Goal: Task Accomplishment & Management: Manage account settings

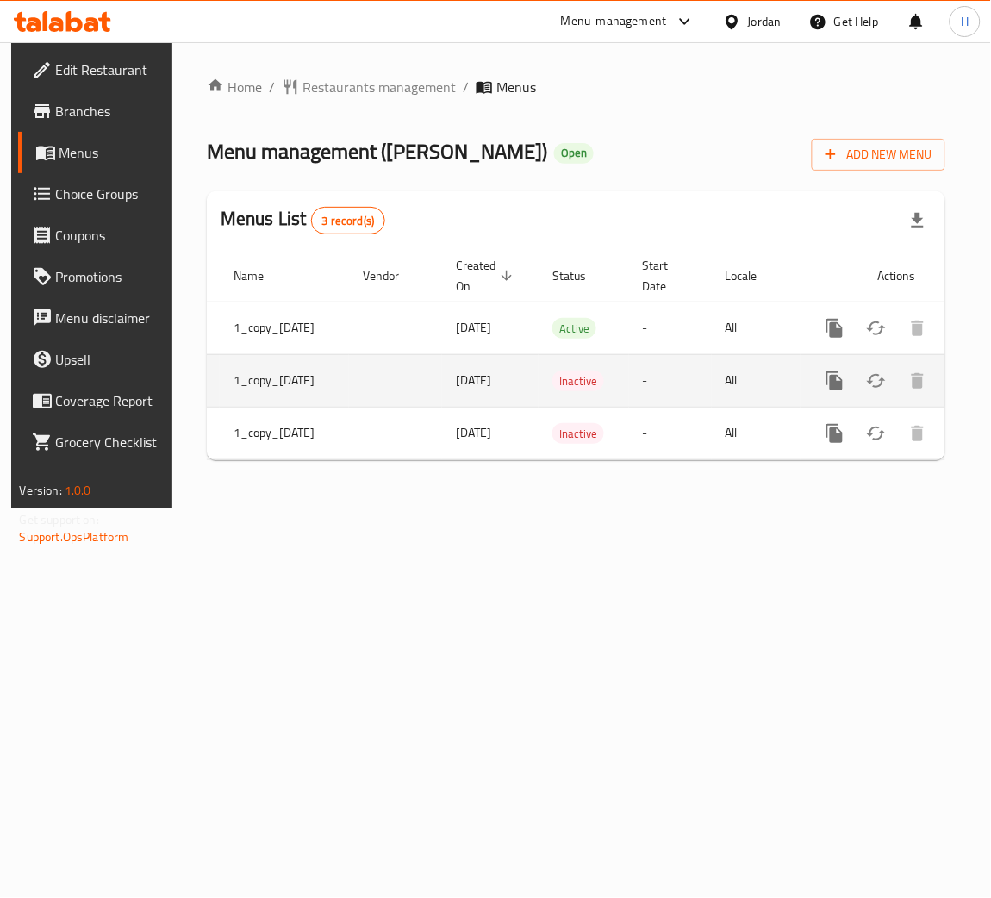
scroll to position [0, 112]
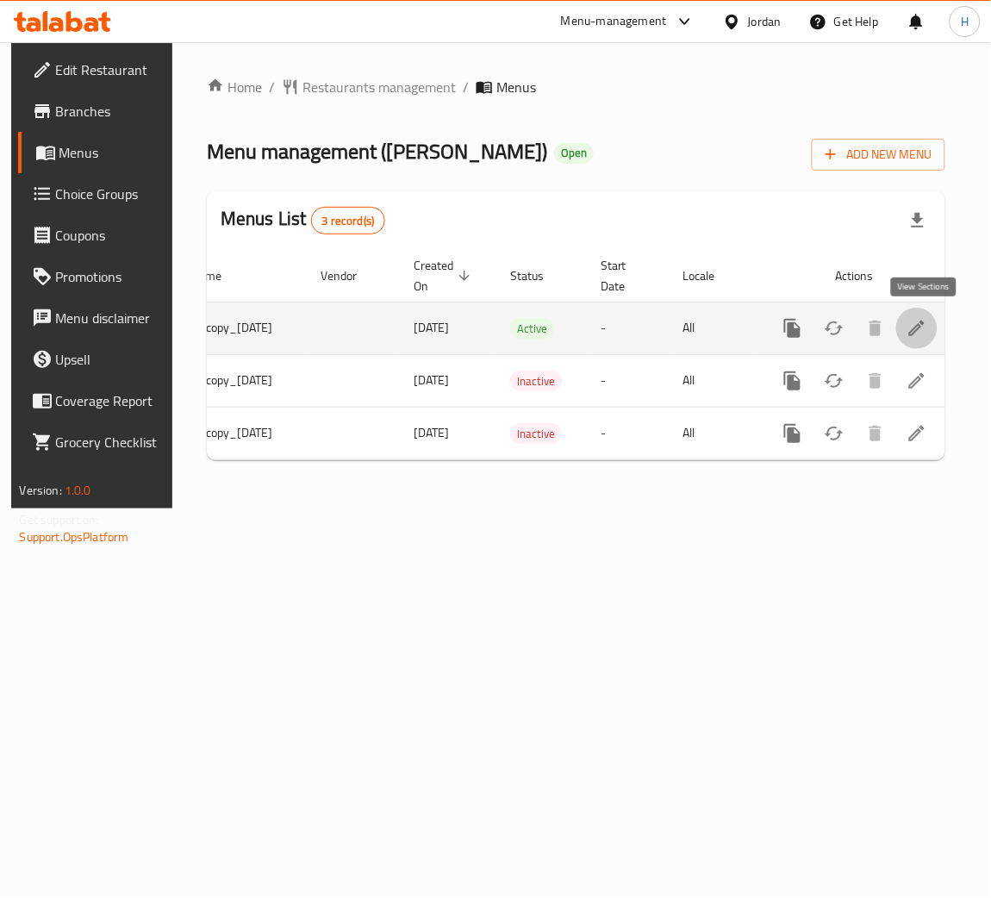
click at [921, 336] on icon "enhanced table" at bounding box center [917, 328] width 21 height 21
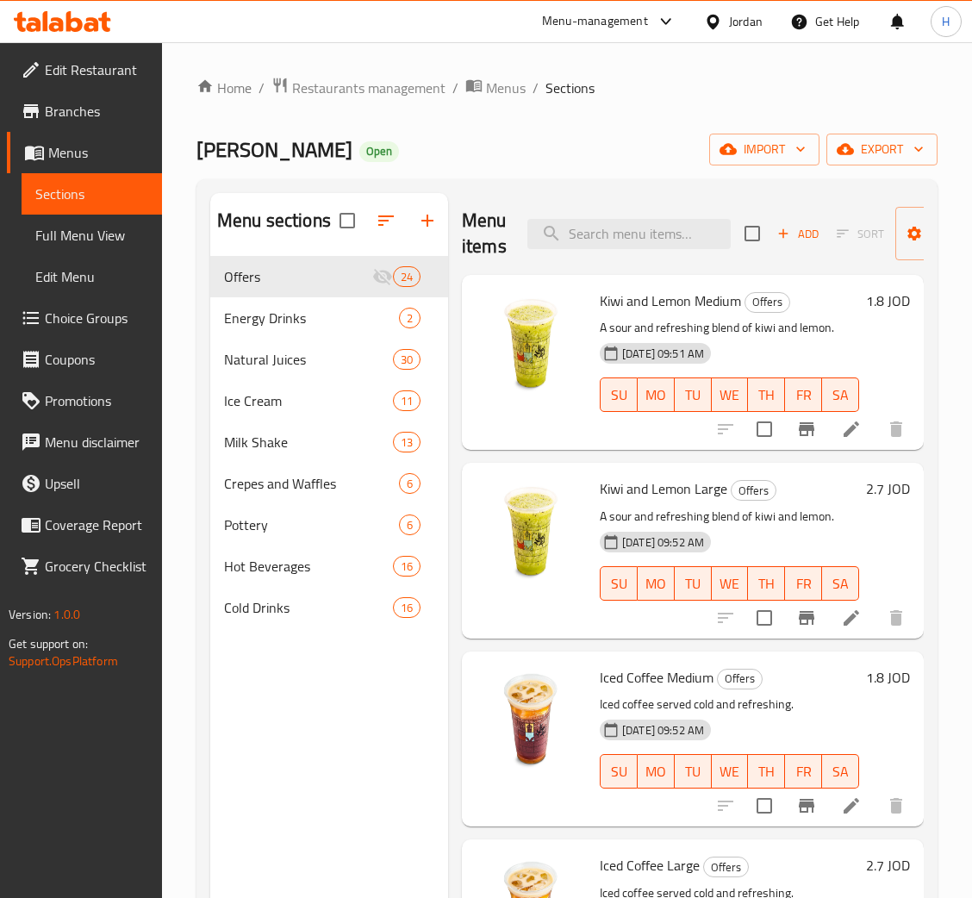
click at [86, 149] on span "Menus" at bounding box center [98, 152] width 100 height 21
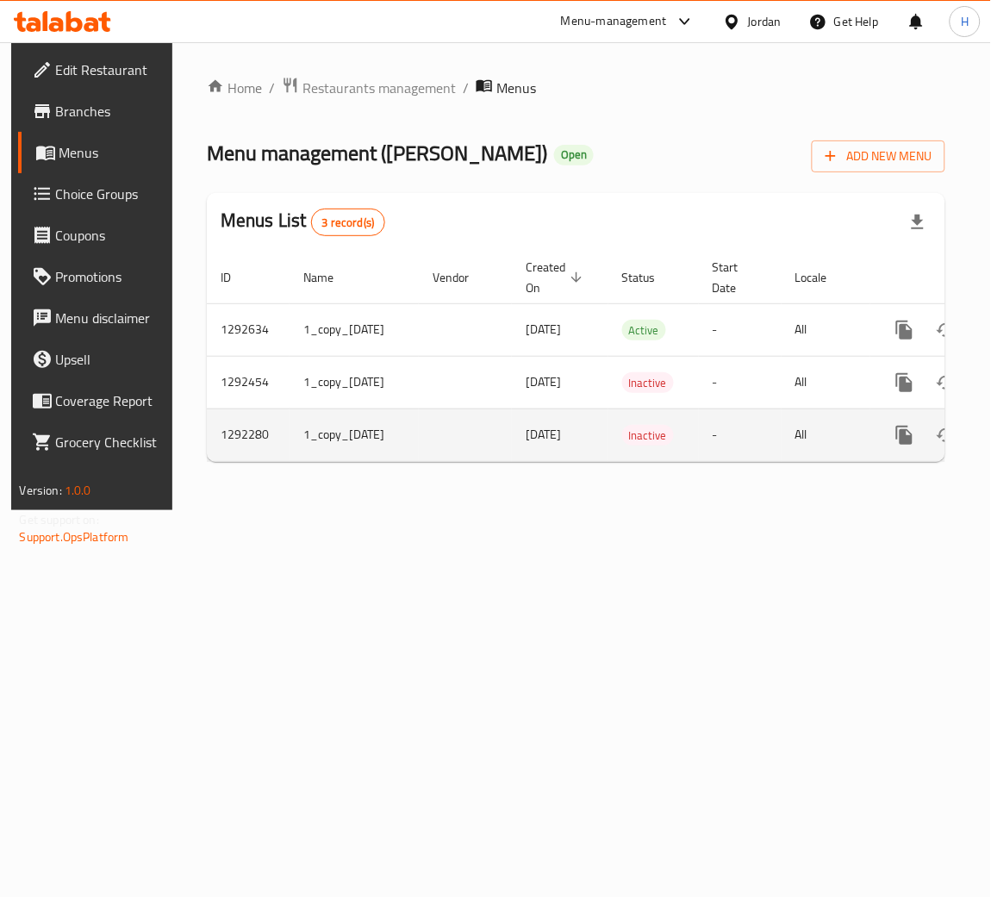
click at [882, 461] on td "enhanced table" at bounding box center [966, 434] width 193 height 53
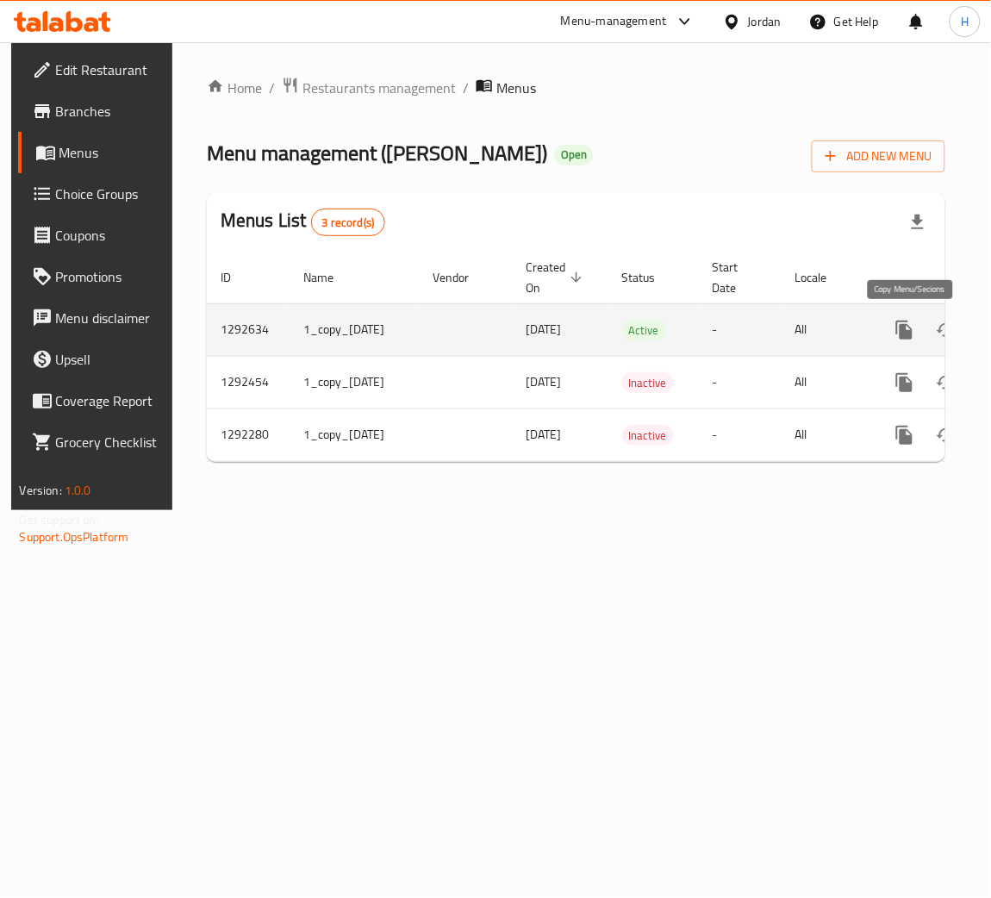
click at [912, 323] on icon "more" at bounding box center [904, 330] width 16 height 19
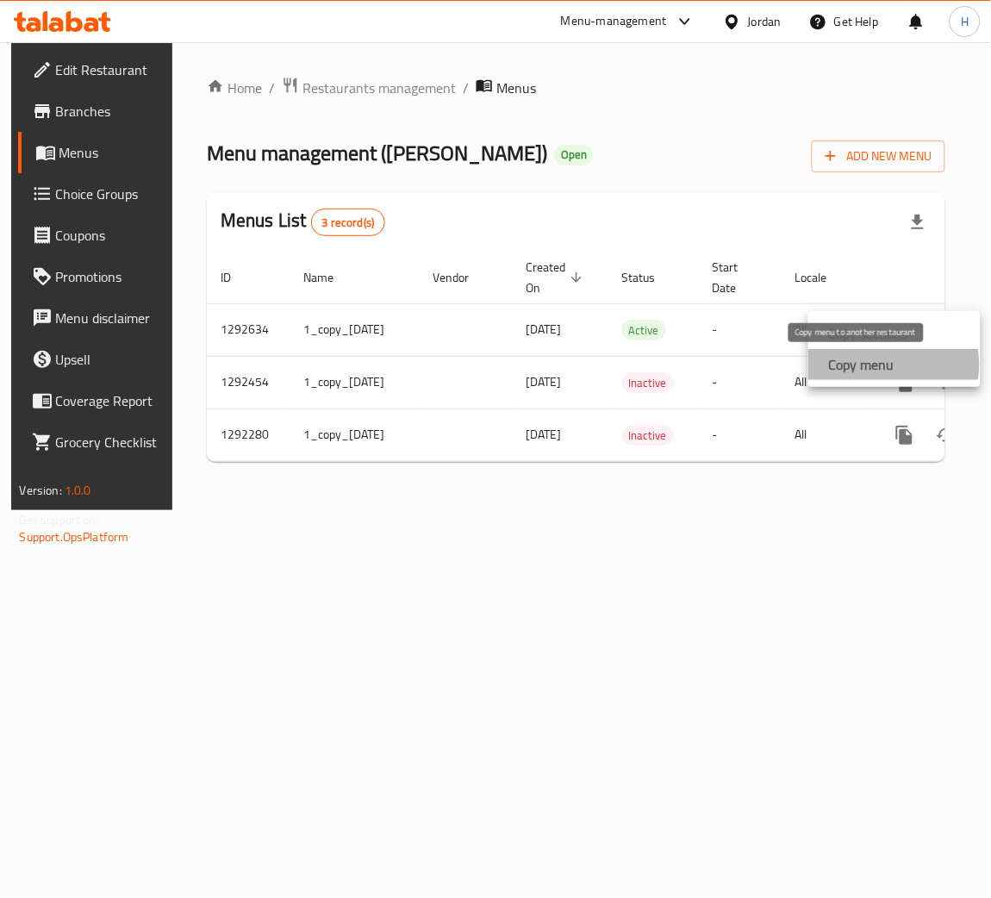
click at [882, 365] on strong "Copy menu" at bounding box center [861, 364] width 65 height 21
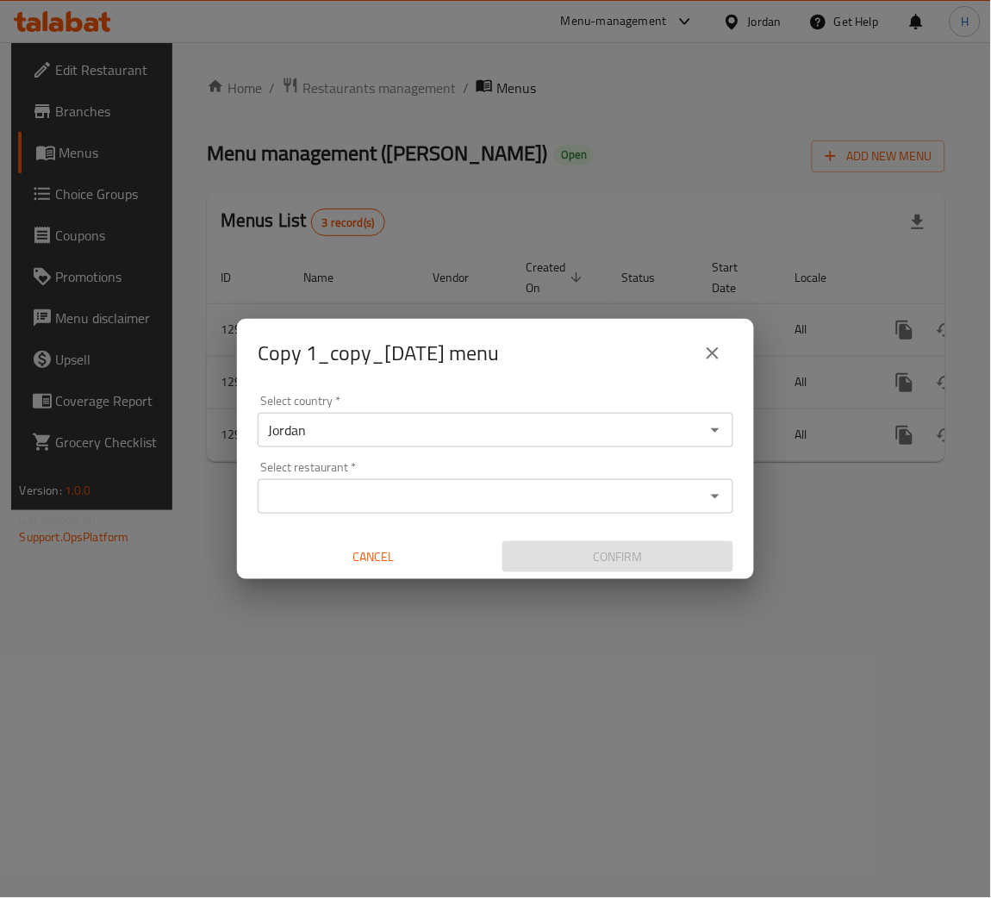
click at [374, 481] on div "Select restaurant *" at bounding box center [496, 496] width 476 height 34
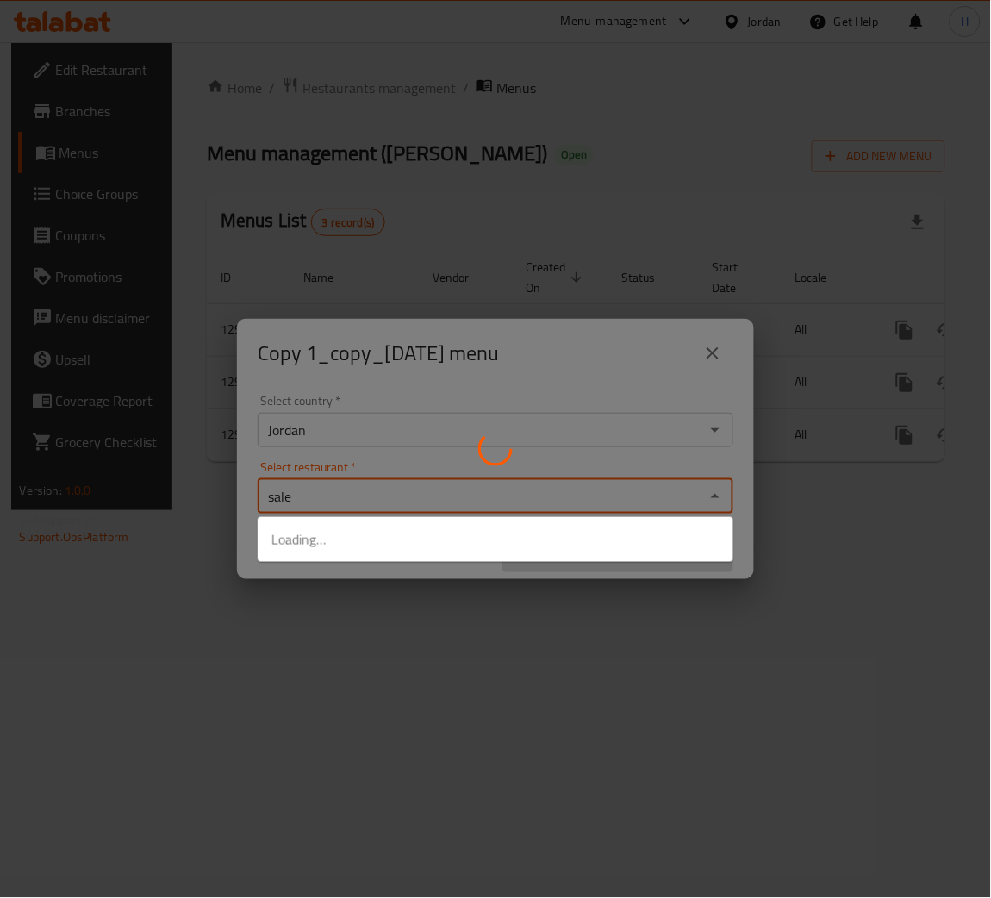
type input "saleh"
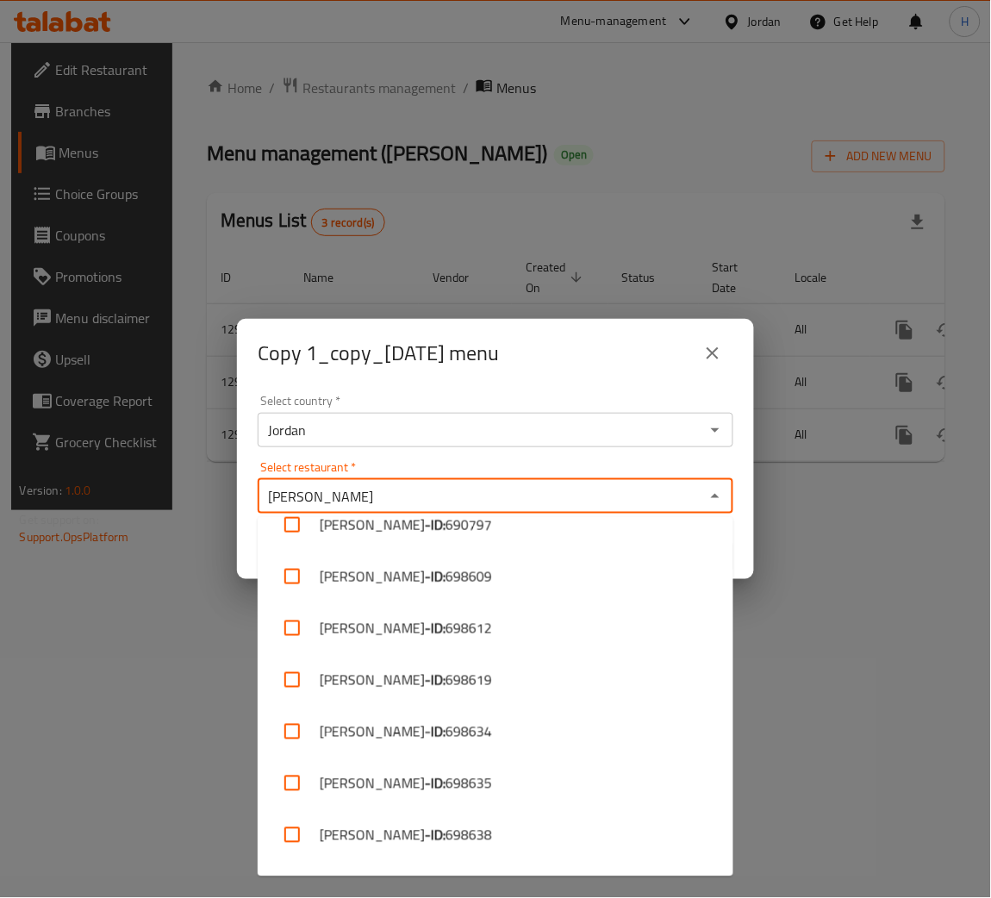
scroll to position [775, 0]
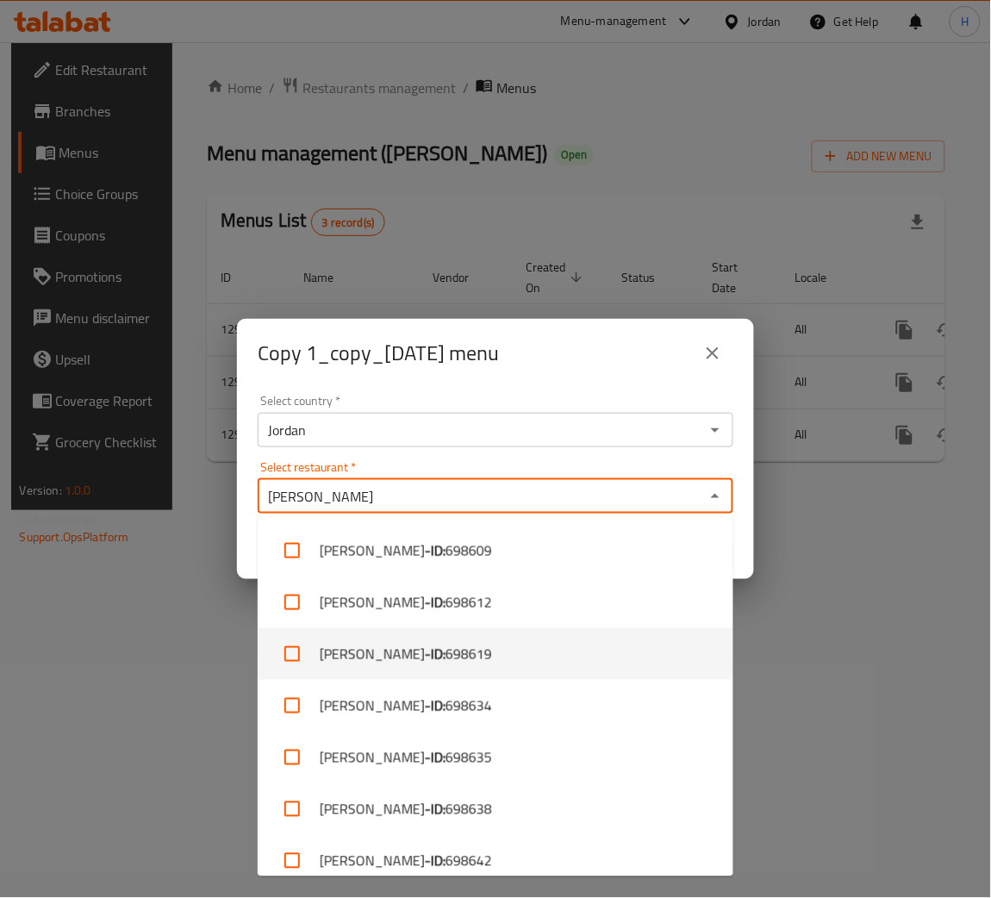
click at [454, 652] on li "Abo Saleh - ID: 698619" at bounding box center [496, 654] width 476 height 52
checkbox input "true"
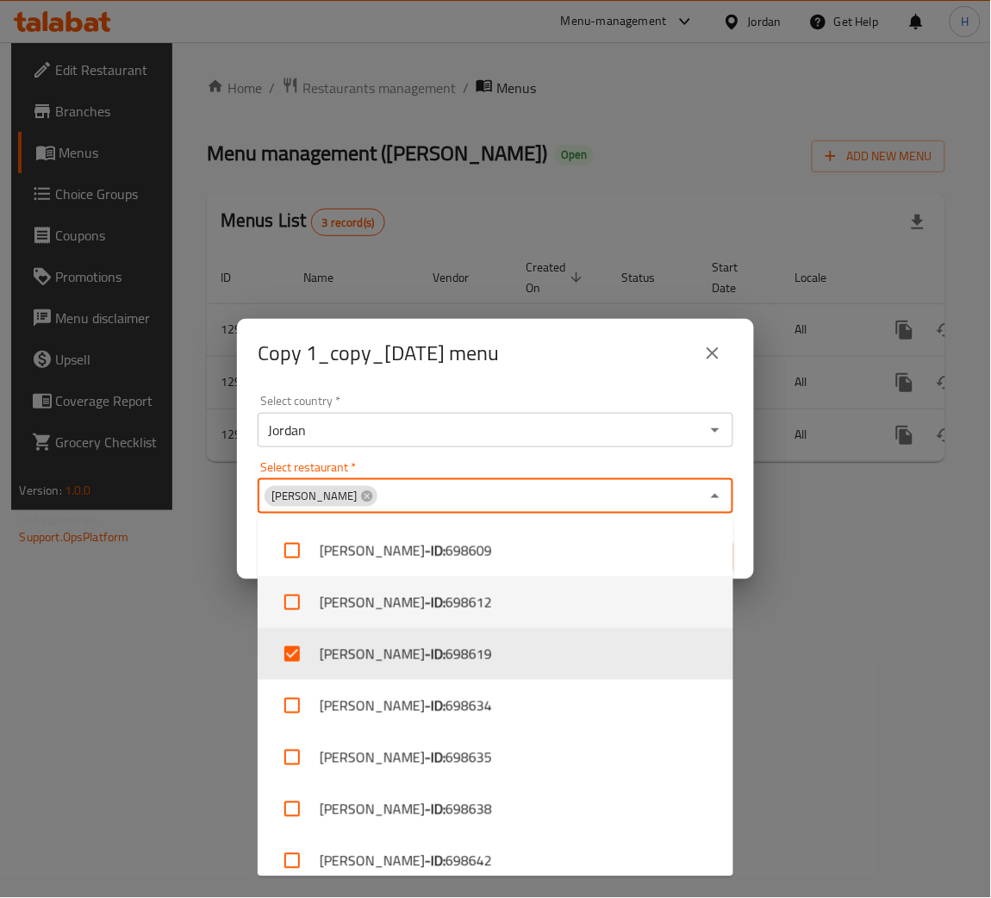
click at [471, 608] on li "Abu Saleh - ID: 698612" at bounding box center [496, 603] width 476 height 52
checkbox input "true"
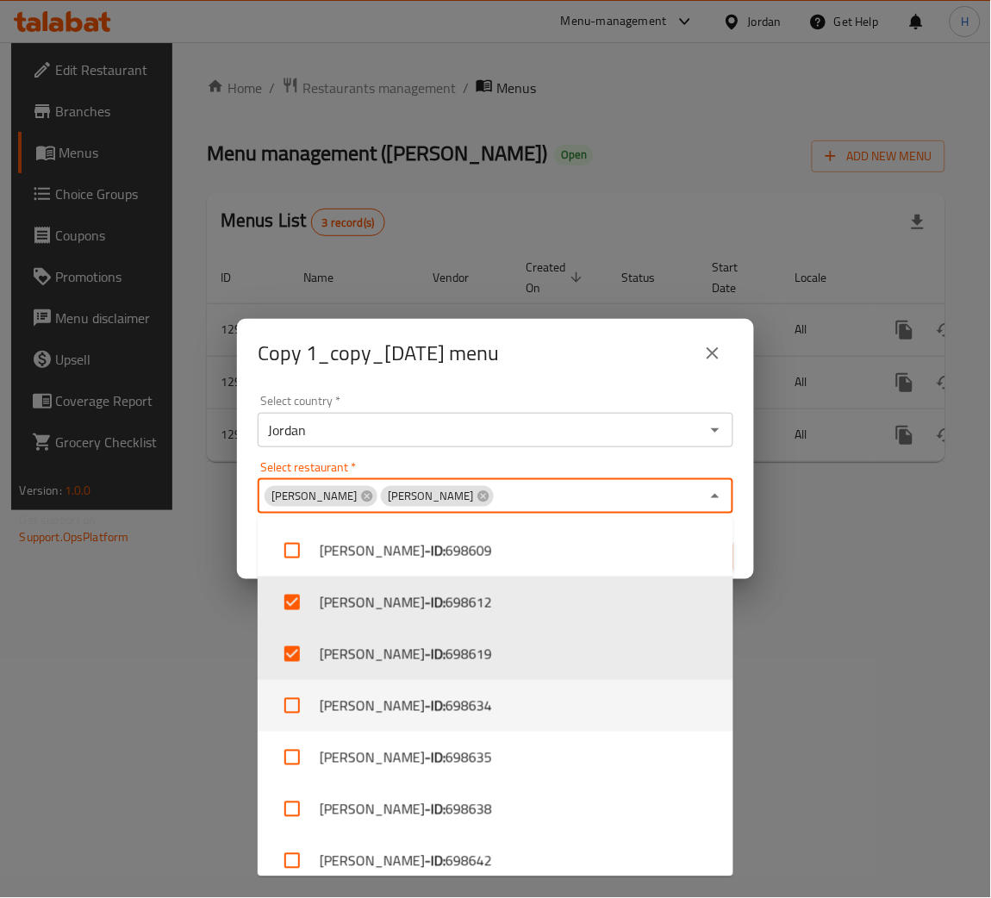
click at [495, 701] on li "Abu Saleh - ID: 698634" at bounding box center [496, 706] width 476 height 52
checkbox input "true"
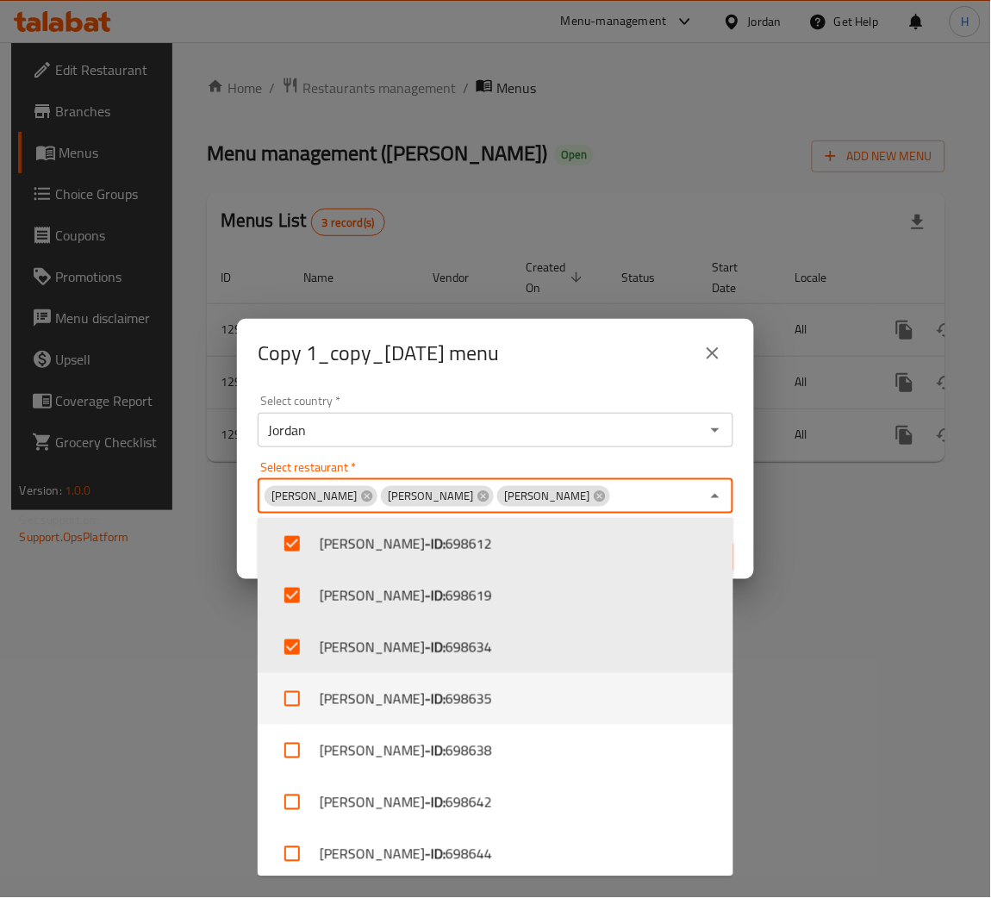
scroll to position [895, 0]
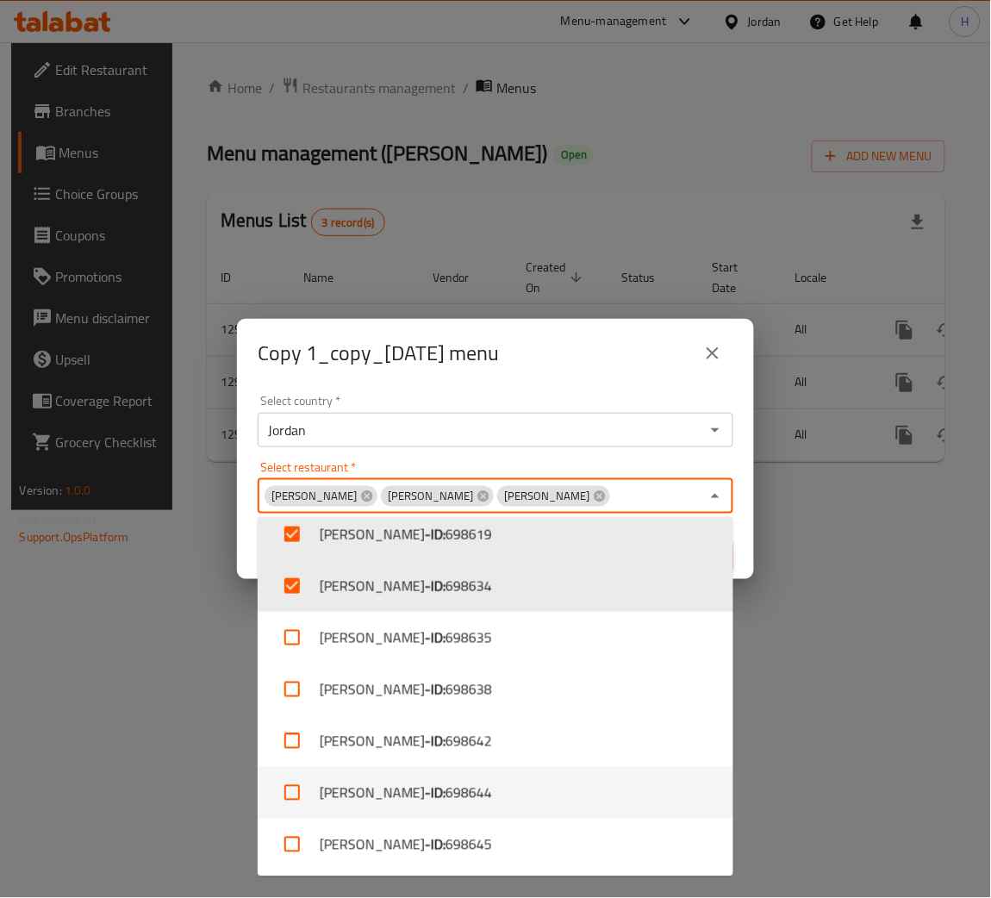
click at [456, 801] on li "Abu Saleh - ID: 698644" at bounding box center [496, 793] width 476 height 52
checkbox input "true"
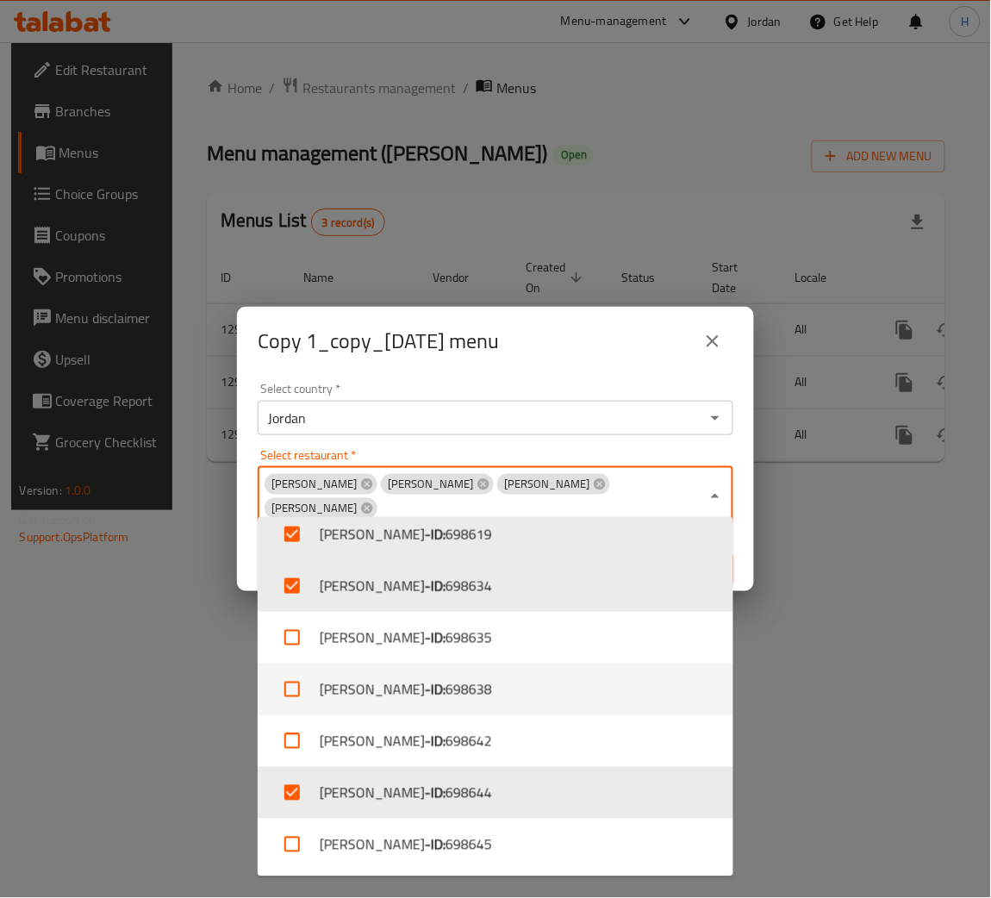
click at [479, 689] on li "Abu Saleh - ID: 698638" at bounding box center [496, 690] width 476 height 52
checkbox input "true"
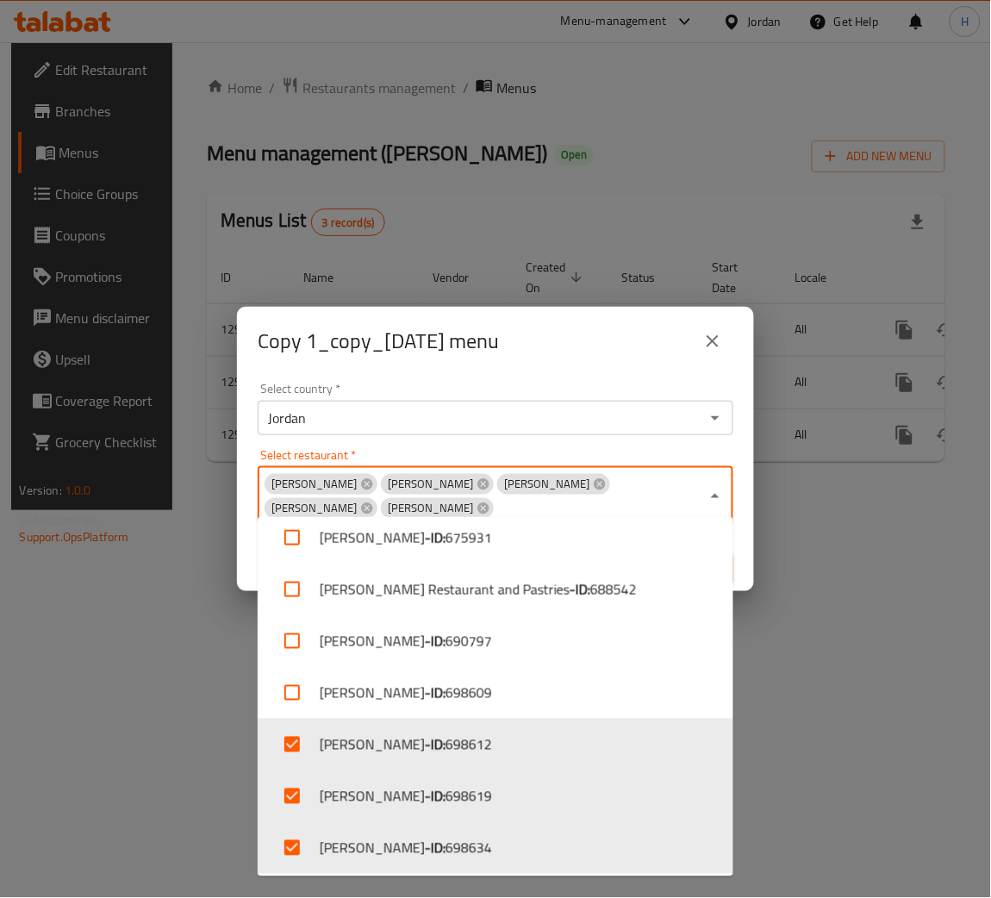
scroll to position [630, 0]
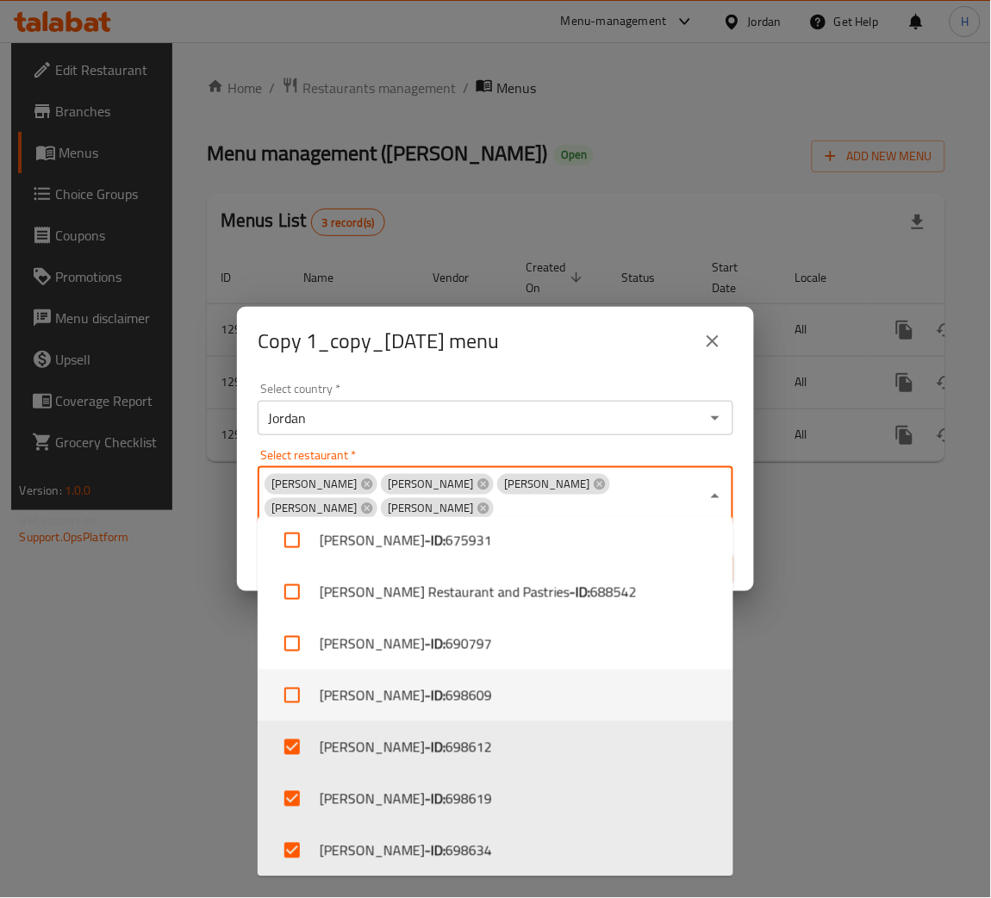
click at [498, 705] on li "Abu Saleh - ID: 698609" at bounding box center [496, 696] width 476 height 52
checkbox input "true"
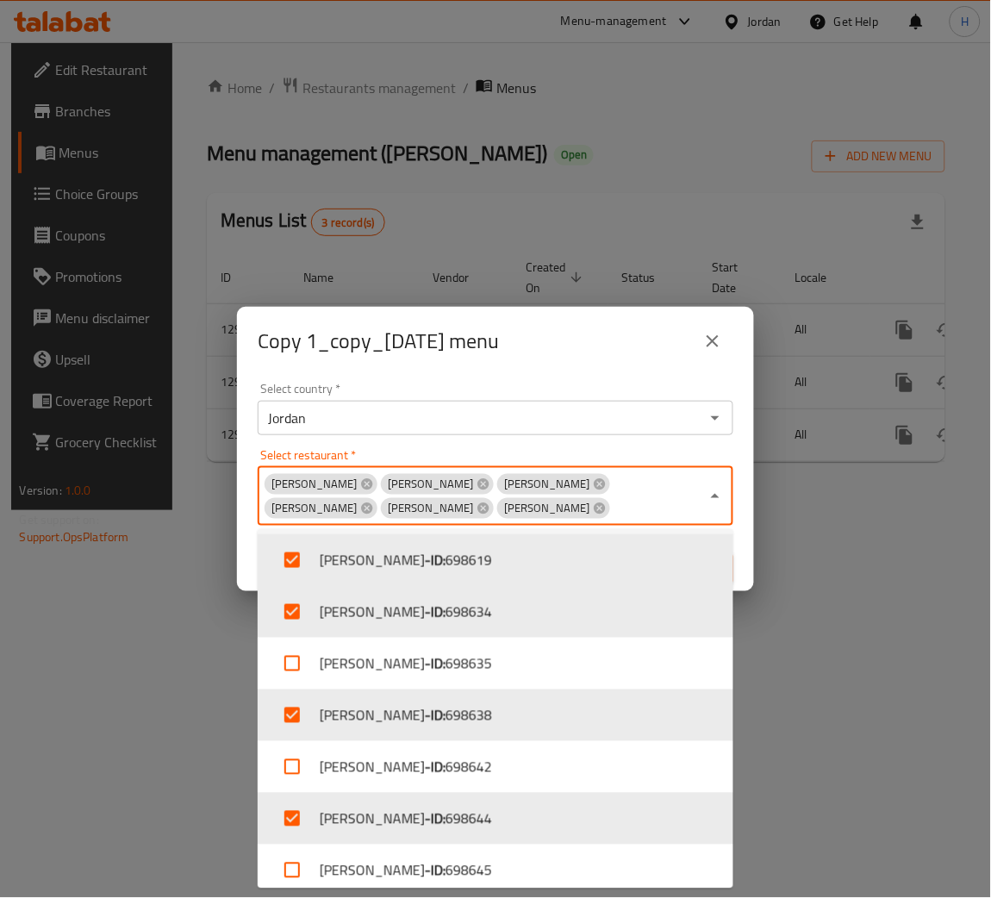
scroll to position [895, 0]
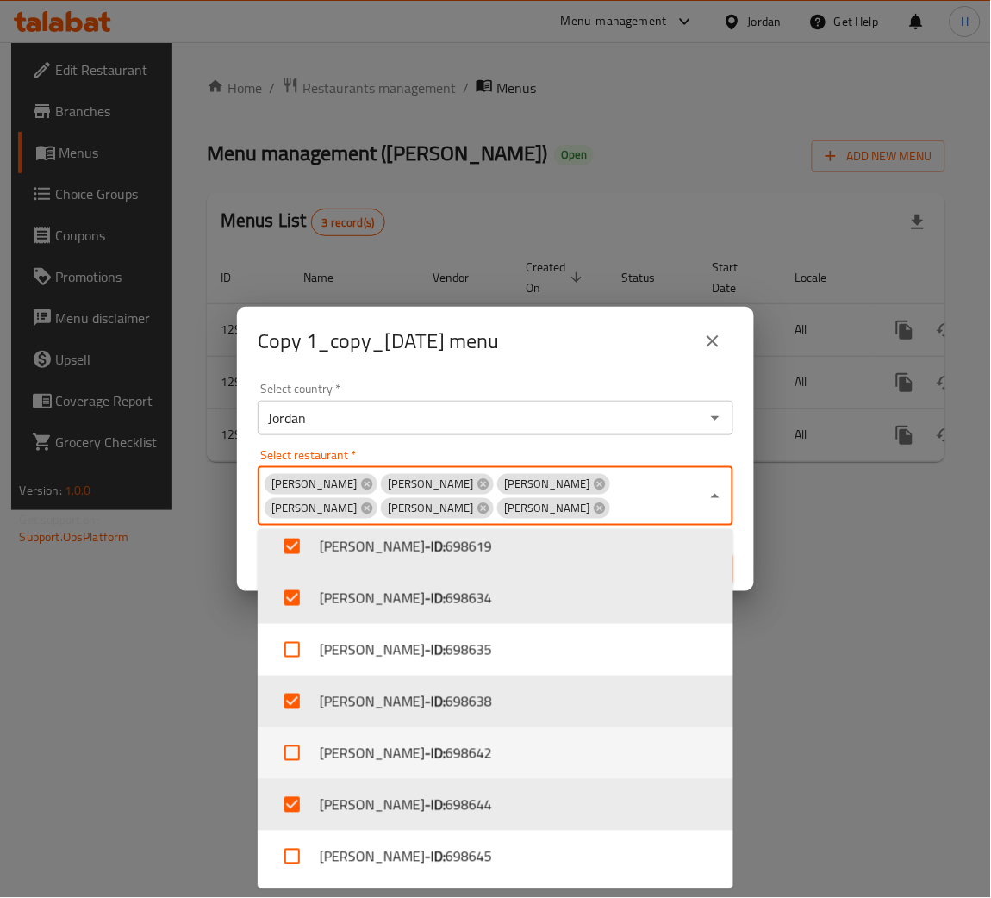
click at [488, 762] on li "Abu Saleh - ID: 698642" at bounding box center [496, 753] width 476 height 52
checkbox input "true"
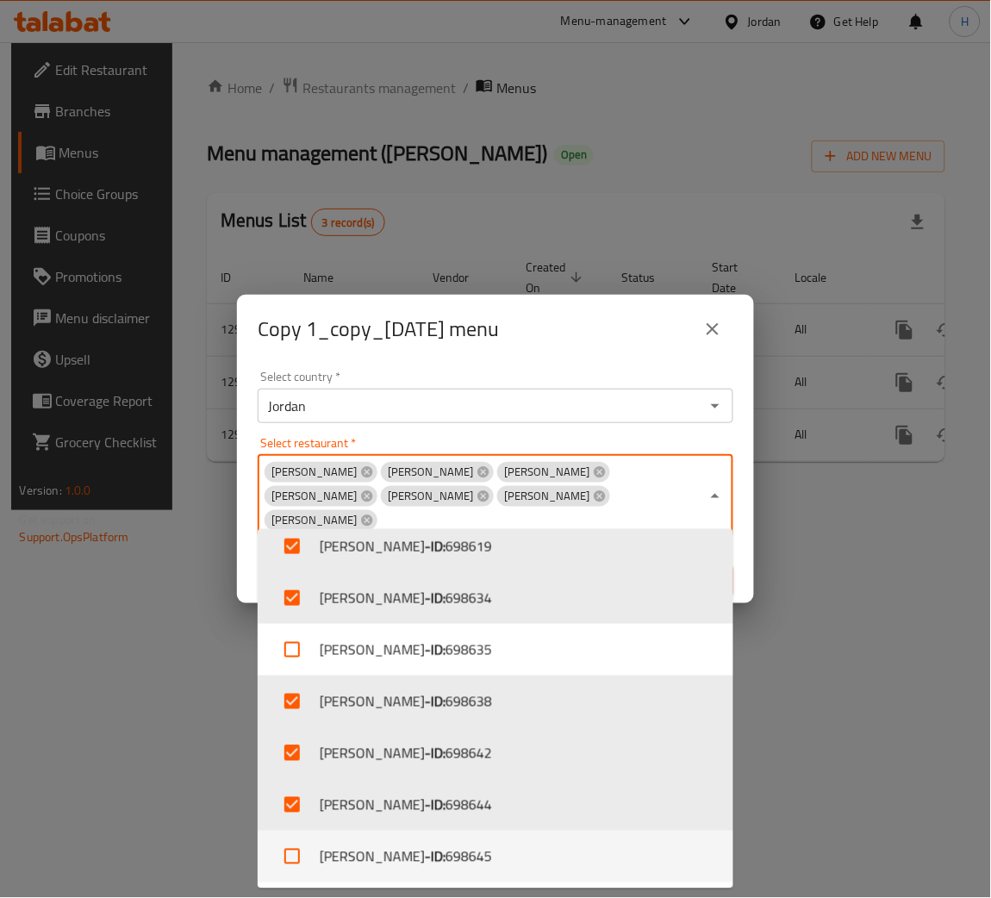
click at [474, 857] on li "Abu Saleh - ID: 698645" at bounding box center [496, 857] width 476 height 52
checkbox input "true"
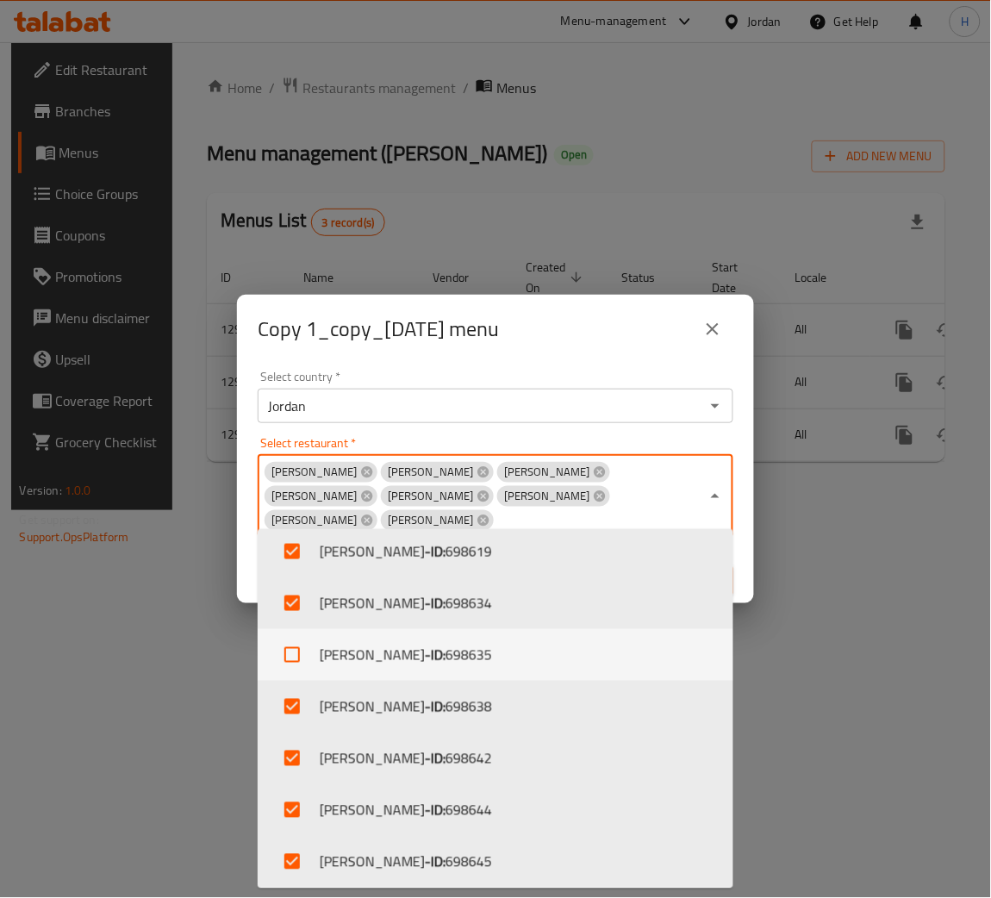
click at [488, 327] on div "Copy 1_copy_08/06/2025 menu" at bounding box center [495, 329] width 517 height 69
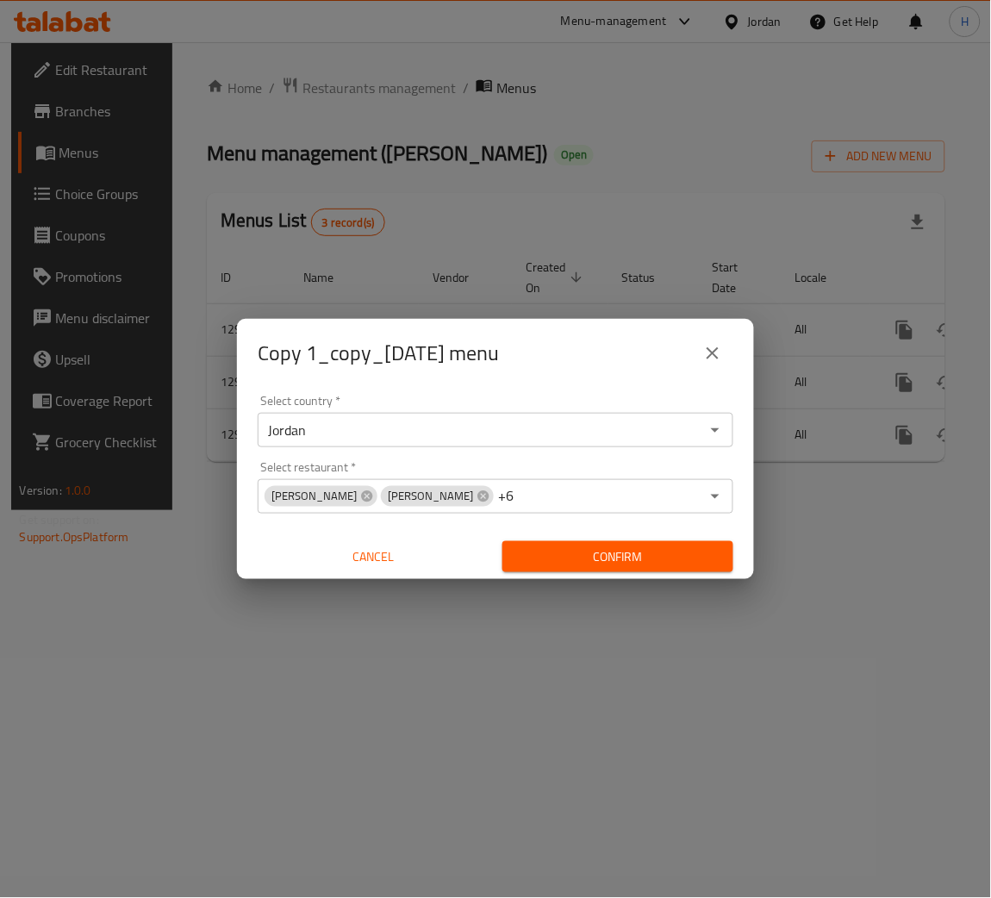
click at [571, 565] on span "Confirm" at bounding box center [617, 557] width 203 height 22
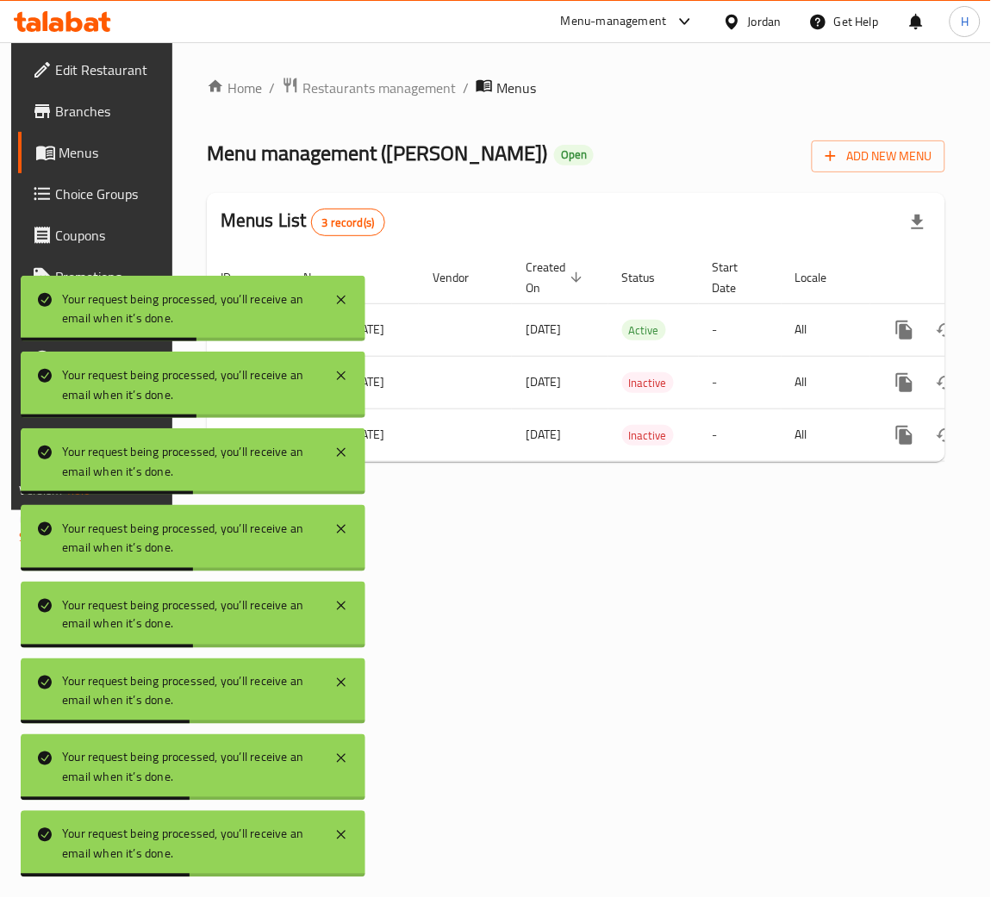
click at [72, 23] on icon at bounding box center [62, 21] width 97 height 21
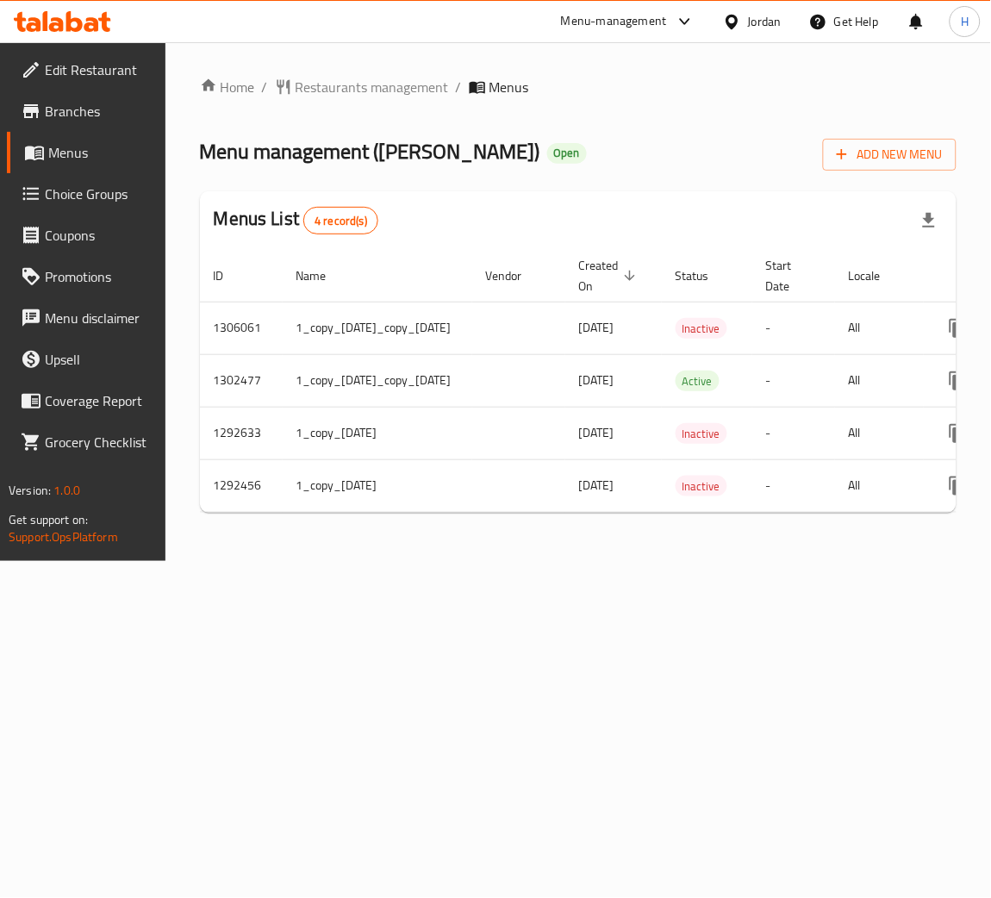
scroll to position [0, 215]
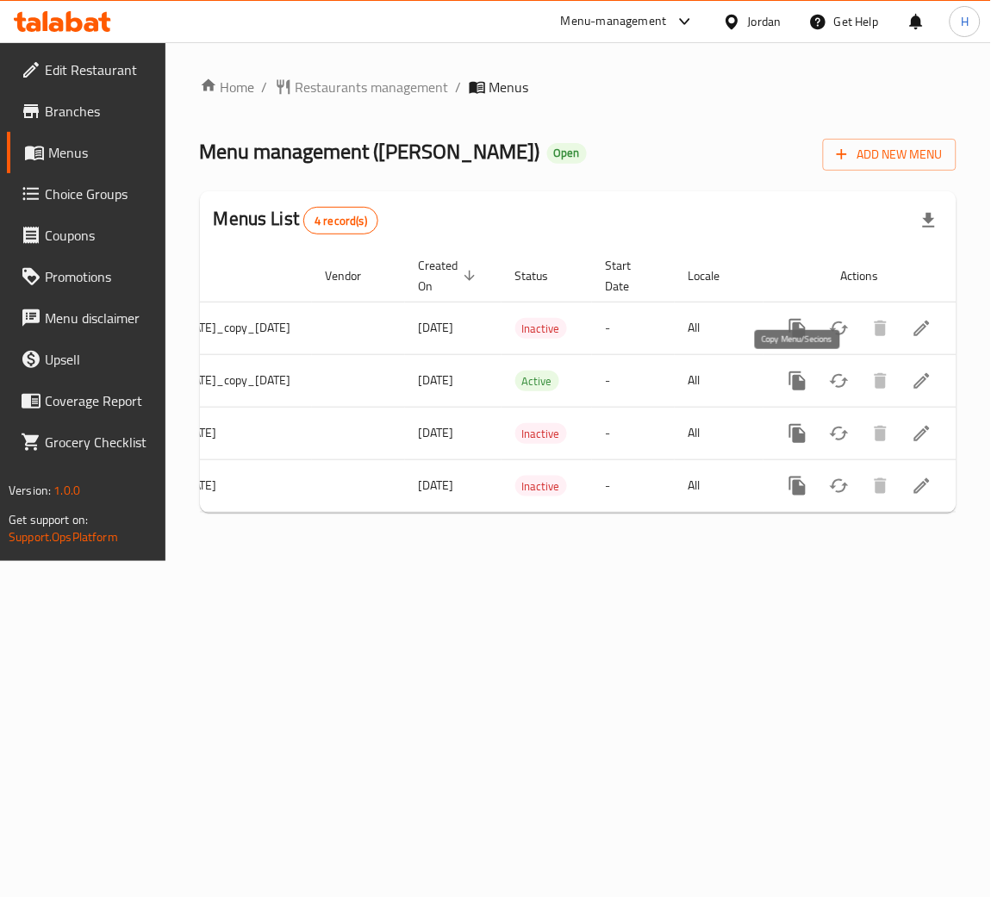
click at [790, 377] on icon "more" at bounding box center [797, 380] width 16 height 19
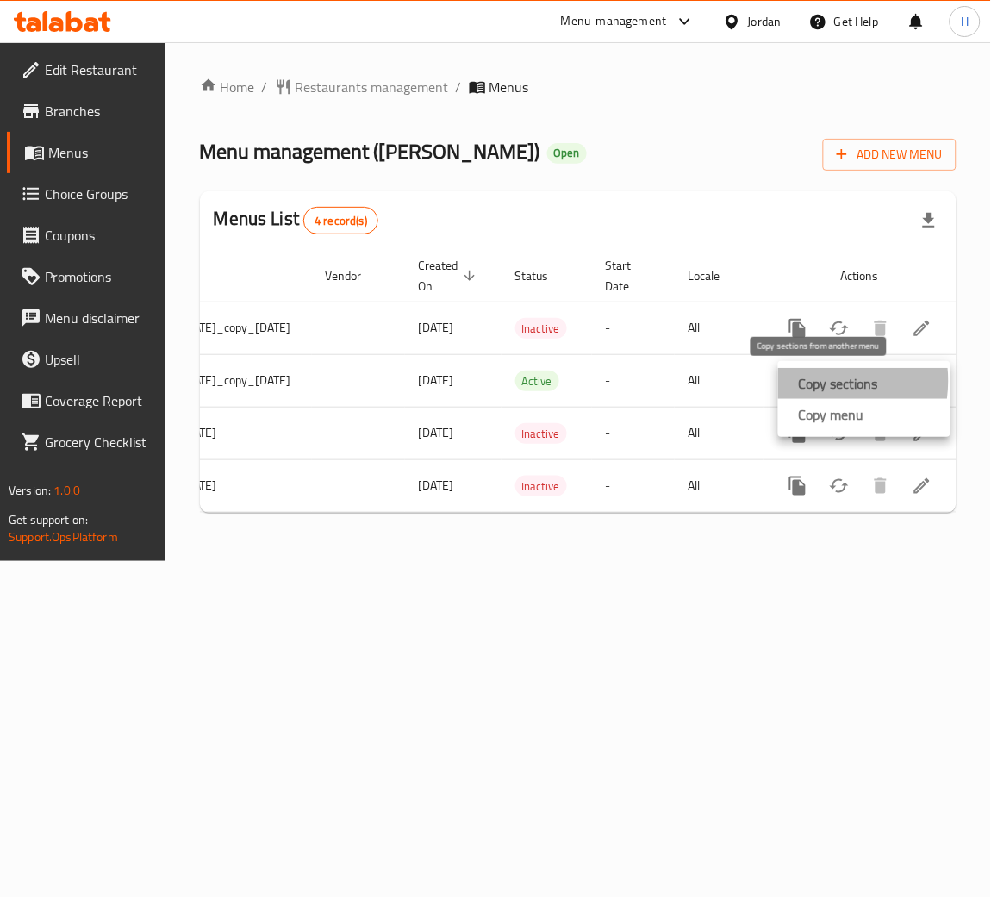
click at [804, 381] on strong "Copy sections" at bounding box center [838, 383] width 79 height 21
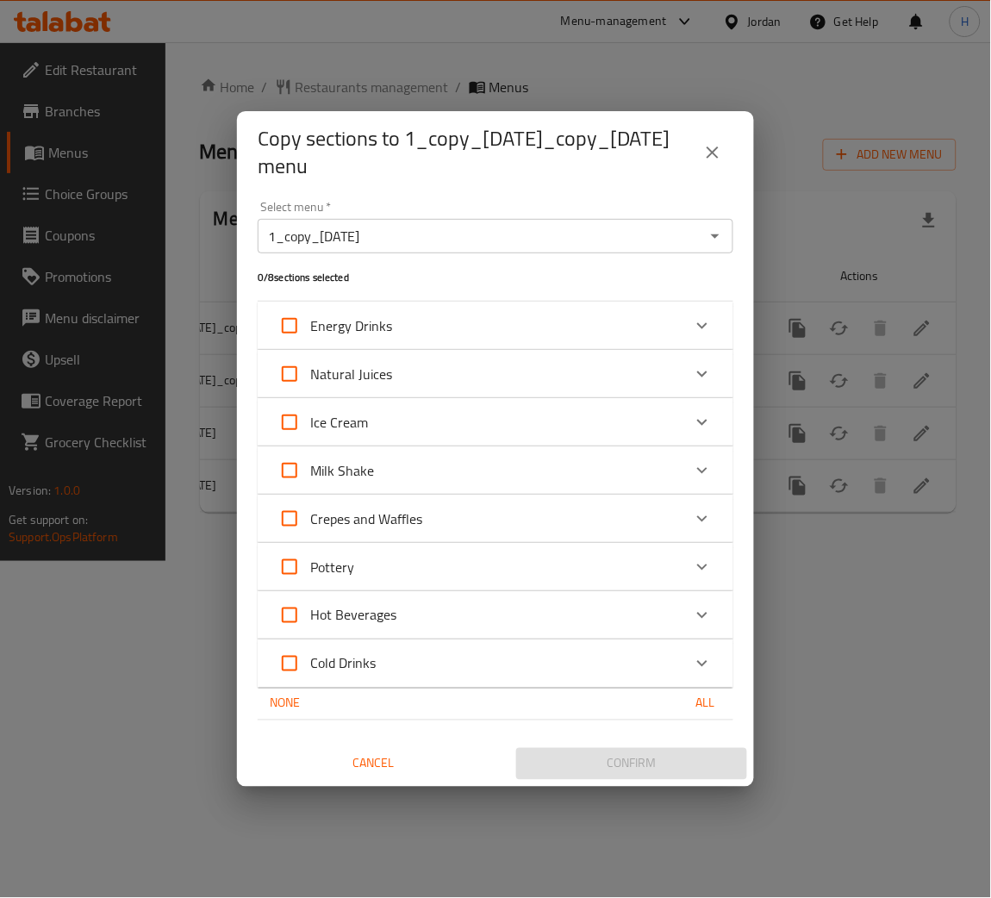
click at [709, 158] on icon "close" at bounding box center [713, 153] width 12 height 12
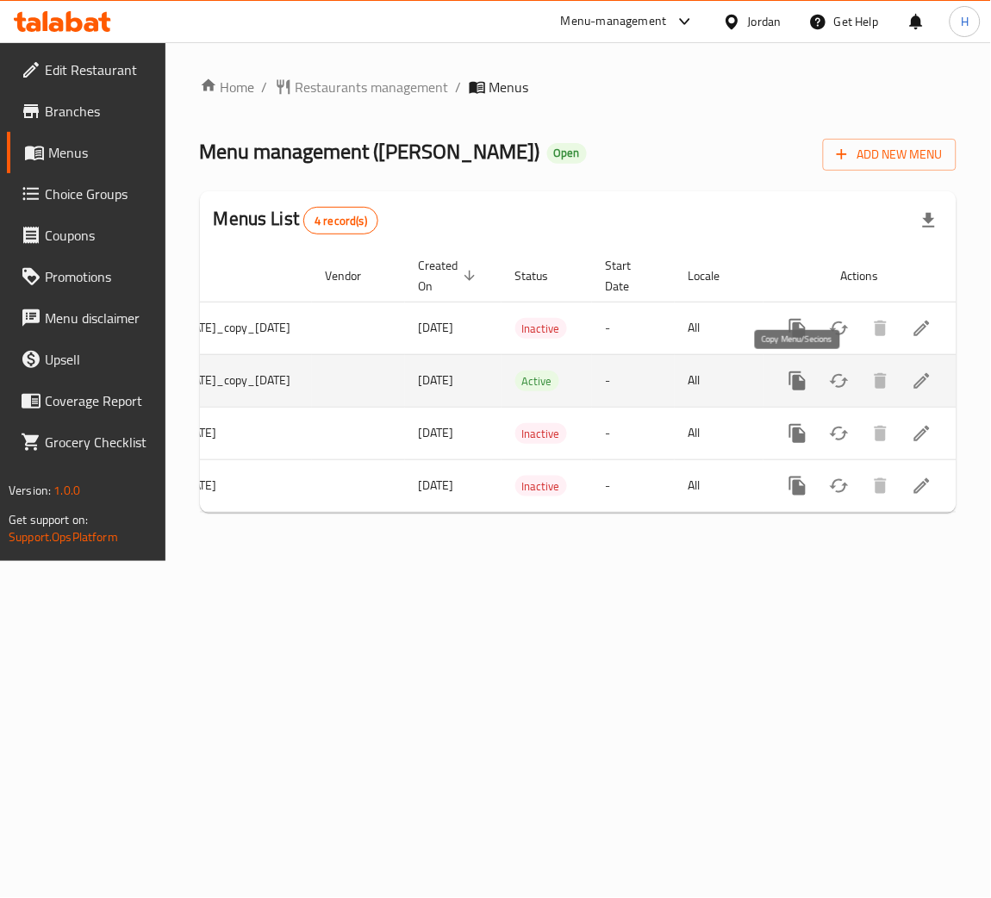
click at [804, 386] on icon "more" at bounding box center [797, 380] width 16 height 19
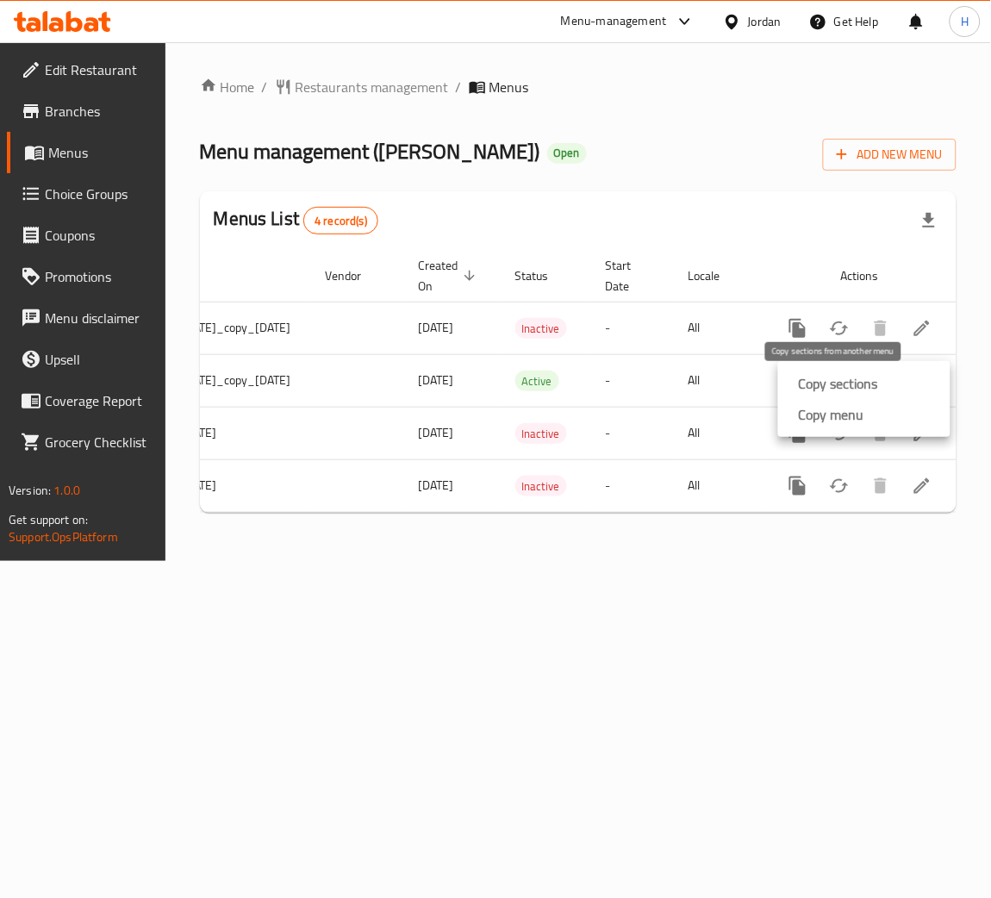
click at [804, 386] on strong "Copy sections" at bounding box center [838, 383] width 79 height 21
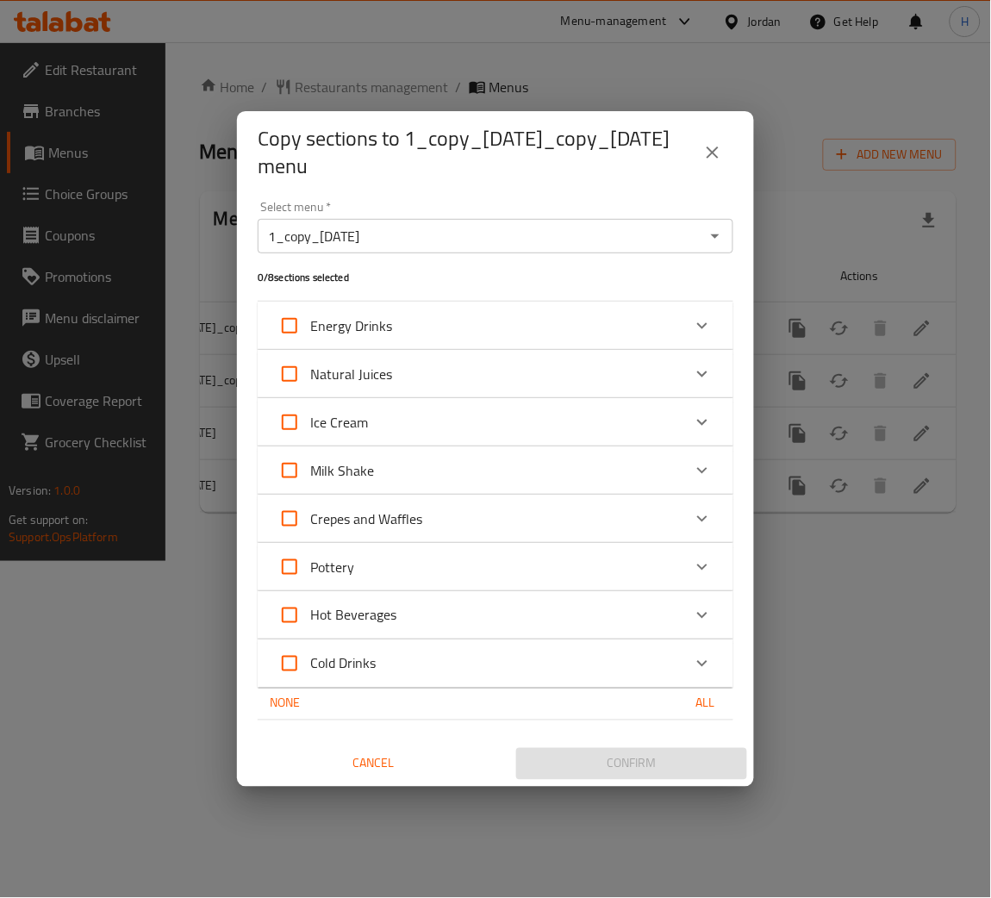
click at [710, 242] on icon "Open" at bounding box center [715, 236] width 21 height 21
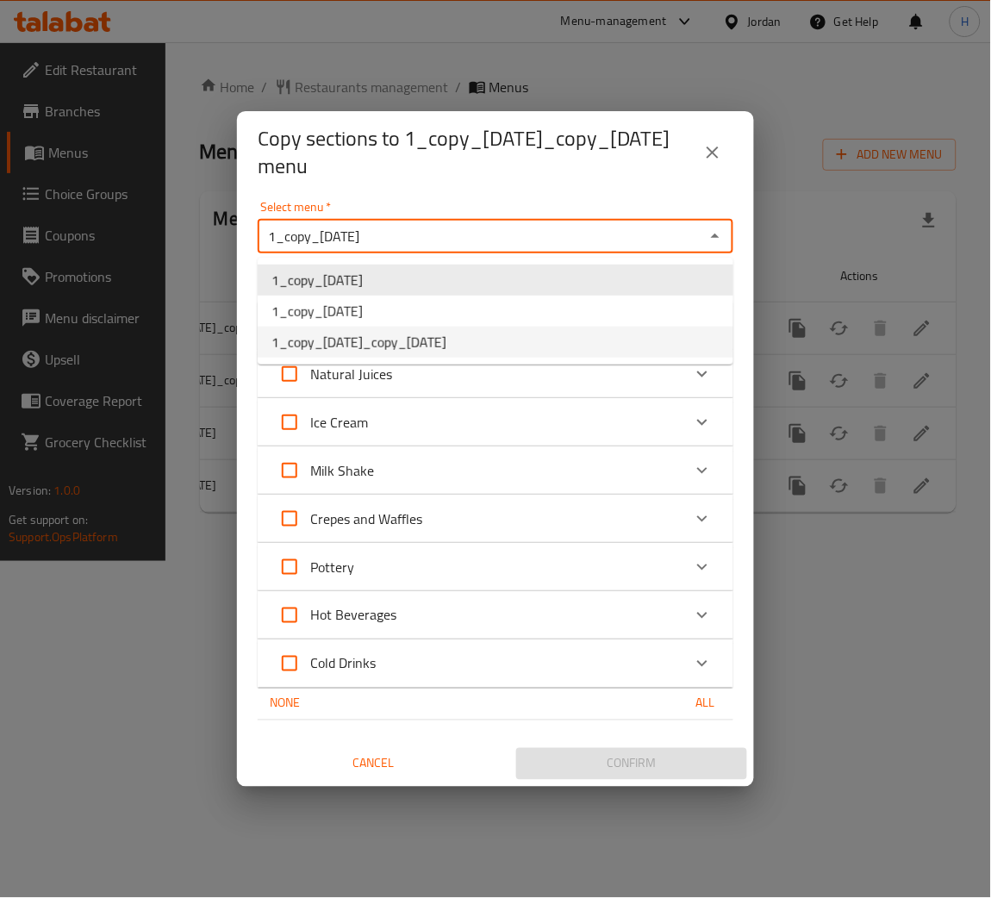
click at [446, 335] on span "1_copy_[DATE]_copy_[DATE]" at bounding box center [358, 342] width 175 height 21
type input "1_copy_[DATE]_copy_[DATE]"
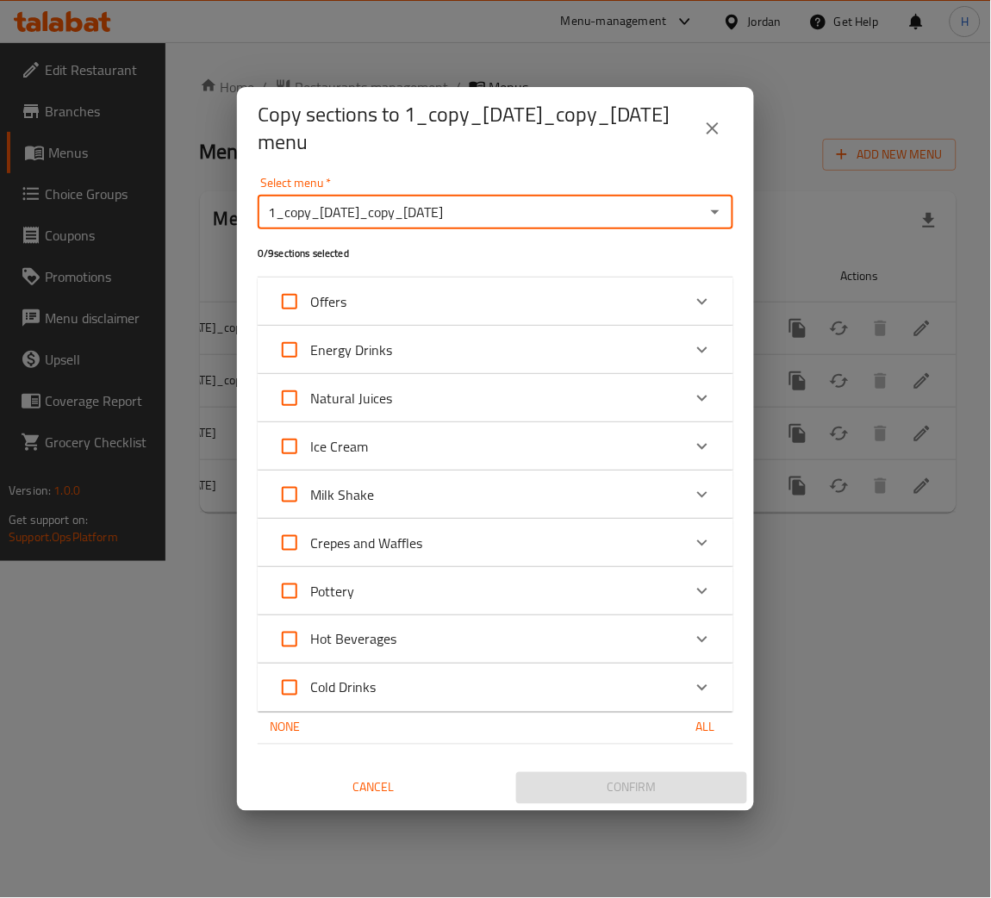
click at [296, 305] on input "Offers" at bounding box center [289, 301] width 41 height 41
checkbox input "true"
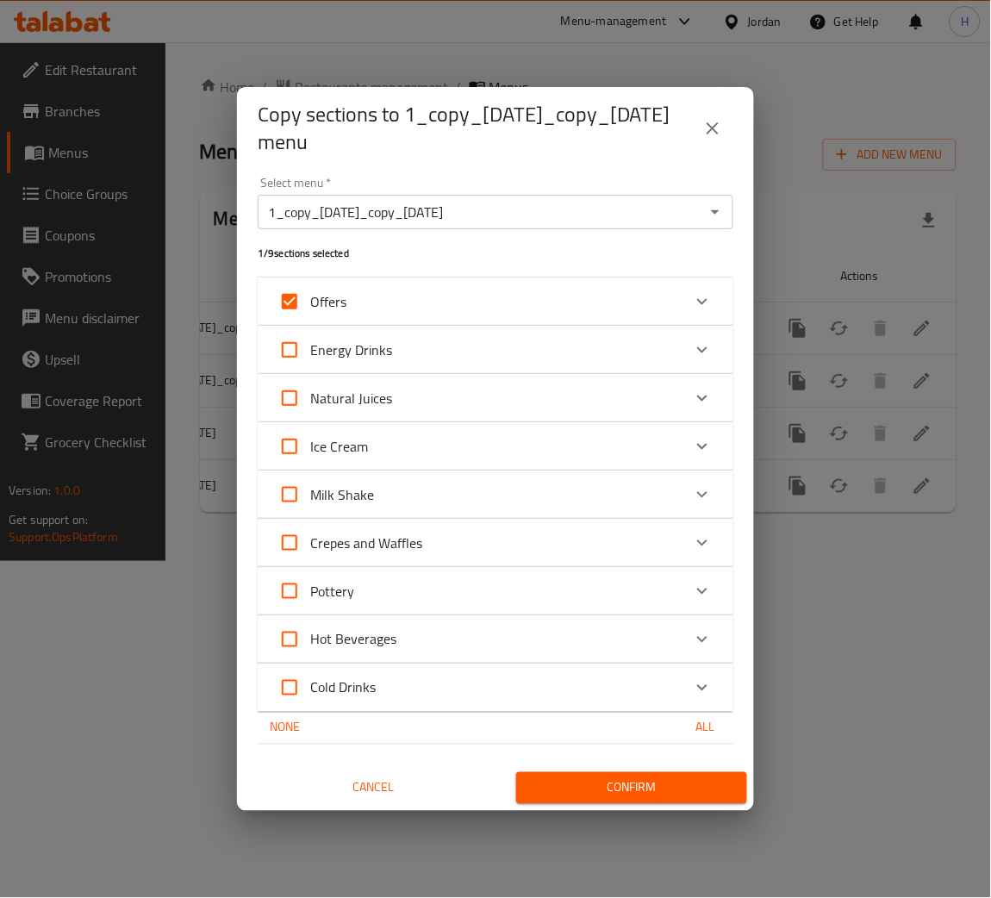
click at [554, 799] on button "Confirm" at bounding box center [631, 788] width 231 height 32
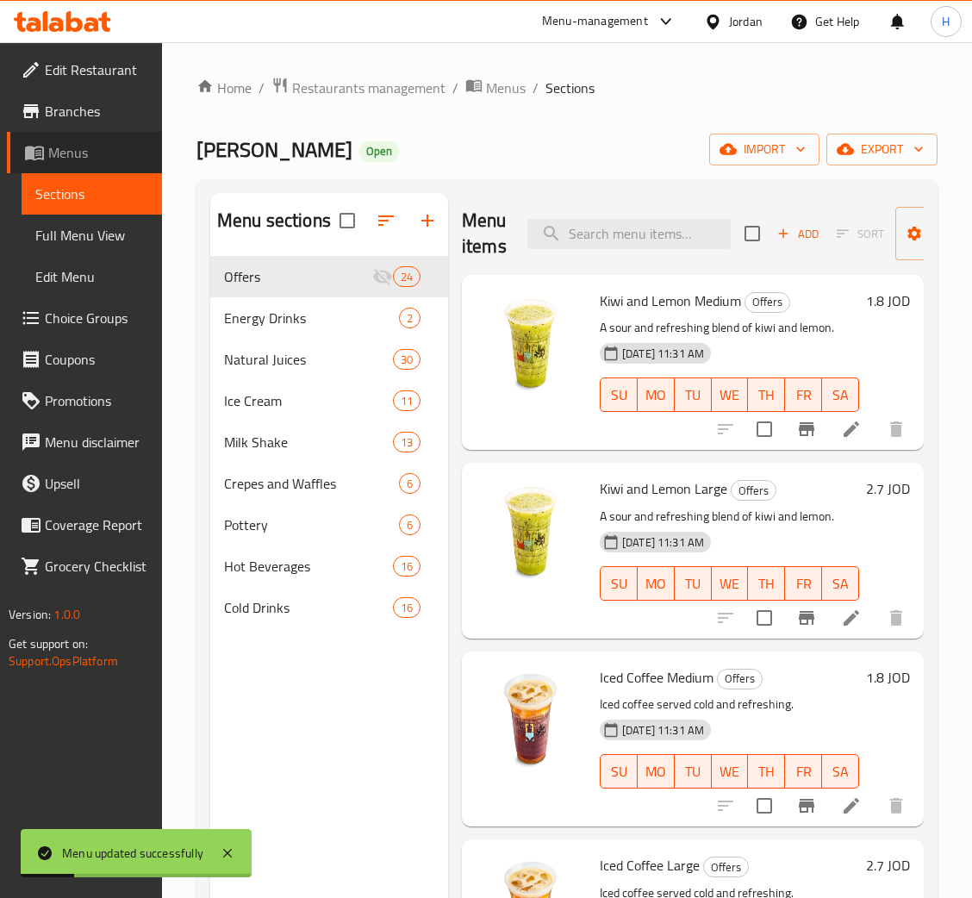
drag, startPoint x: 91, startPoint y: 143, endPoint x: 135, endPoint y: 211, distance: 81.0
click at [91, 144] on span "Menus" at bounding box center [98, 152] width 100 height 21
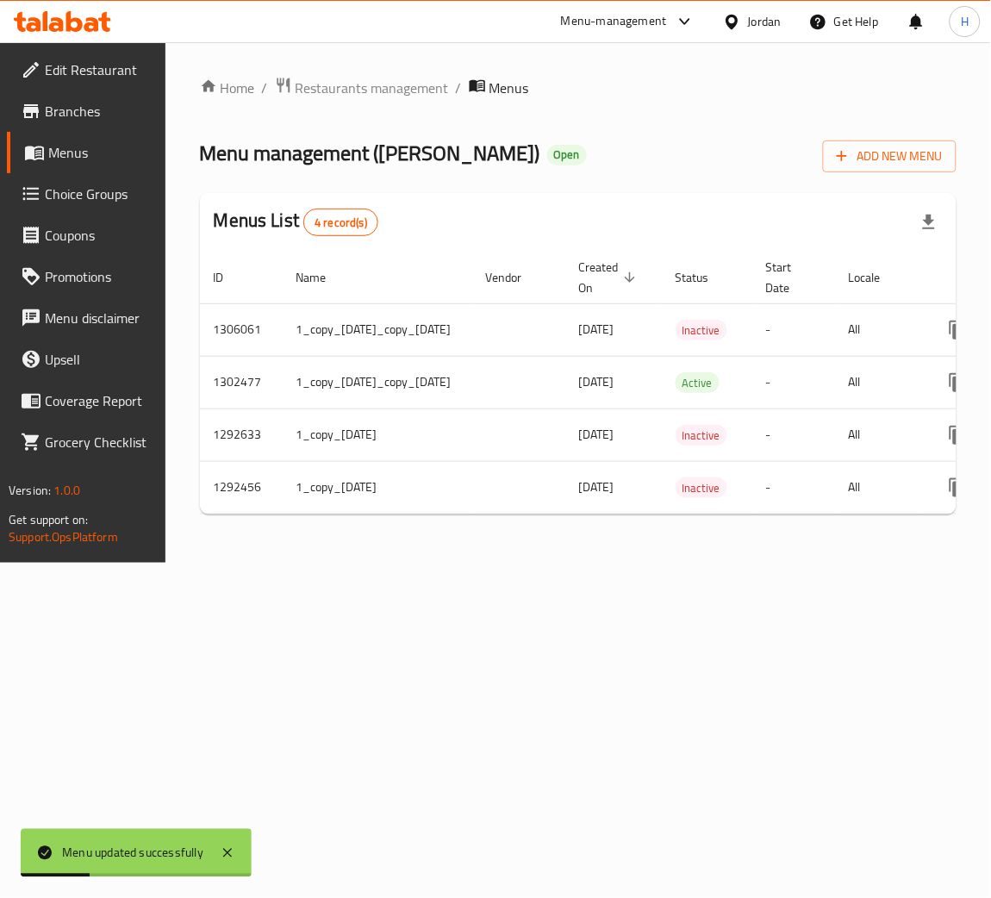
click at [886, 528] on div "Home / Restaurants management / Menus Menu management ( Abo Saleh ) Open Add Ne…" at bounding box center [578, 303] width 757 height 452
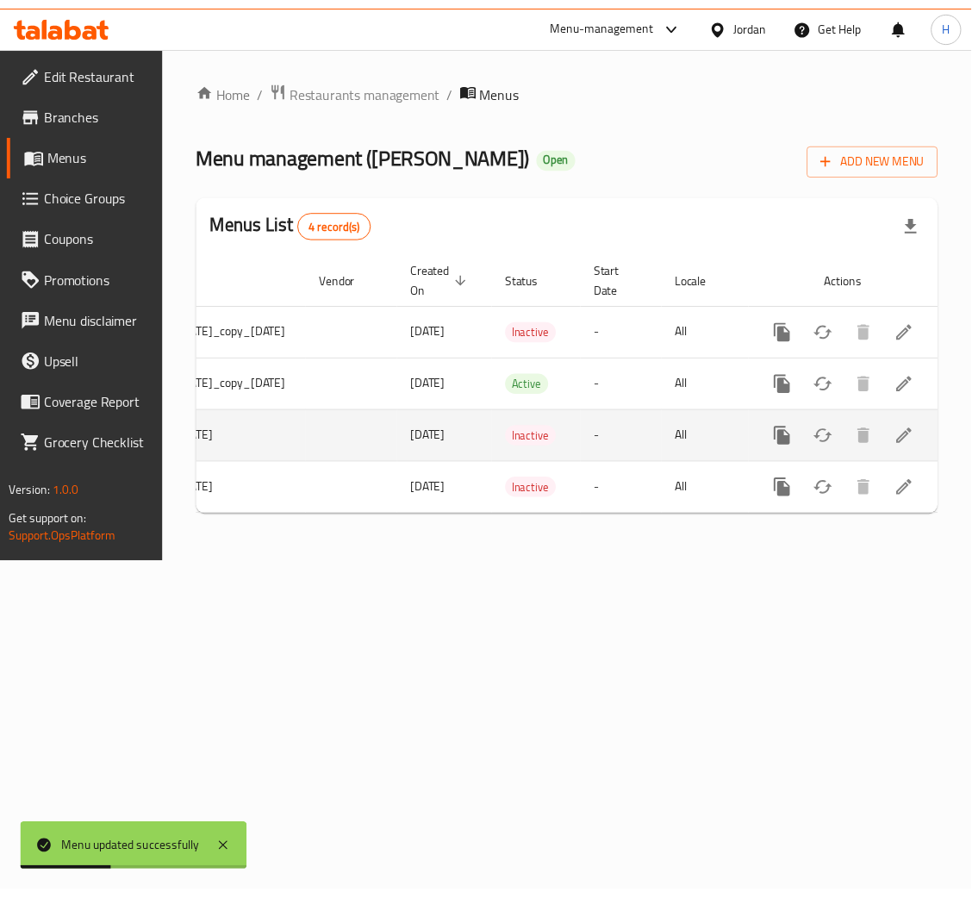
scroll to position [0, 215]
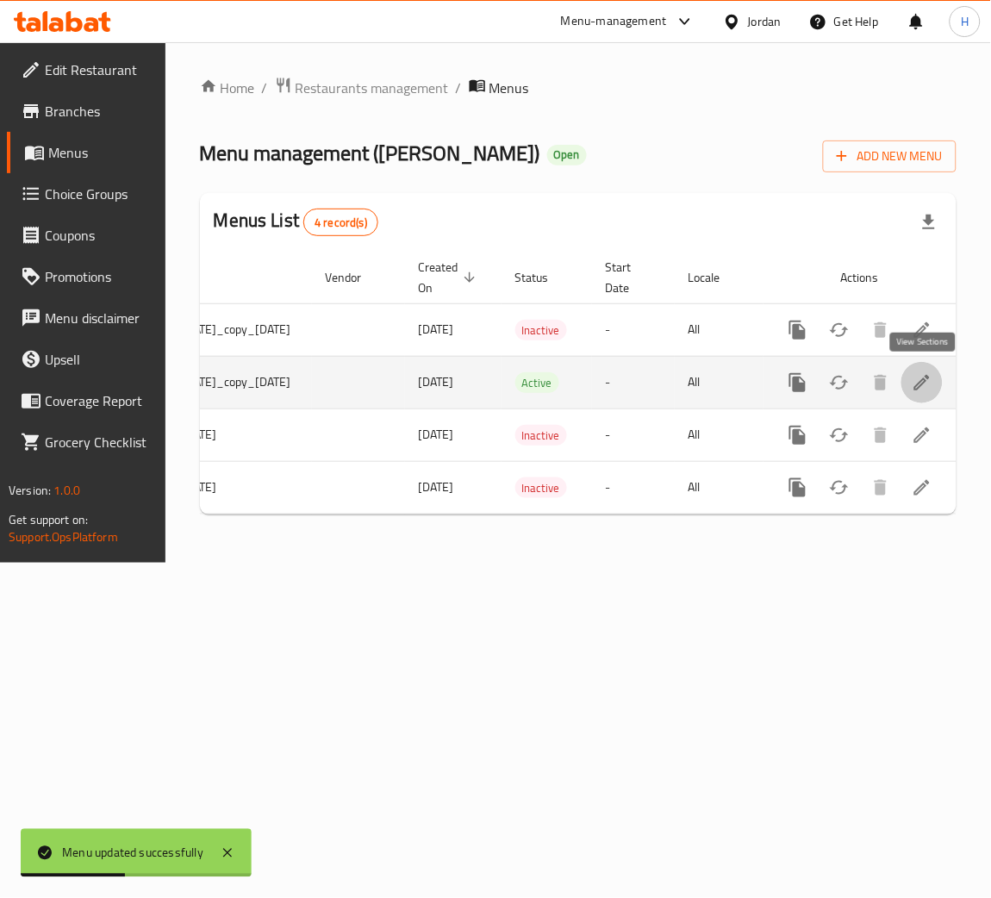
click at [917, 379] on icon "enhanced table" at bounding box center [922, 382] width 21 height 21
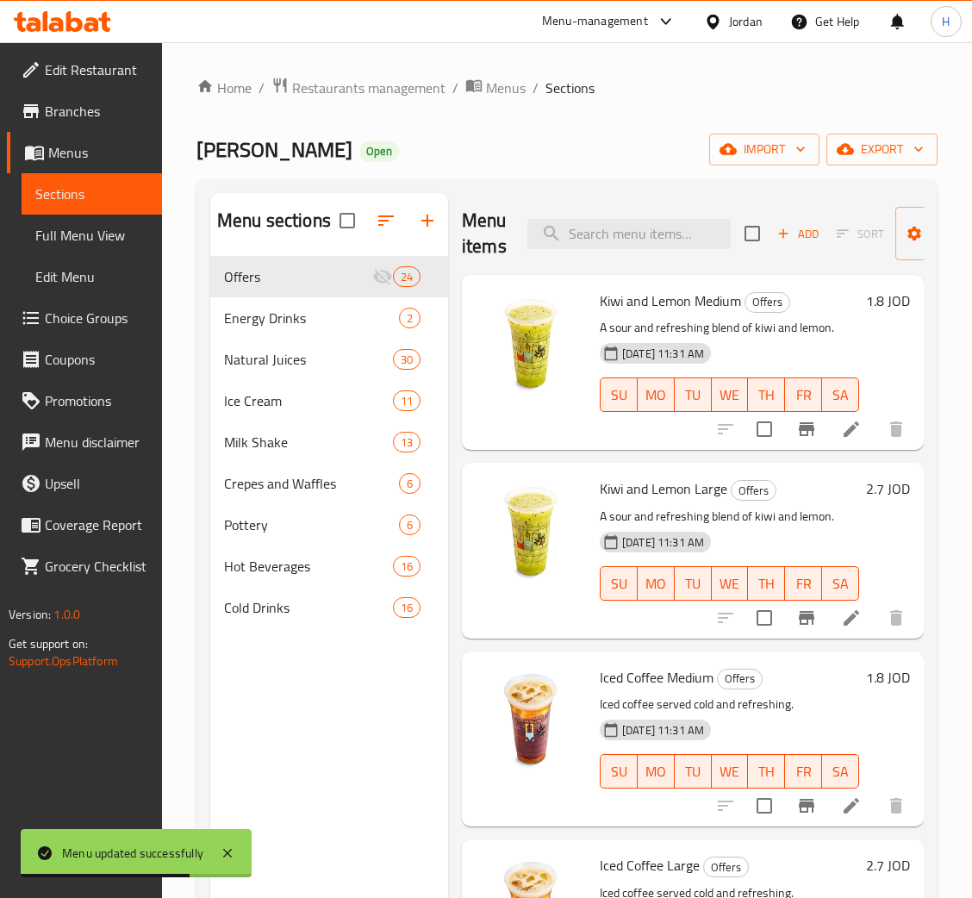
click at [47, 29] on icon at bounding box center [62, 21] width 97 height 21
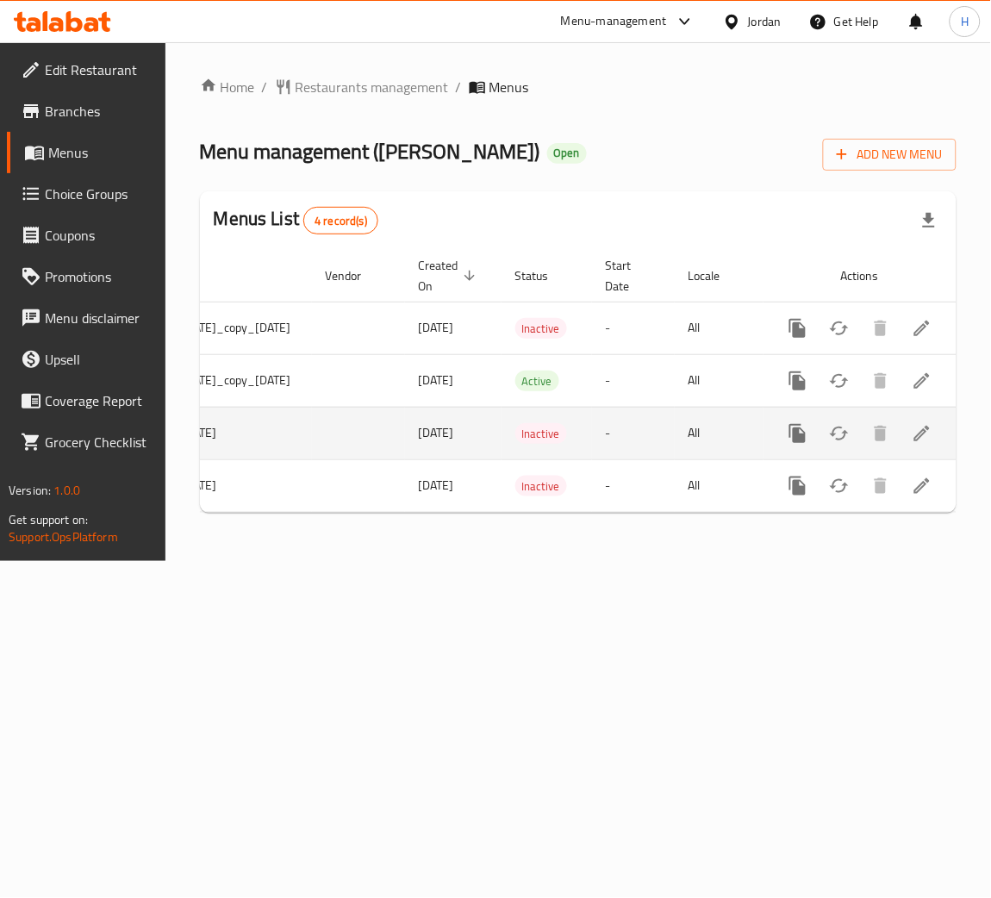
scroll to position [0, 215]
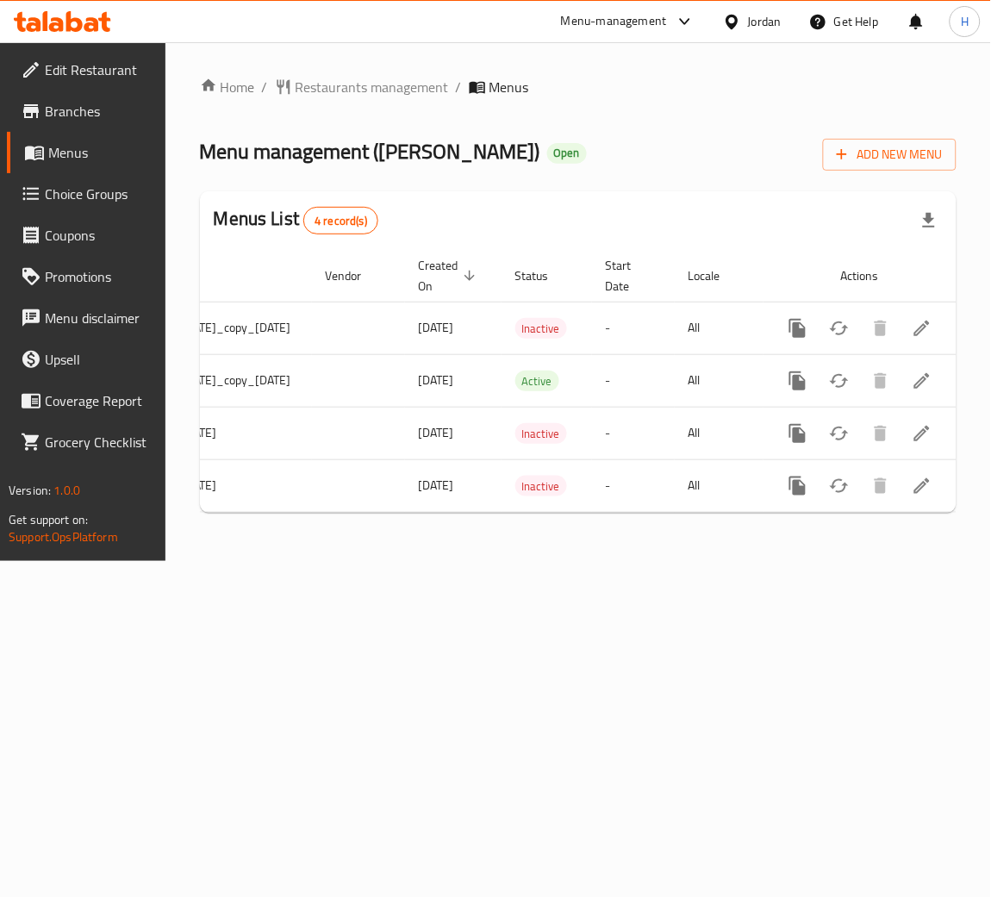
click at [799, 384] on icon "more" at bounding box center [797, 380] width 16 height 19
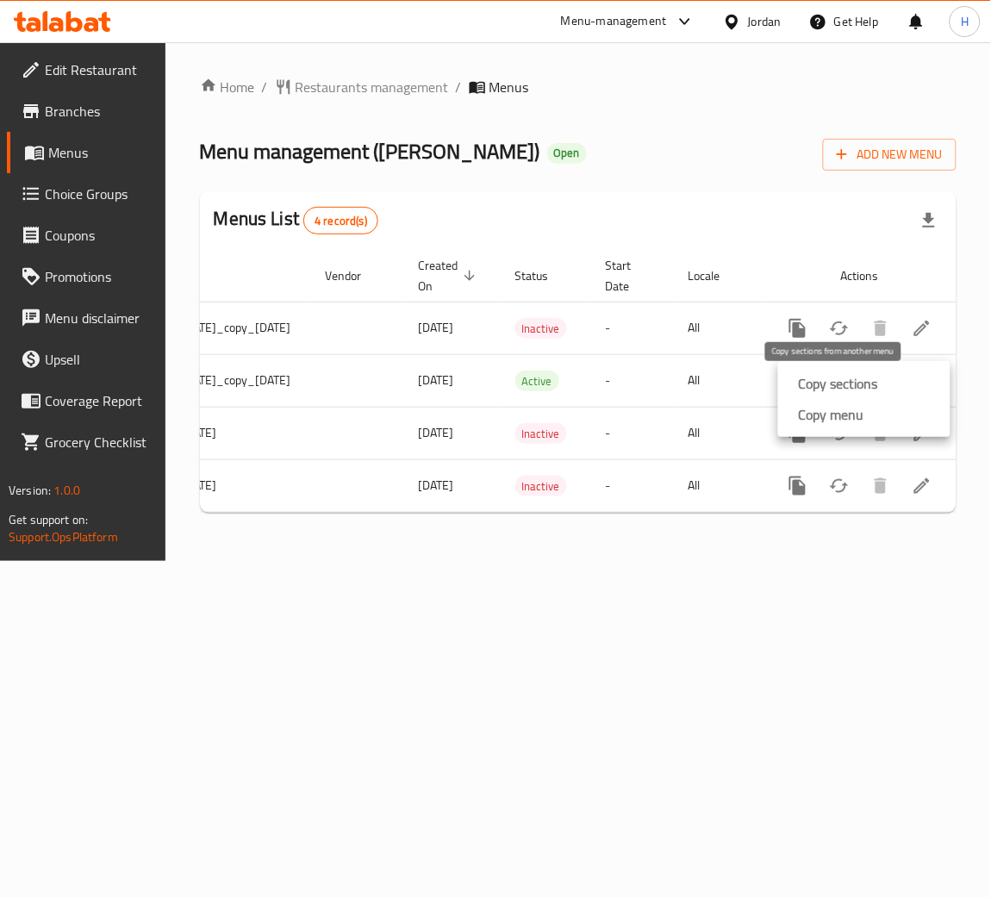
click at [839, 384] on strong "Copy sections" at bounding box center [838, 383] width 79 height 21
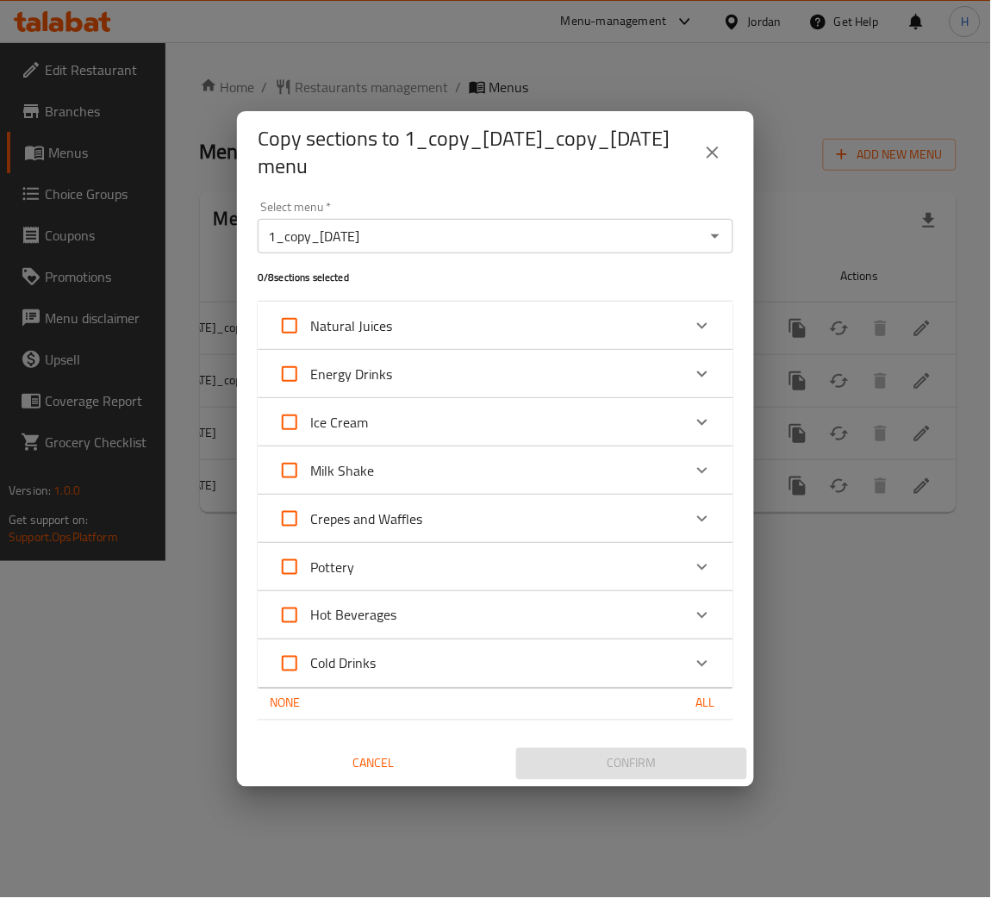
click at [714, 240] on icon "Open" at bounding box center [715, 236] width 21 height 21
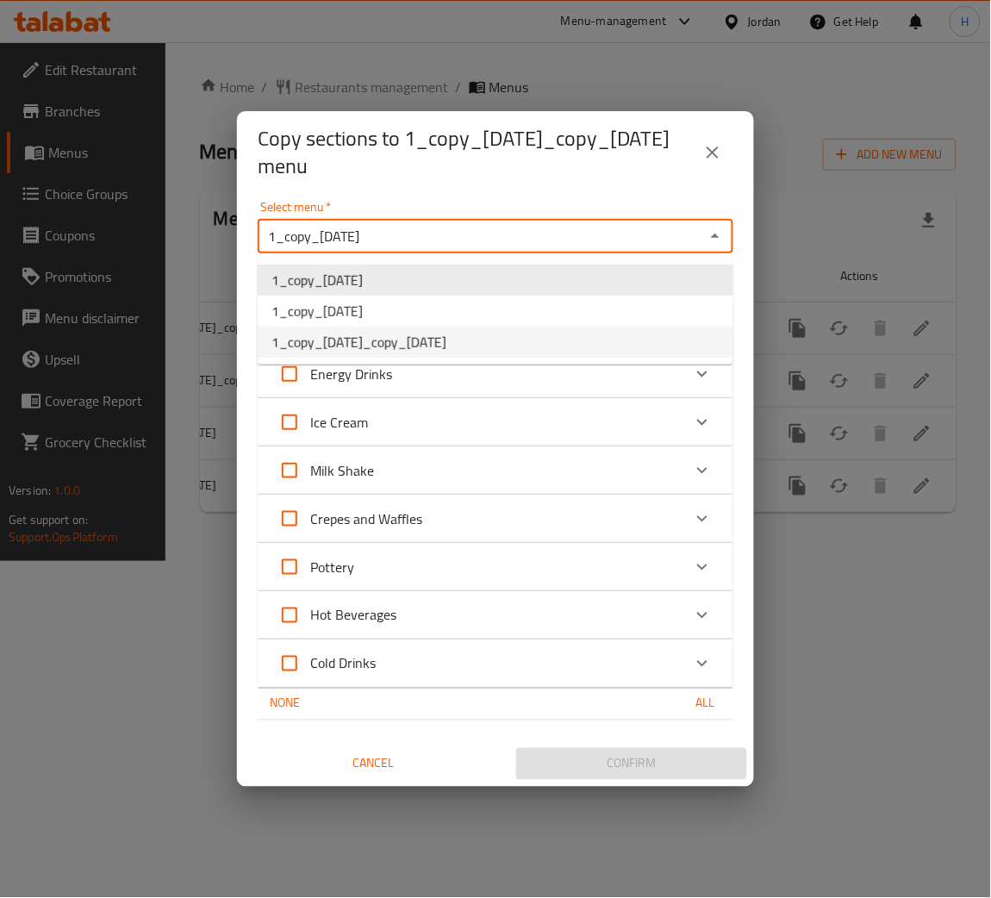
click at [409, 339] on span "1_copy_[DATE]_copy_[DATE]" at bounding box center [358, 342] width 175 height 21
type input "1_copy_[DATE]_copy_[DATE]"
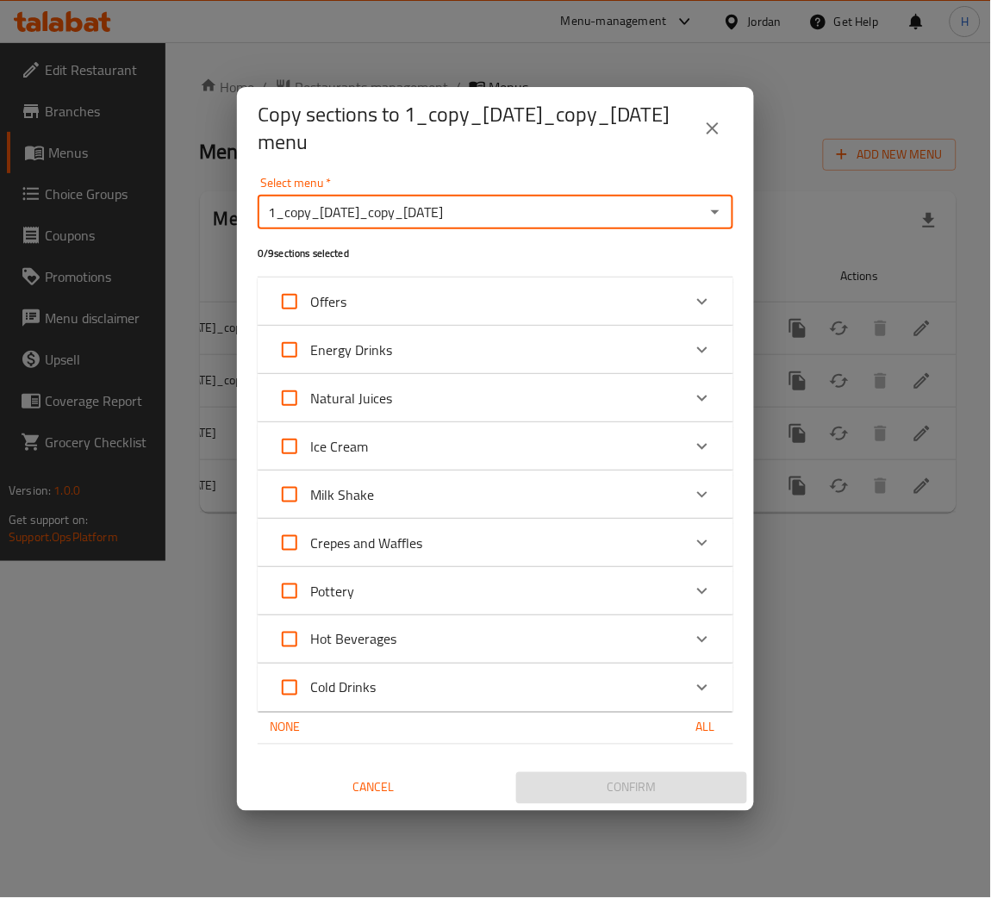
click at [294, 298] on input "Offers" at bounding box center [289, 301] width 41 height 41
checkbox input "true"
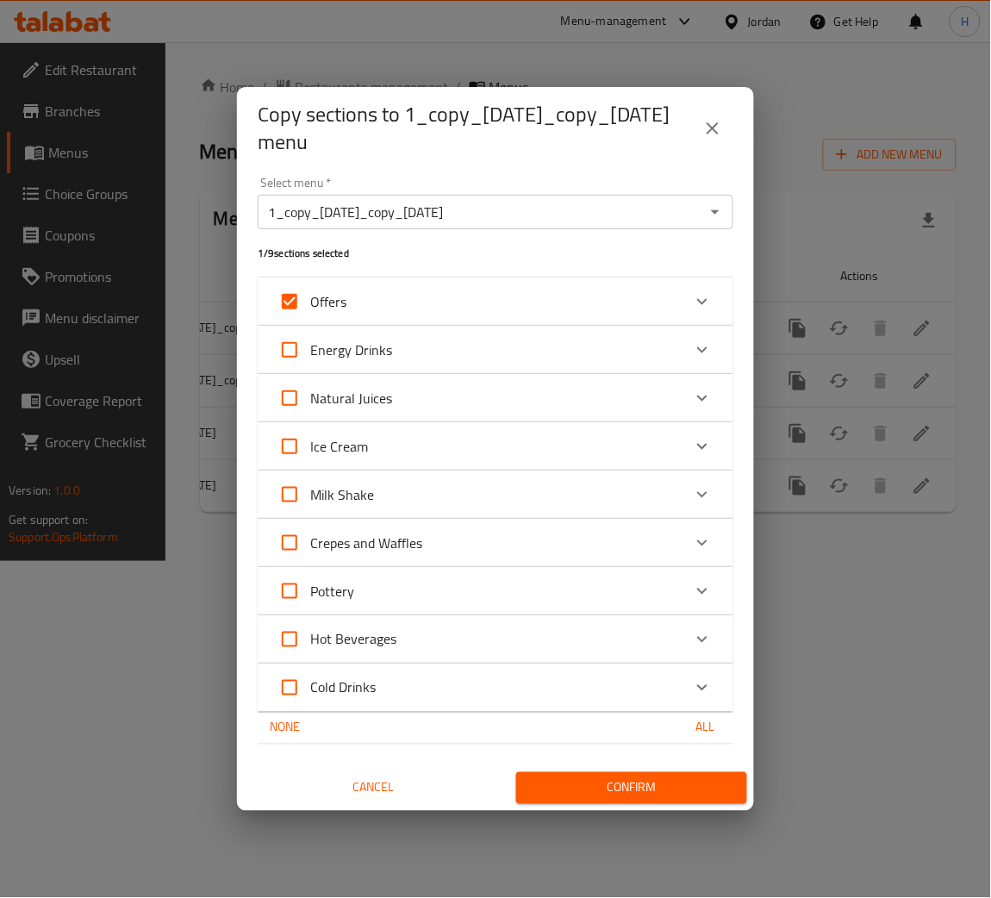
click at [613, 790] on span "Confirm" at bounding box center [631, 788] width 203 height 22
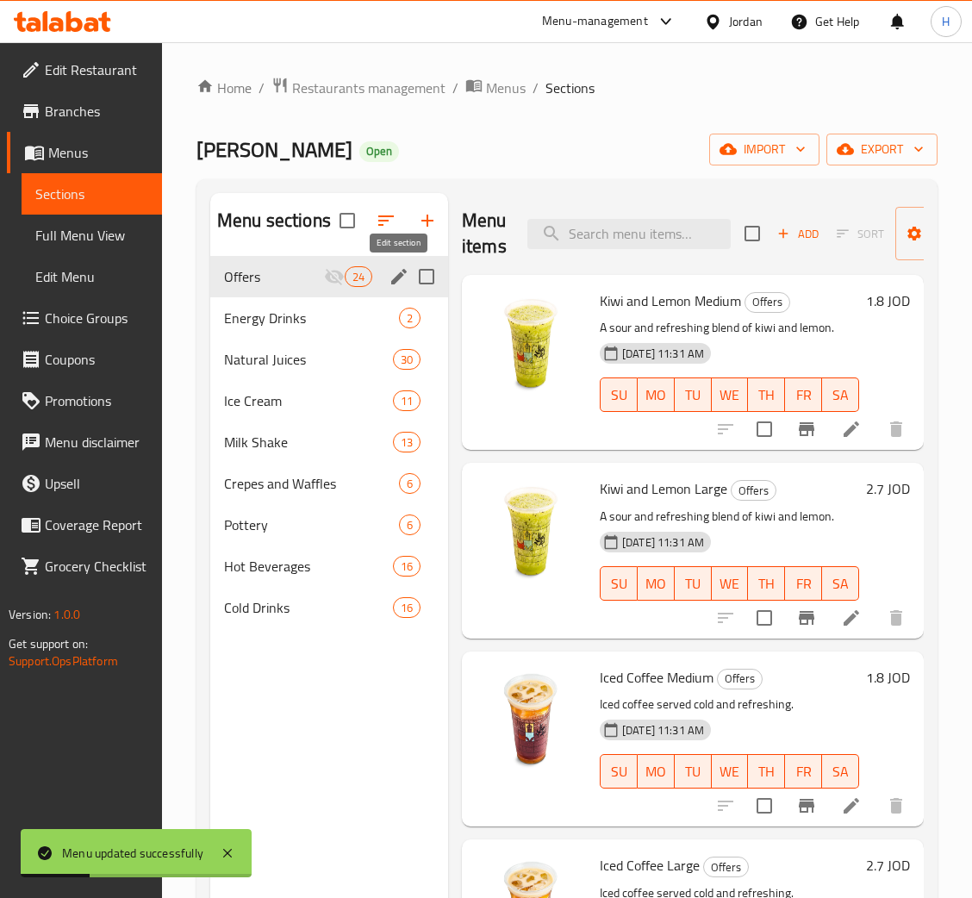
click at [399, 279] on icon "edit" at bounding box center [399, 277] width 16 height 16
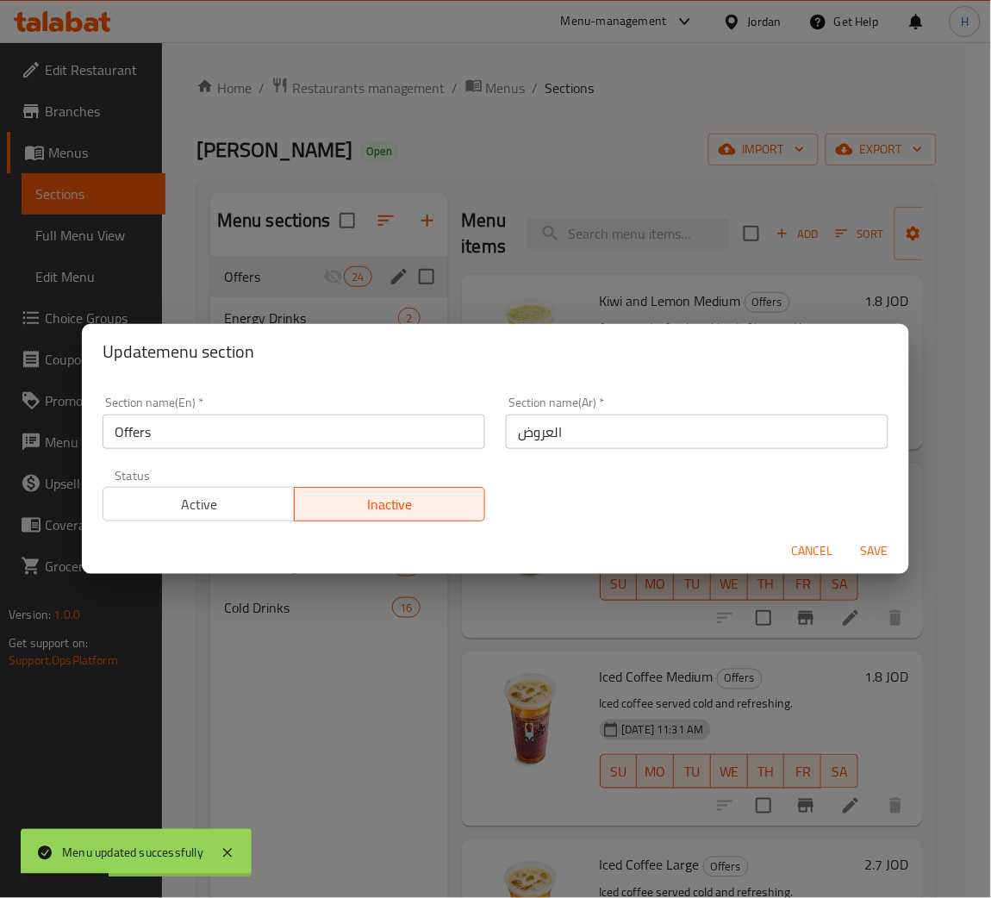
click at [182, 507] on span "Active" at bounding box center [199, 504] width 178 height 25
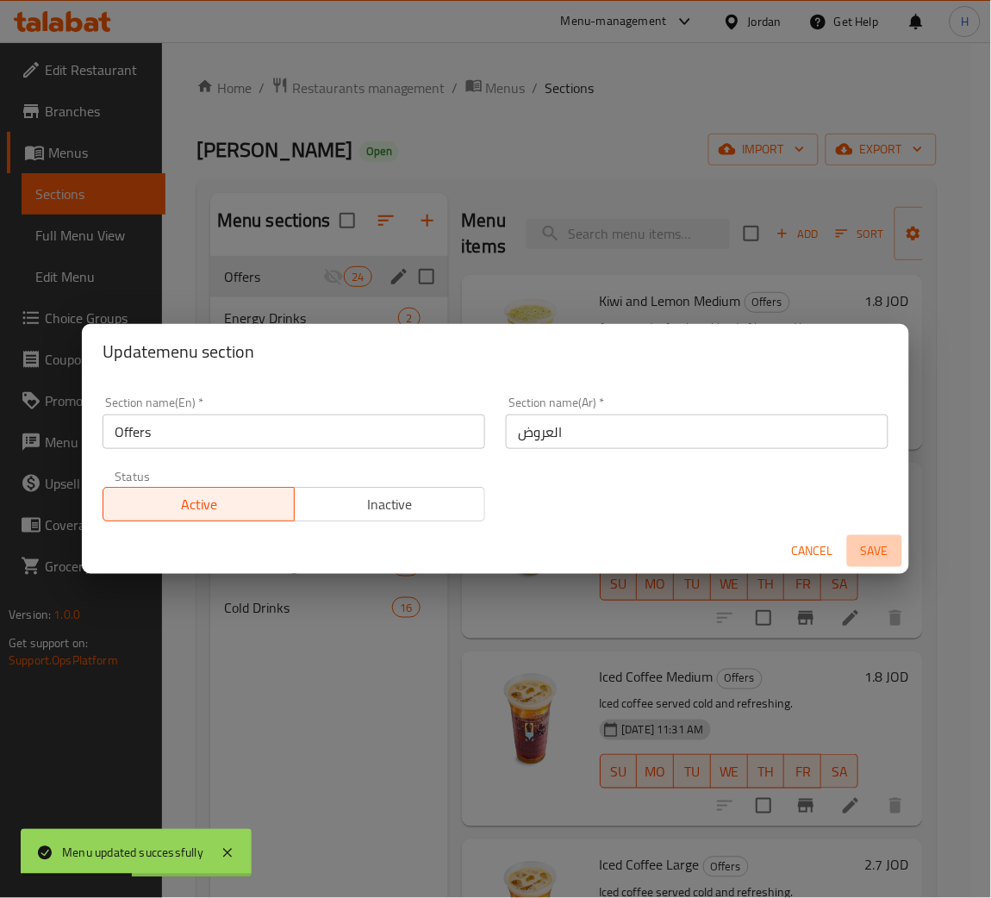
click at [871, 552] on span "Save" at bounding box center [874, 551] width 41 height 22
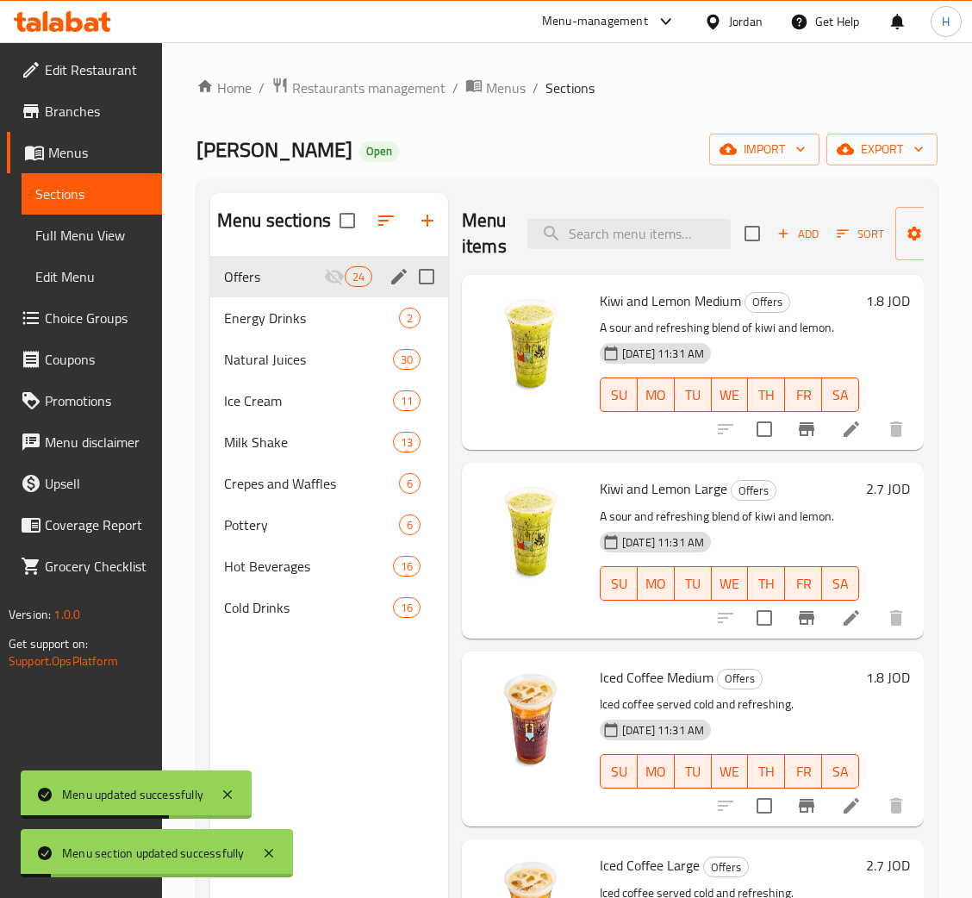
drag, startPoint x: 70, startPoint y: 147, endPoint x: 147, endPoint y: 194, distance: 89.7
click at [70, 147] on span "Menus" at bounding box center [98, 152] width 100 height 21
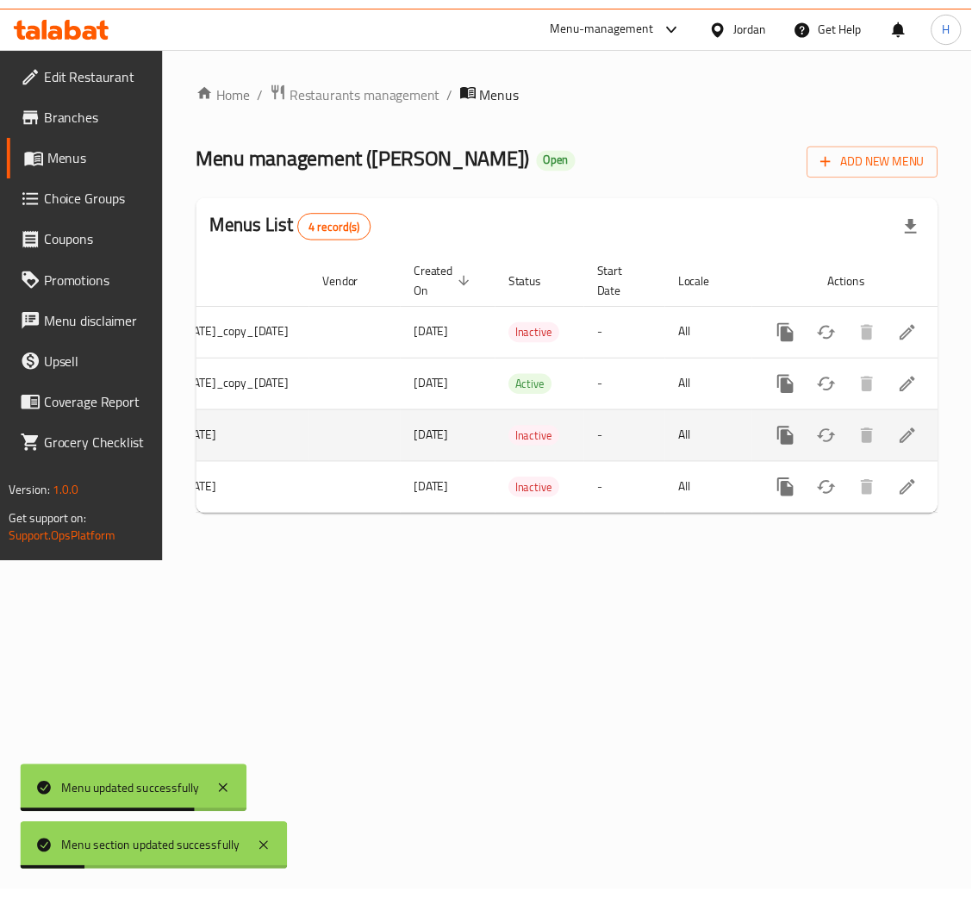
scroll to position [0, 215]
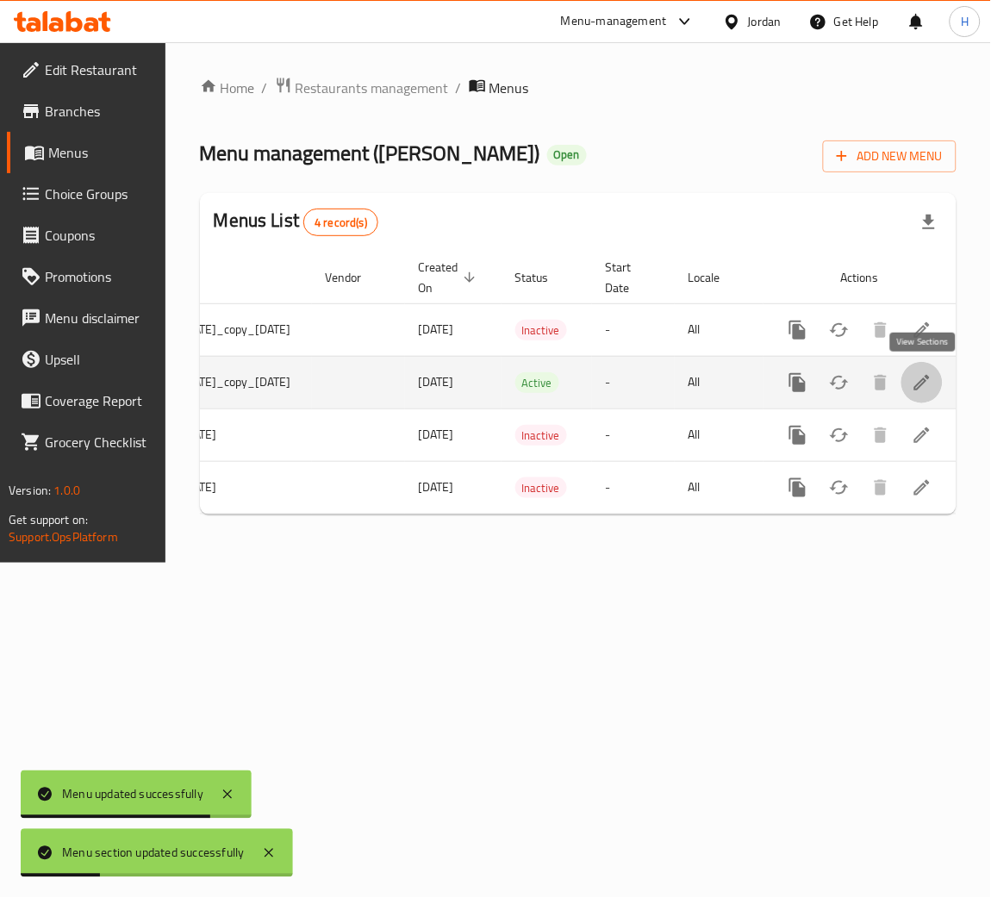
click at [914, 393] on icon "enhanced table" at bounding box center [922, 382] width 21 height 21
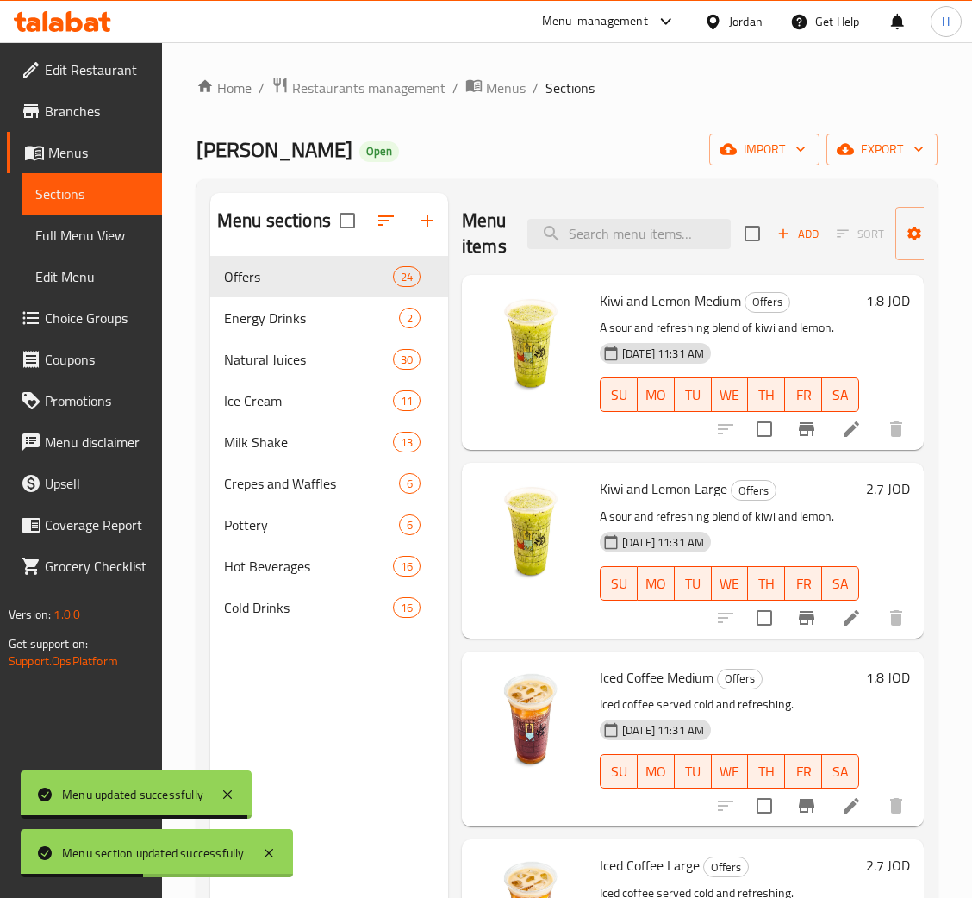
click at [77, 28] on icon at bounding box center [74, 21] width 16 height 21
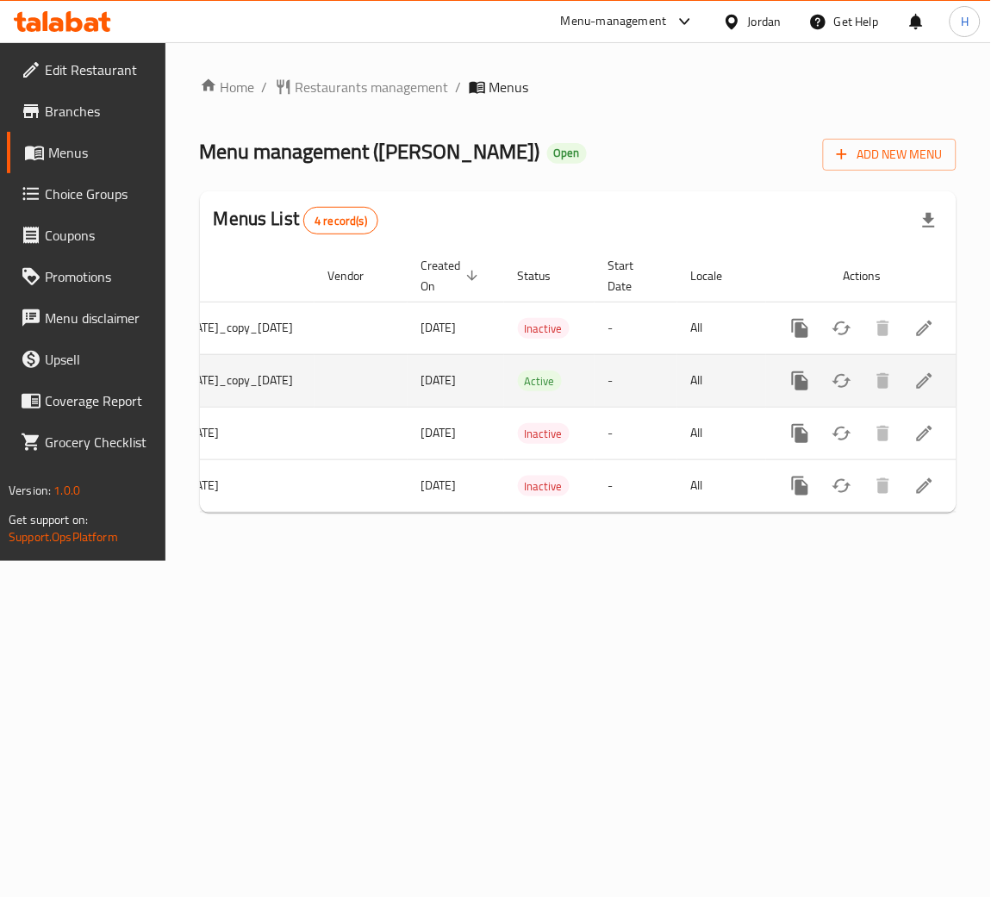
scroll to position [0, 215]
click at [799, 380] on icon "more" at bounding box center [797, 380] width 16 height 19
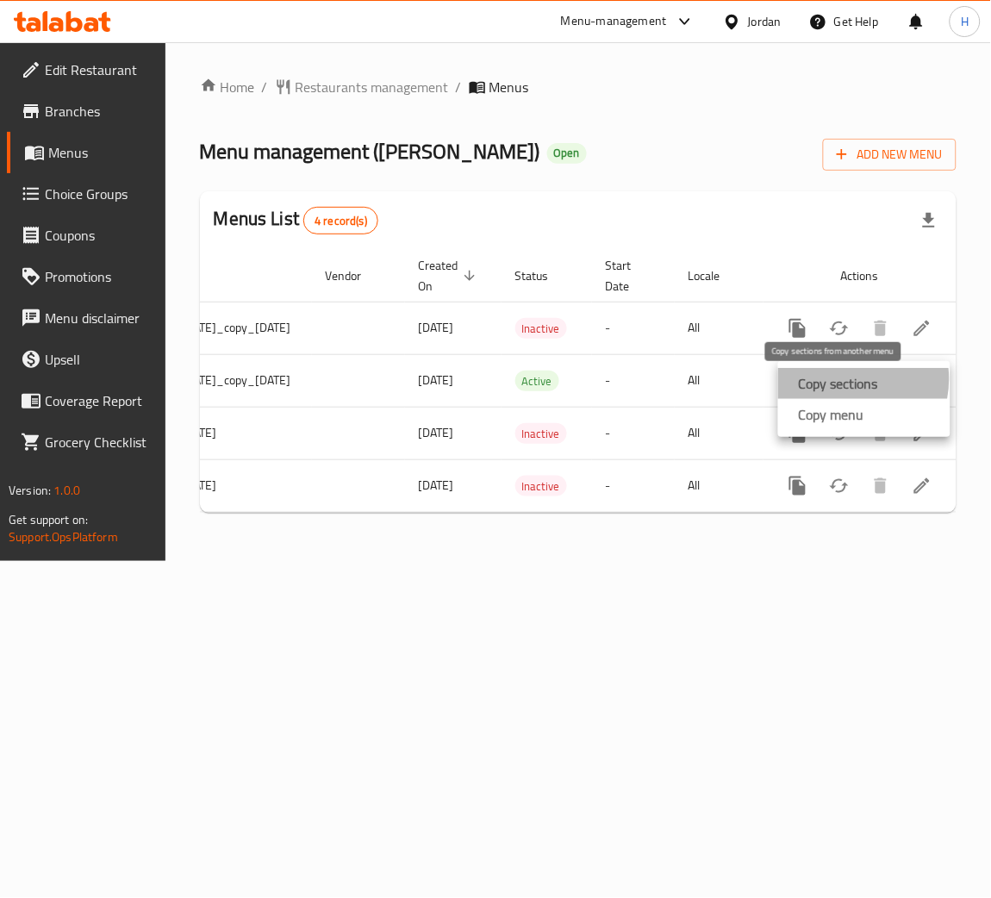
click at [842, 379] on strong "Copy sections" at bounding box center [838, 383] width 79 height 21
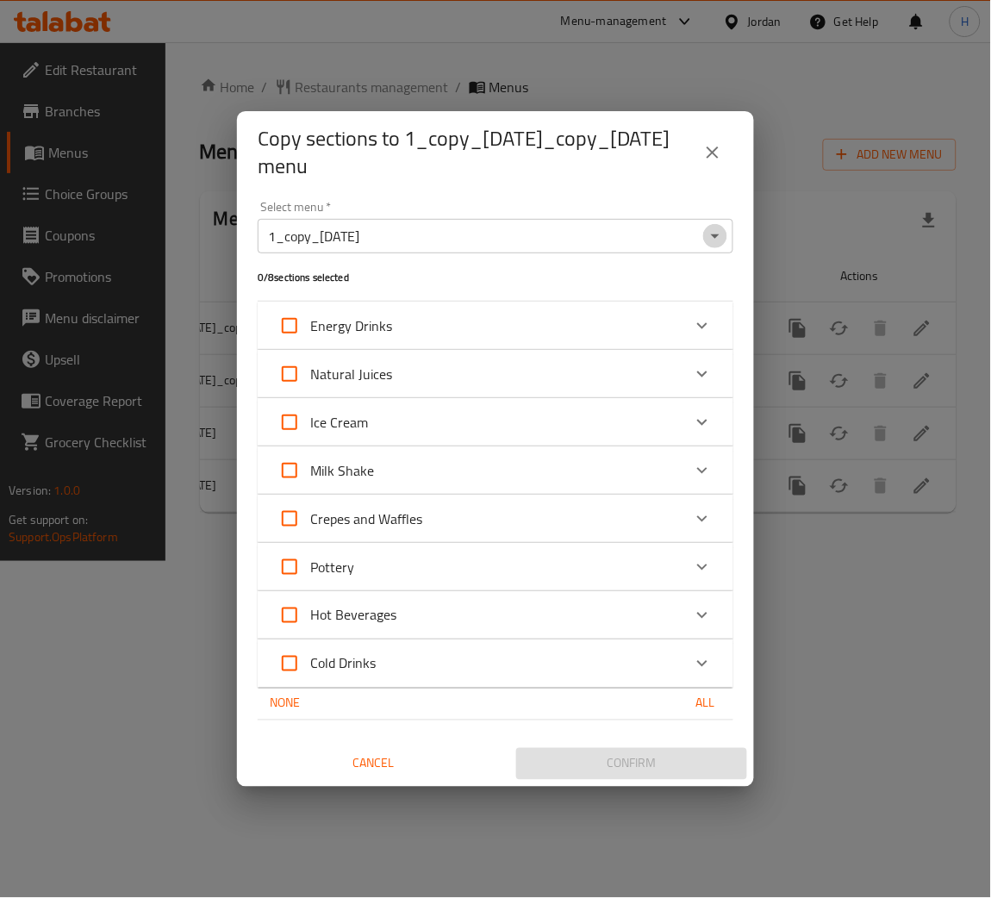
click at [721, 236] on icon "Open" at bounding box center [715, 236] width 21 height 21
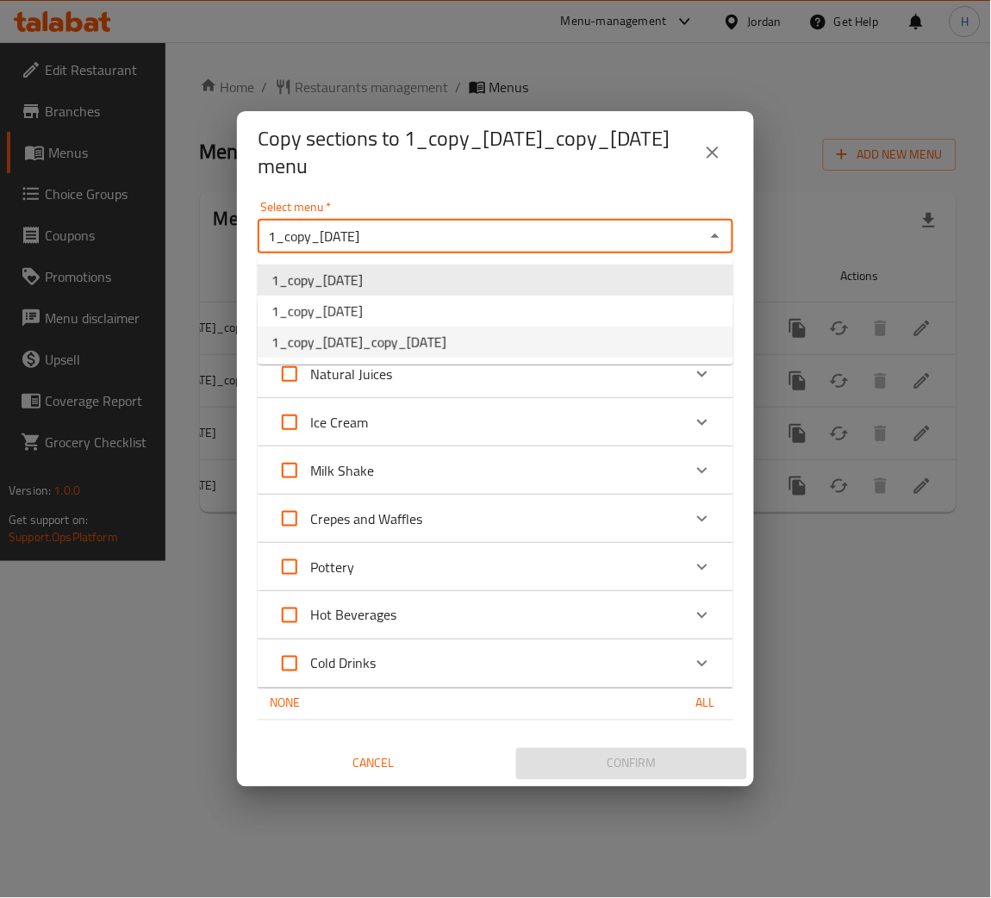
click at [446, 344] on span "1_copy_[DATE]_copy_[DATE]" at bounding box center [358, 342] width 175 height 21
type input "1_copy_[DATE]_copy_[DATE]"
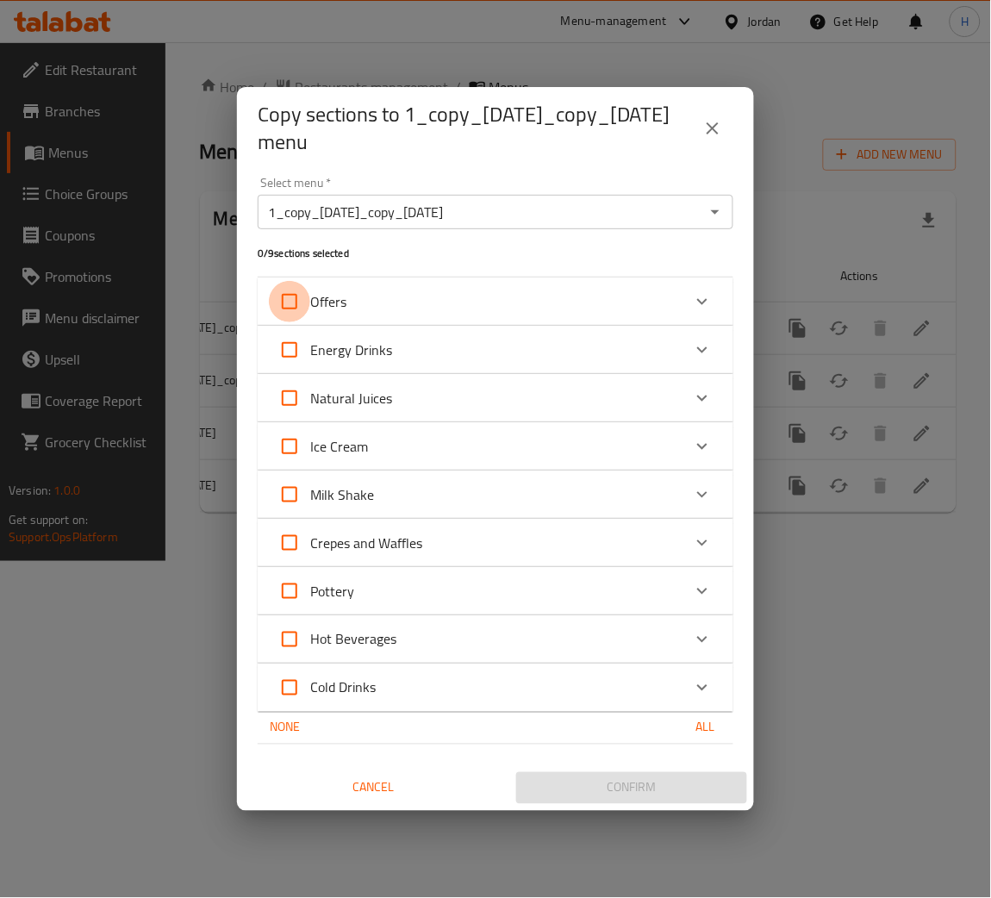
click at [271, 291] on input "Offers" at bounding box center [289, 301] width 41 height 41
checkbox input "true"
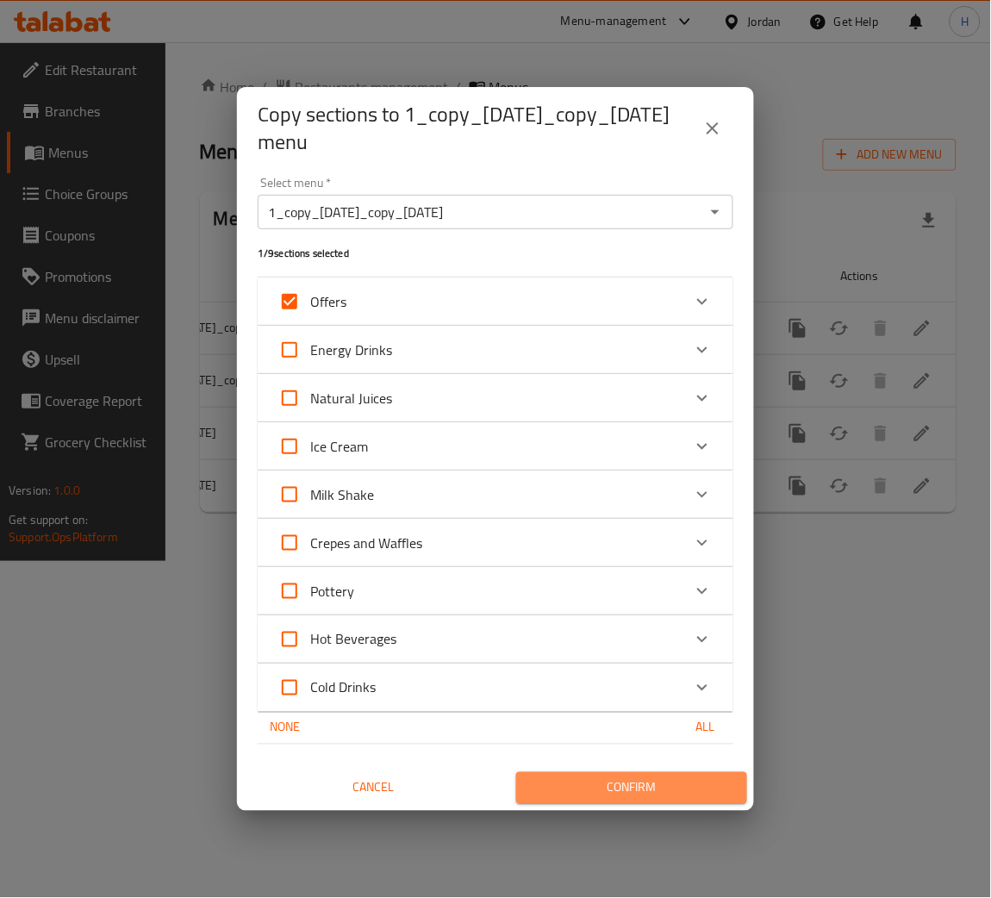
click at [566, 794] on span "Confirm" at bounding box center [631, 788] width 203 height 22
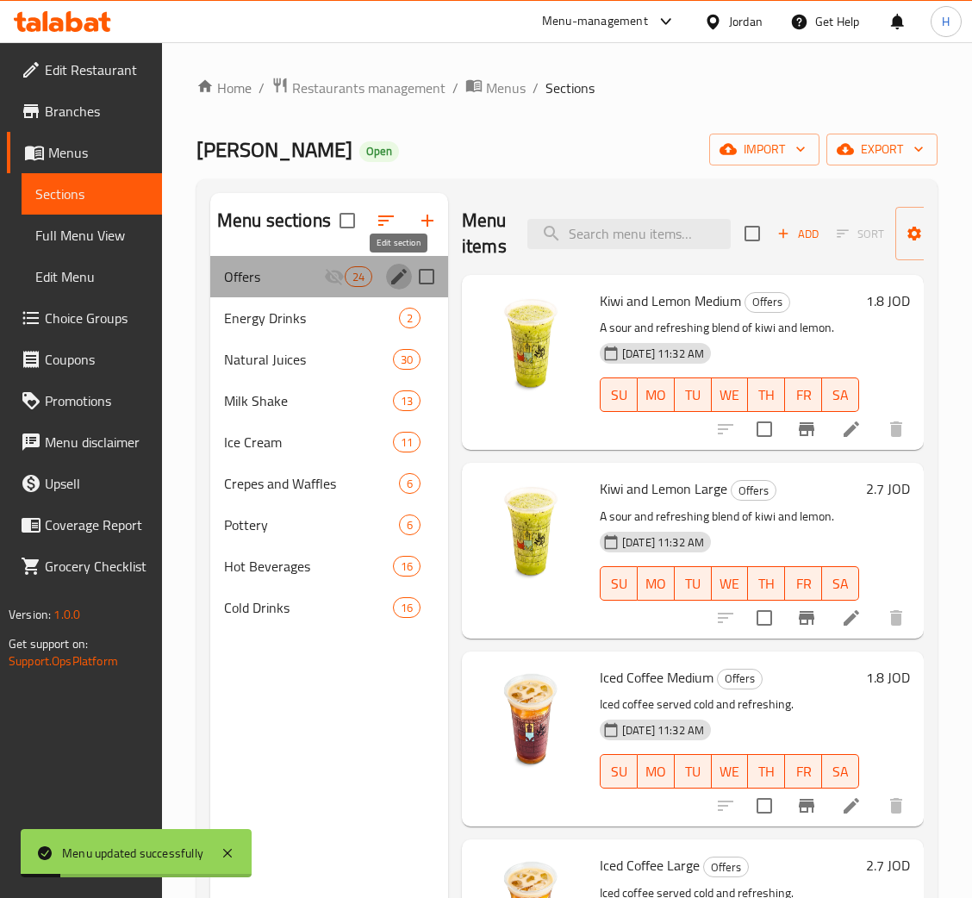
click at [390, 278] on icon "edit" at bounding box center [399, 276] width 21 height 21
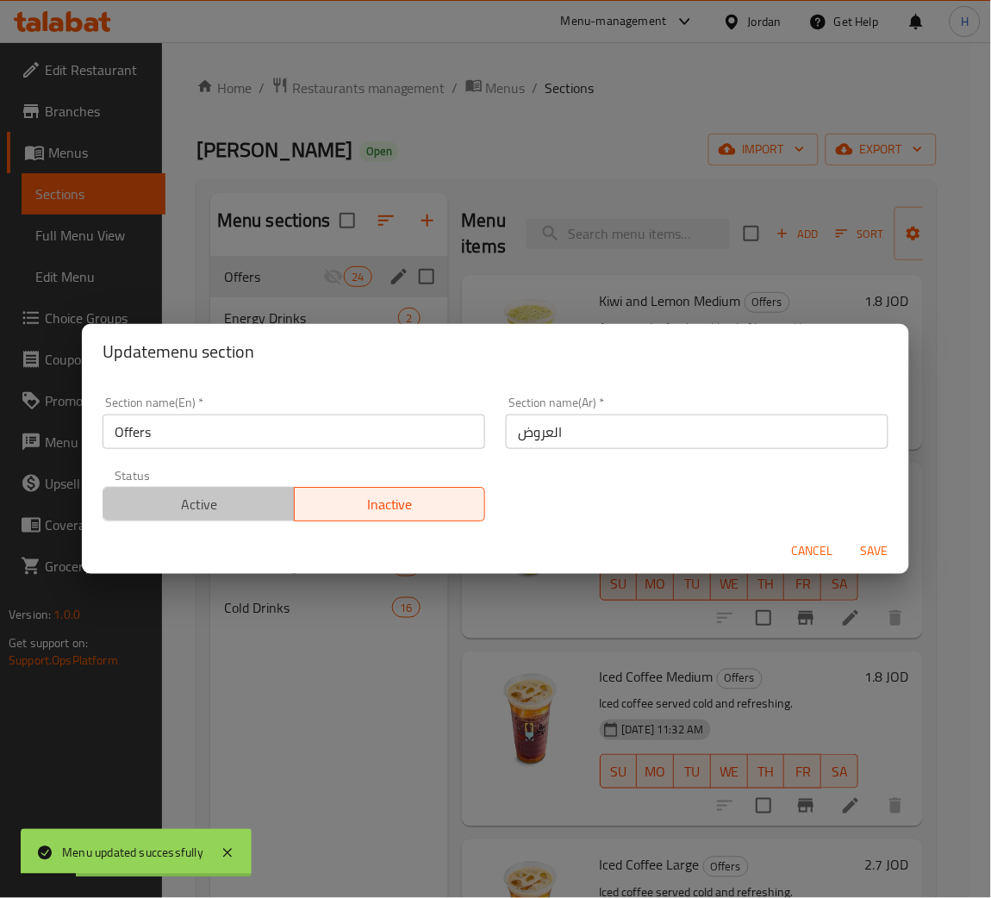
click at [244, 490] on button "Active" at bounding box center [199, 504] width 192 height 34
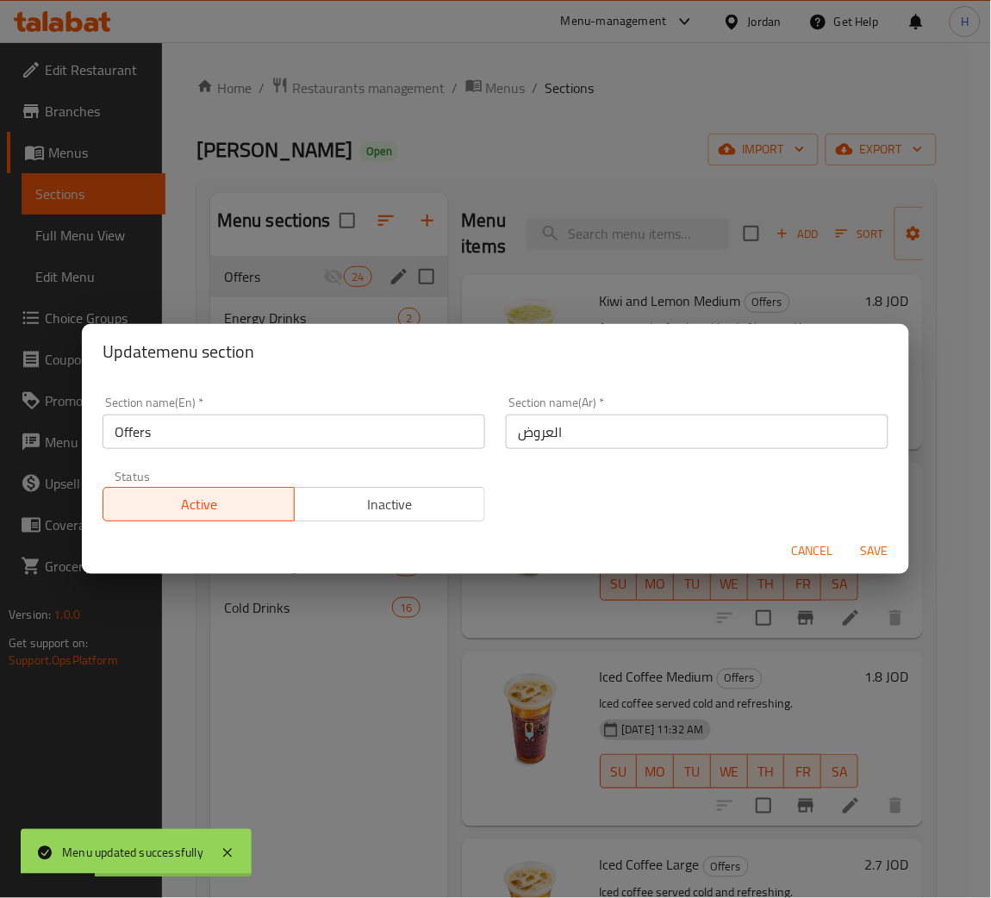
click at [875, 532] on div "Cancel Save" at bounding box center [495, 551] width 827 height 46
click at [871, 543] on span "Save" at bounding box center [874, 551] width 41 height 22
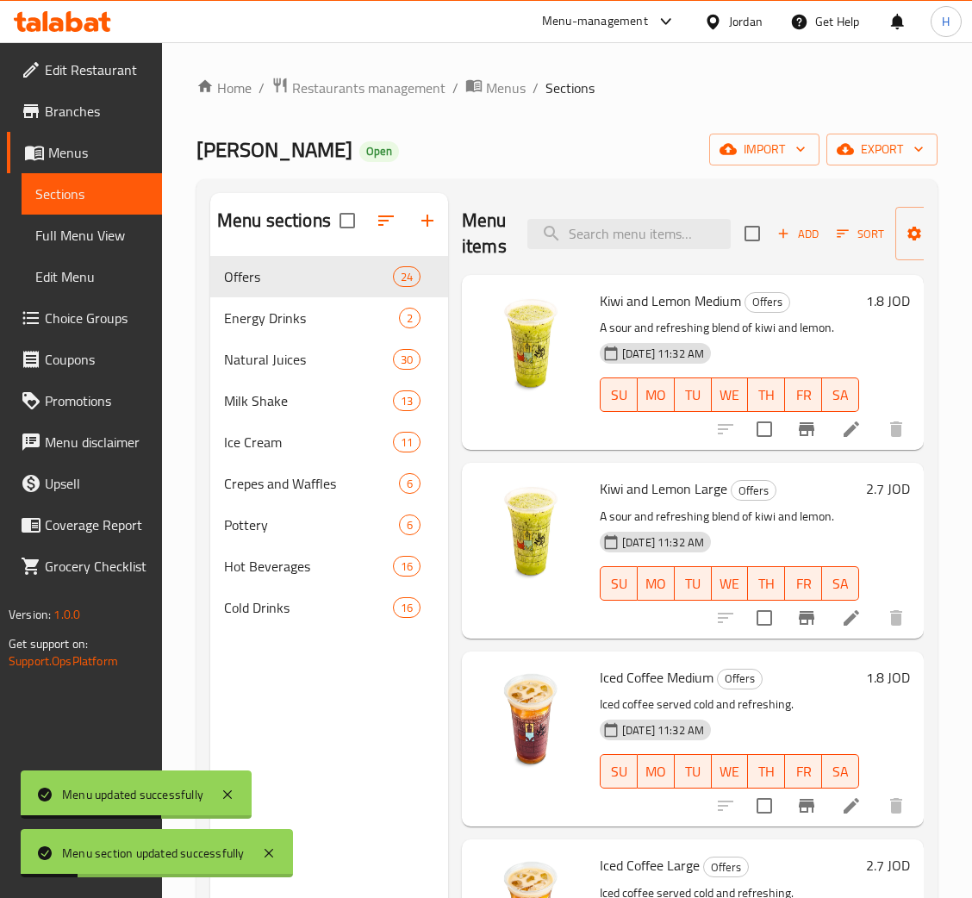
click at [85, 16] on icon at bounding box center [62, 21] width 97 height 21
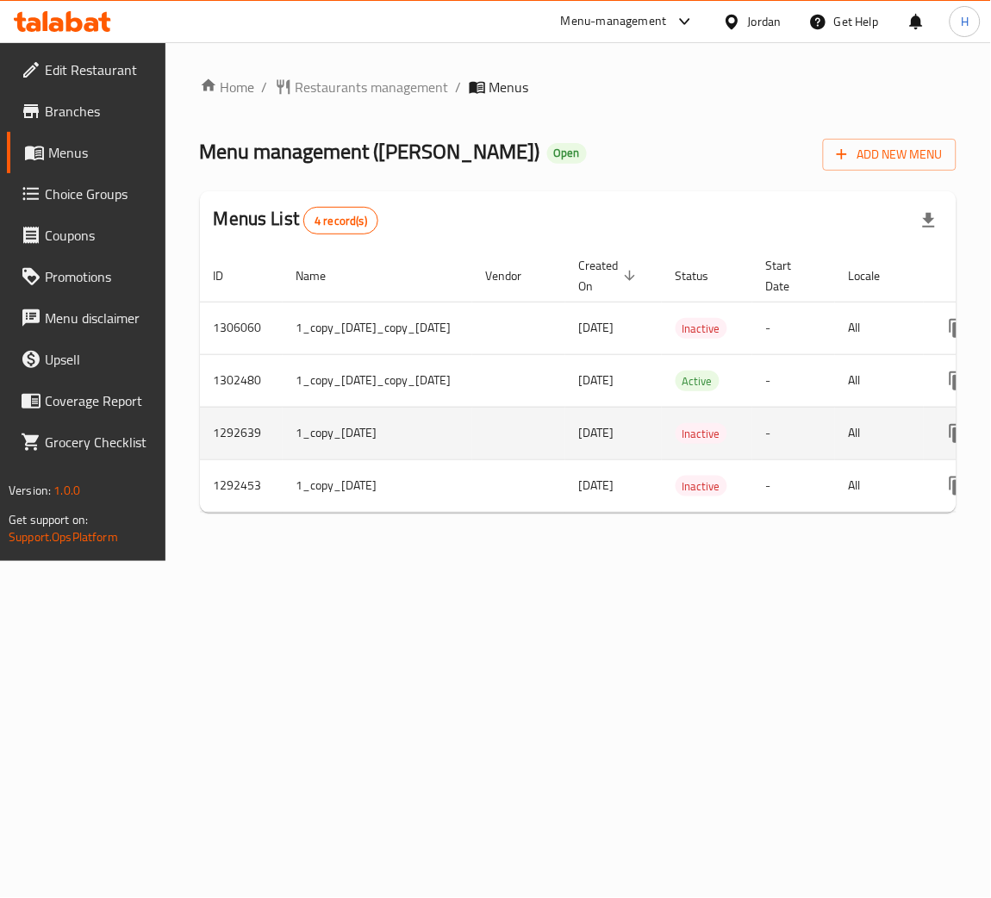
scroll to position [0, 215]
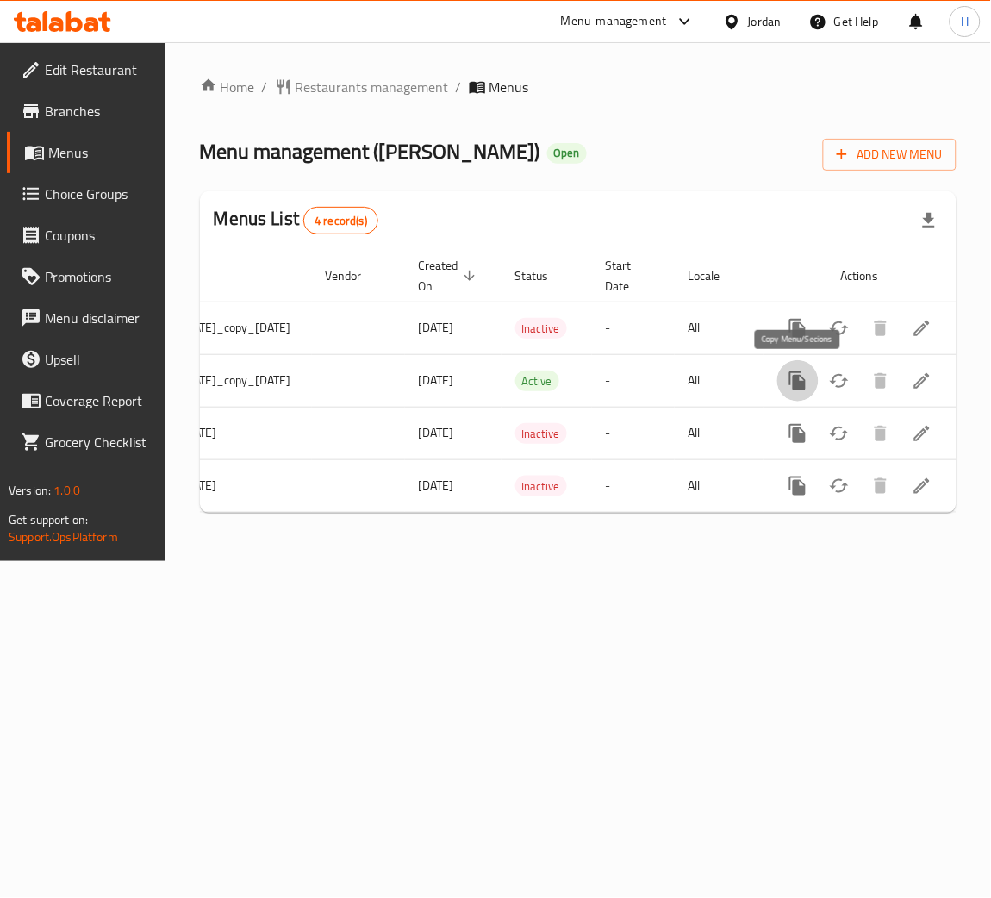
click at [798, 384] on icon "more" at bounding box center [797, 380] width 16 height 19
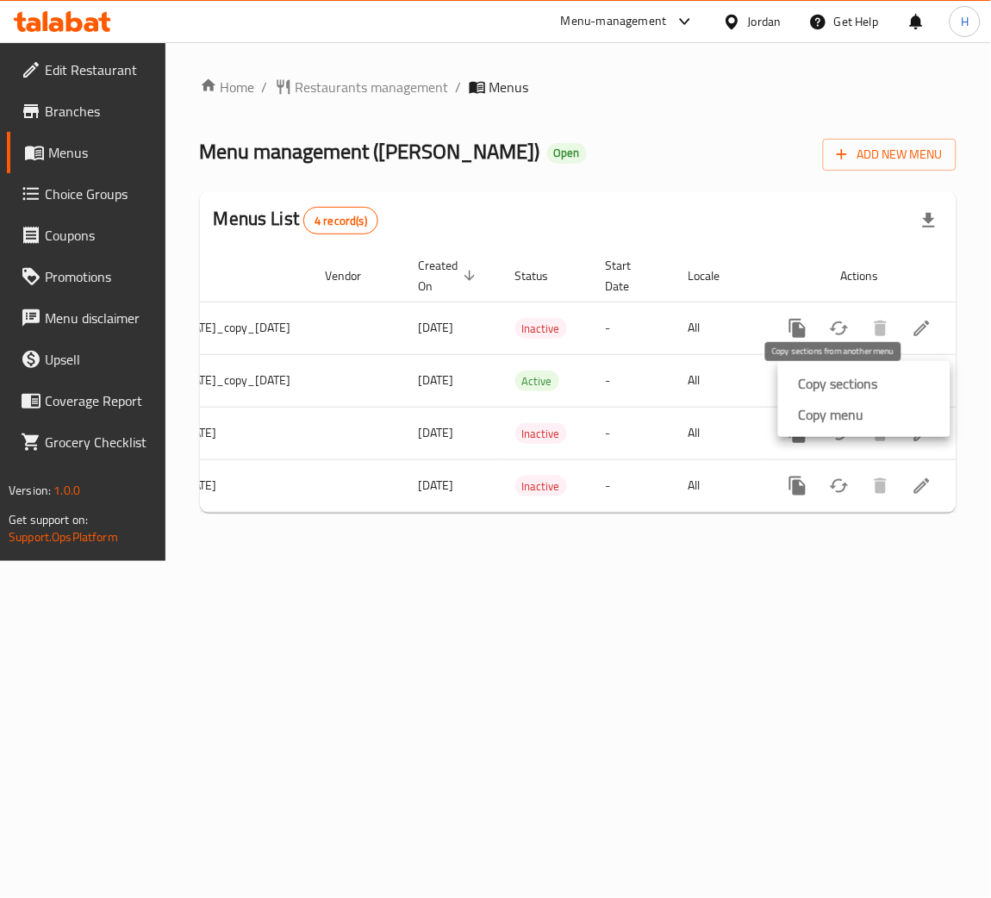
click at [819, 383] on strong "Copy sections" at bounding box center [838, 383] width 79 height 21
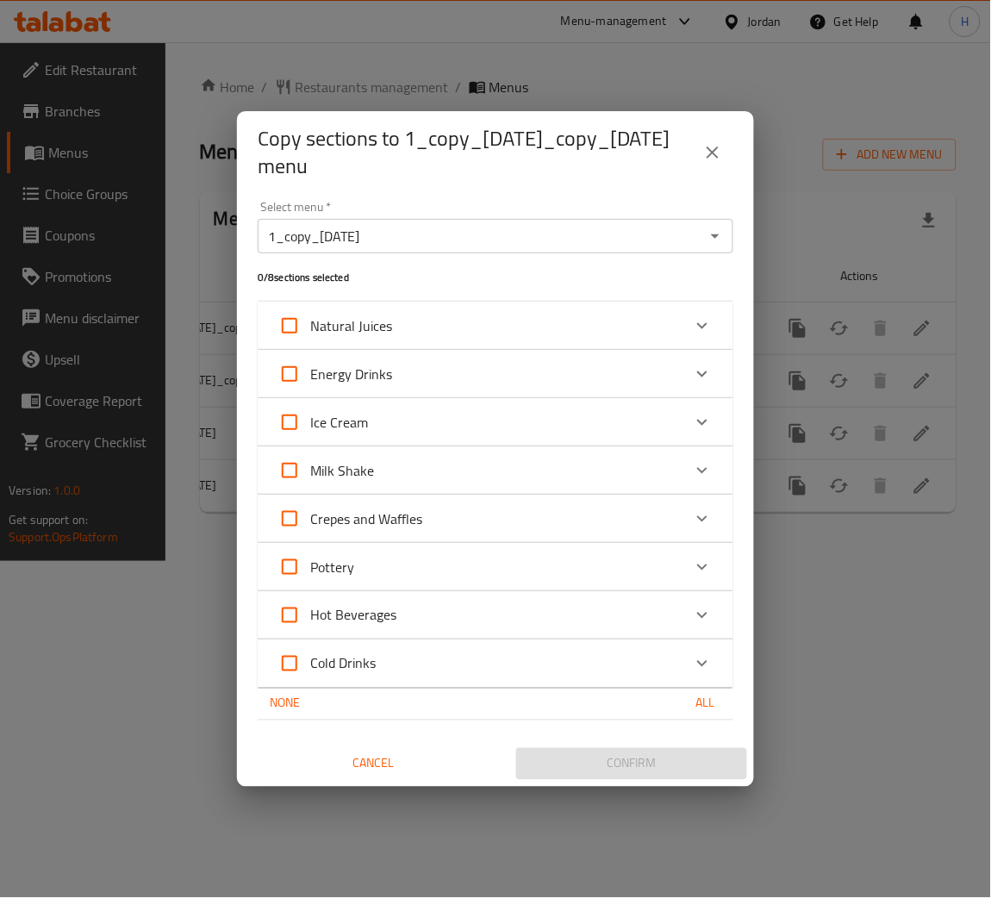
click at [702, 232] on div "1_copy_04/06/2025 Select menu *" at bounding box center [496, 236] width 476 height 34
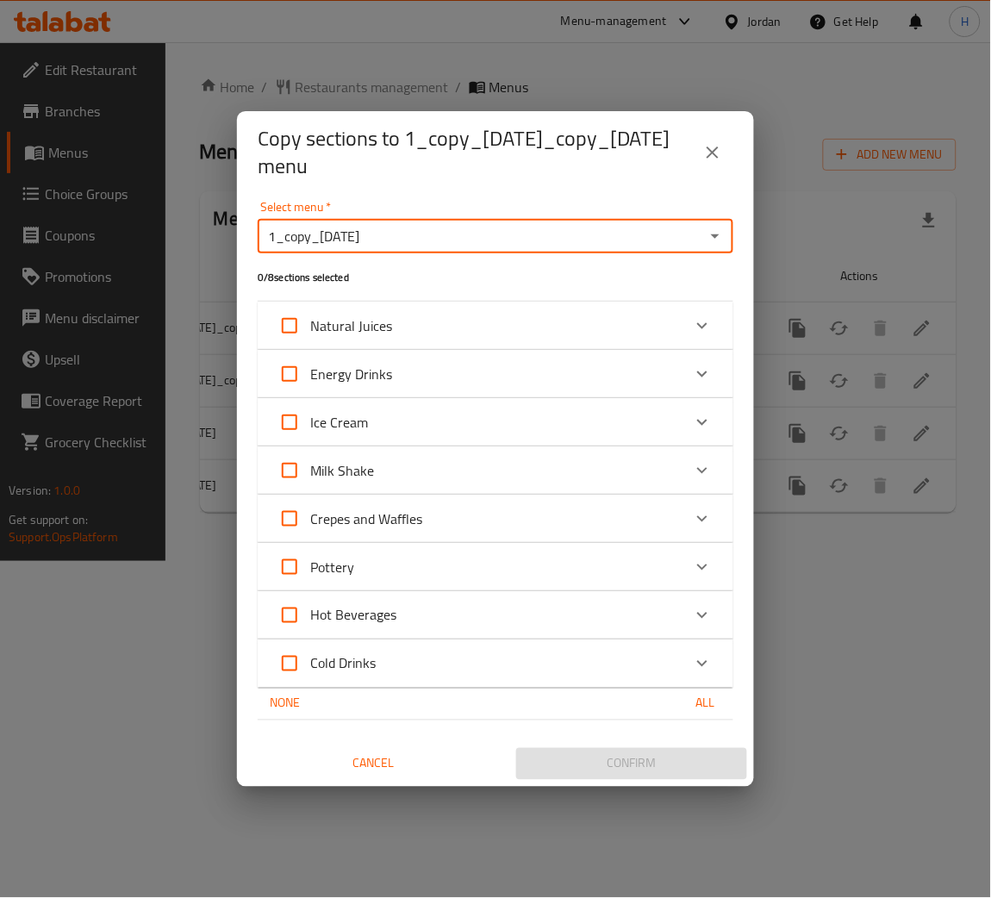
click at [722, 240] on icon "Open" at bounding box center [715, 236] width 21 height 21
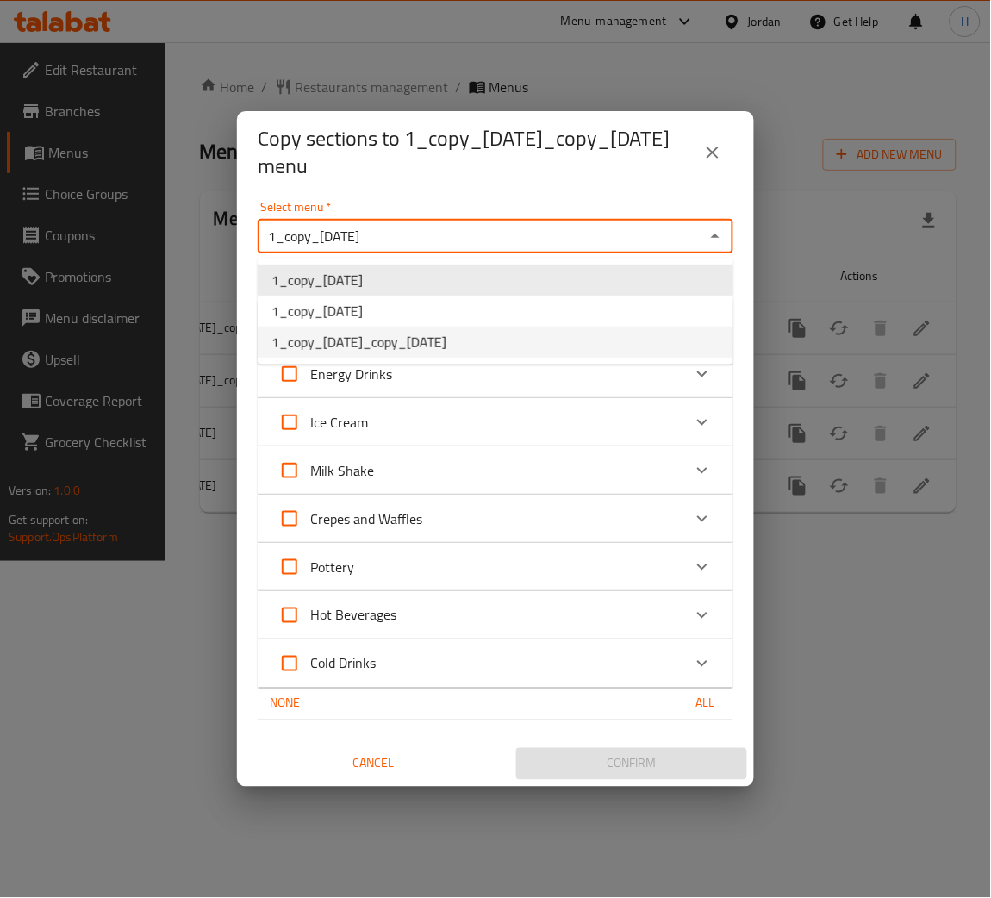
click at [542, 346] on li "1_copy_[DATE]_copy_[DATE]" at bounding box center [496, 342] width 476 height 31
type input "1_copy_[DATE]_copy_[DATE]"
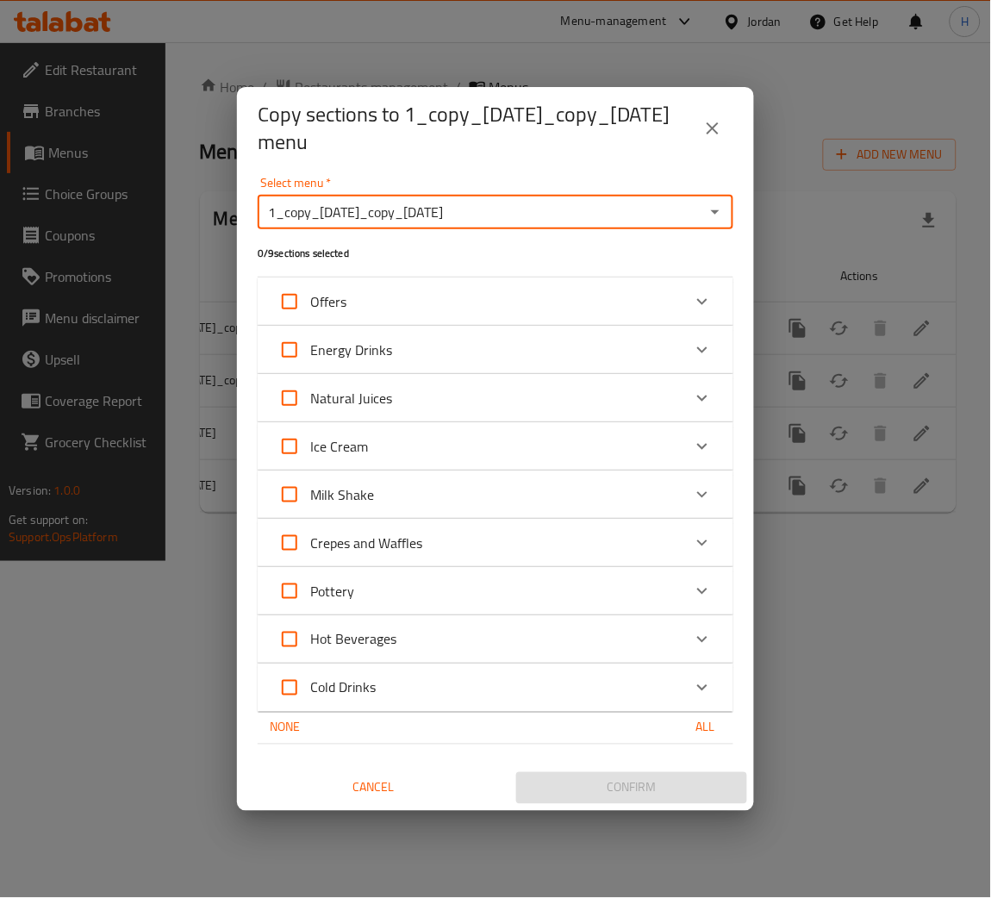
click at [285, 298] on input "Offers" at bounding box center [289, 301] width 41 height 41
checkbox input "true"
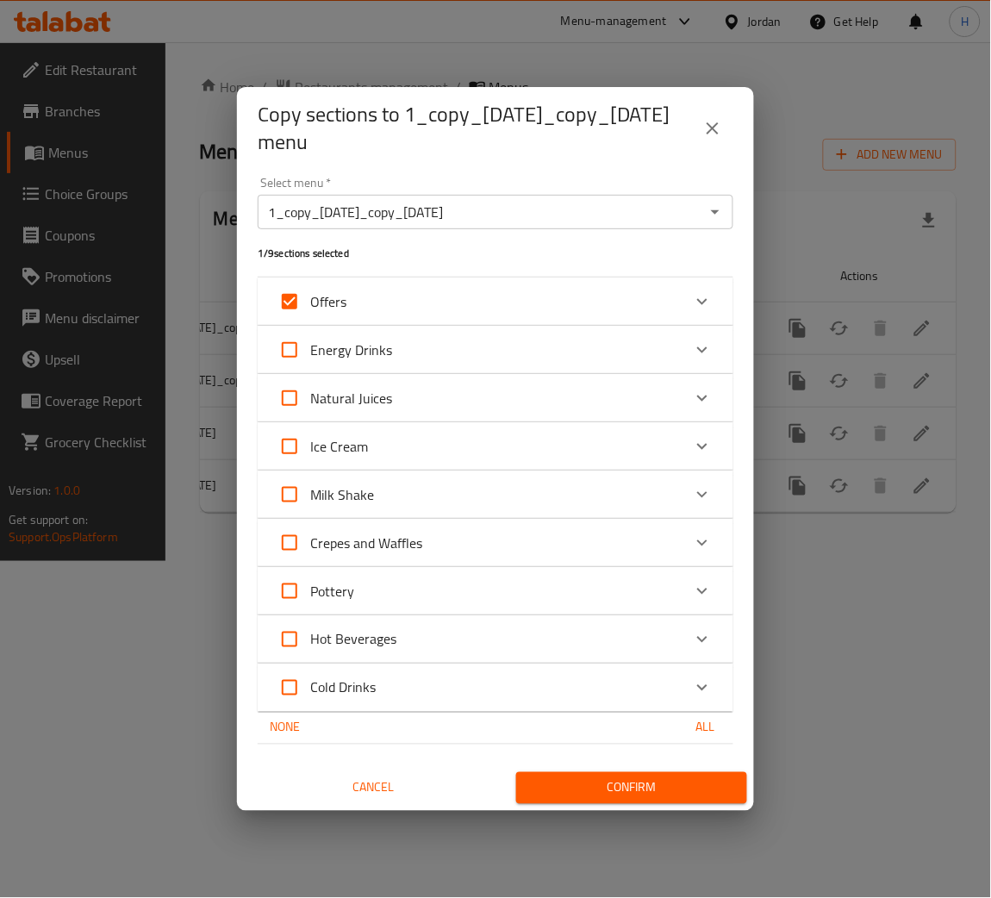
click at [558, 781] on span "Confirm" at bounding box center [631, 788] width 203 height 22
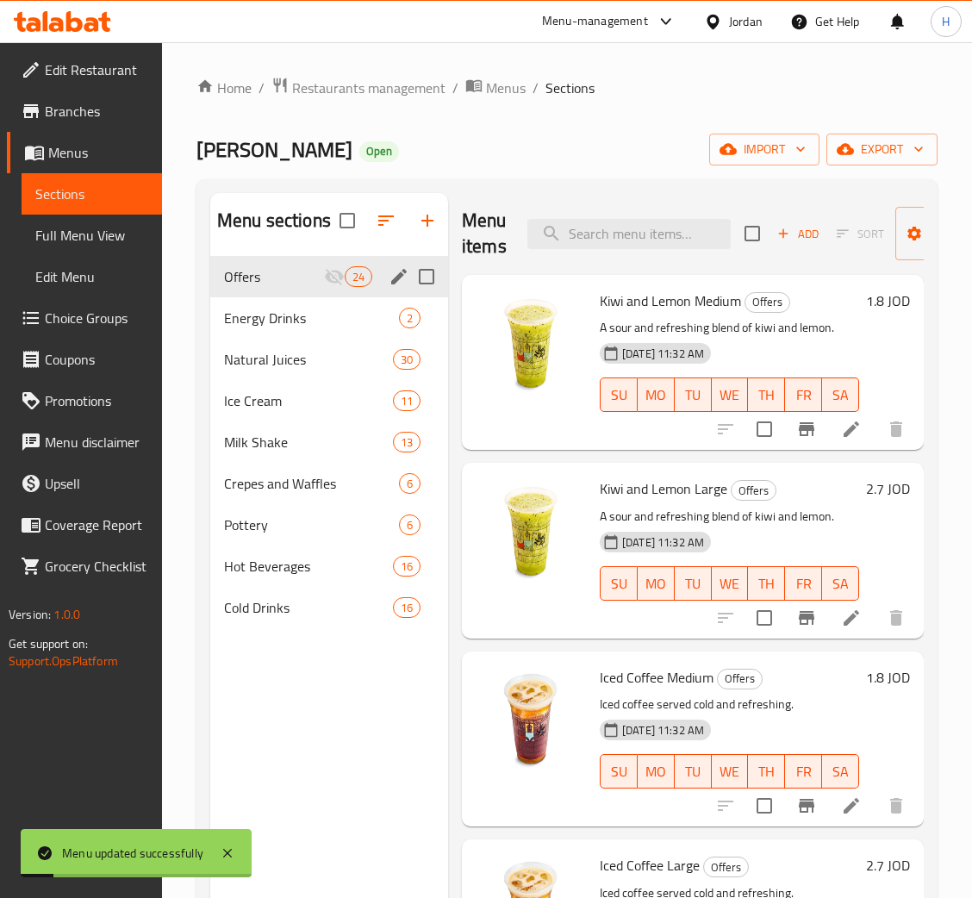
click at [400, 281] on icon "edit" at bounding box center [399, 276] width 21 height 21
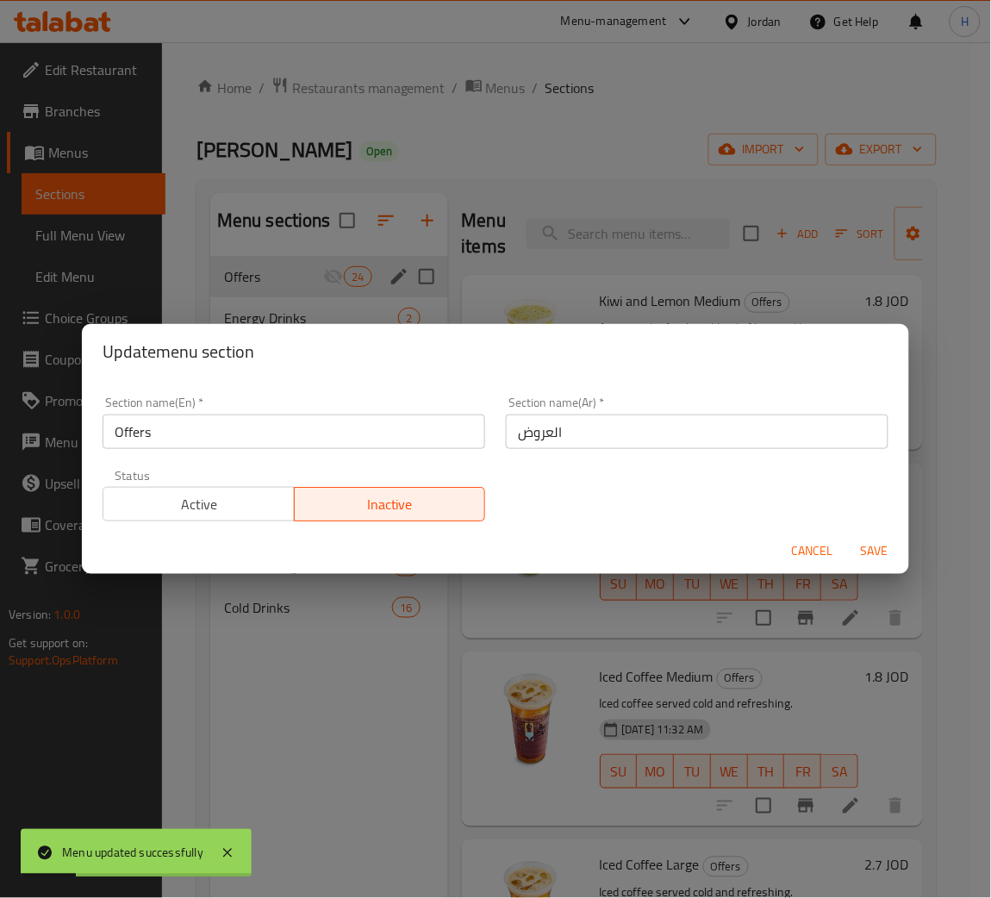
click at [230, 505] on span "Active" at bounding box center [199, 504] width 178 height 25
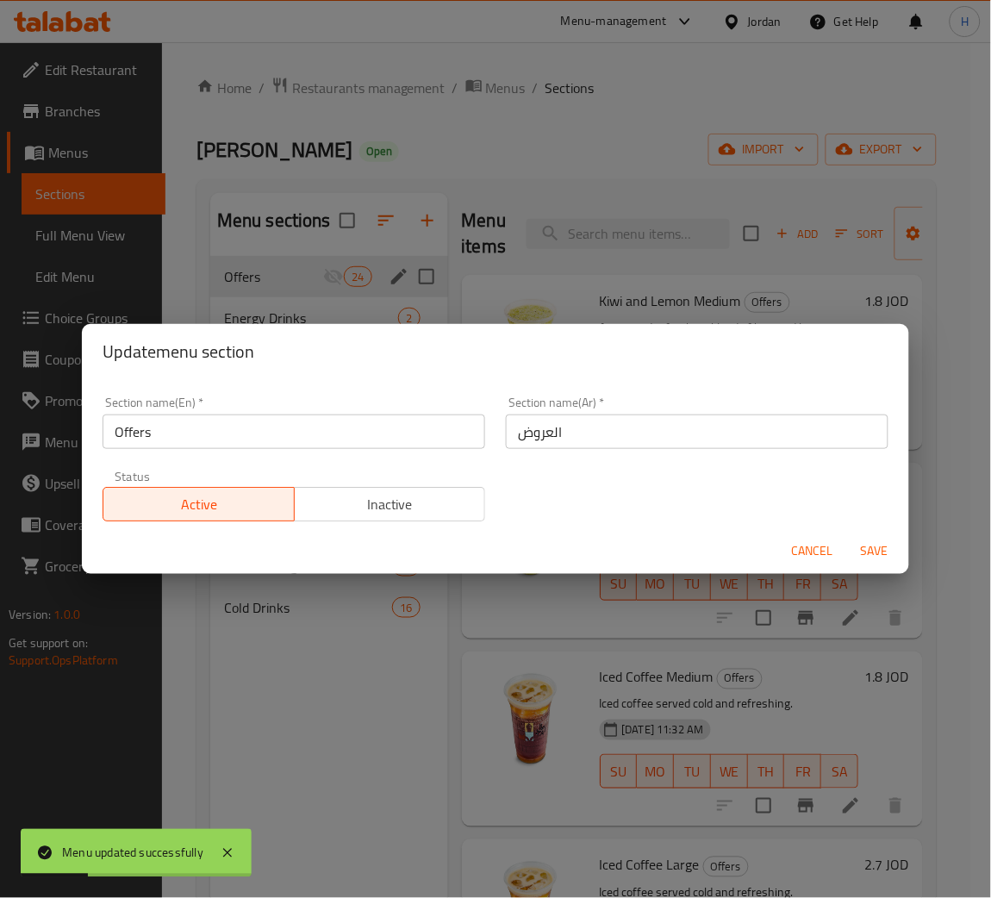
click at [878, 546] on span "Save" at bounding box center [874, 551] width 41 height 22
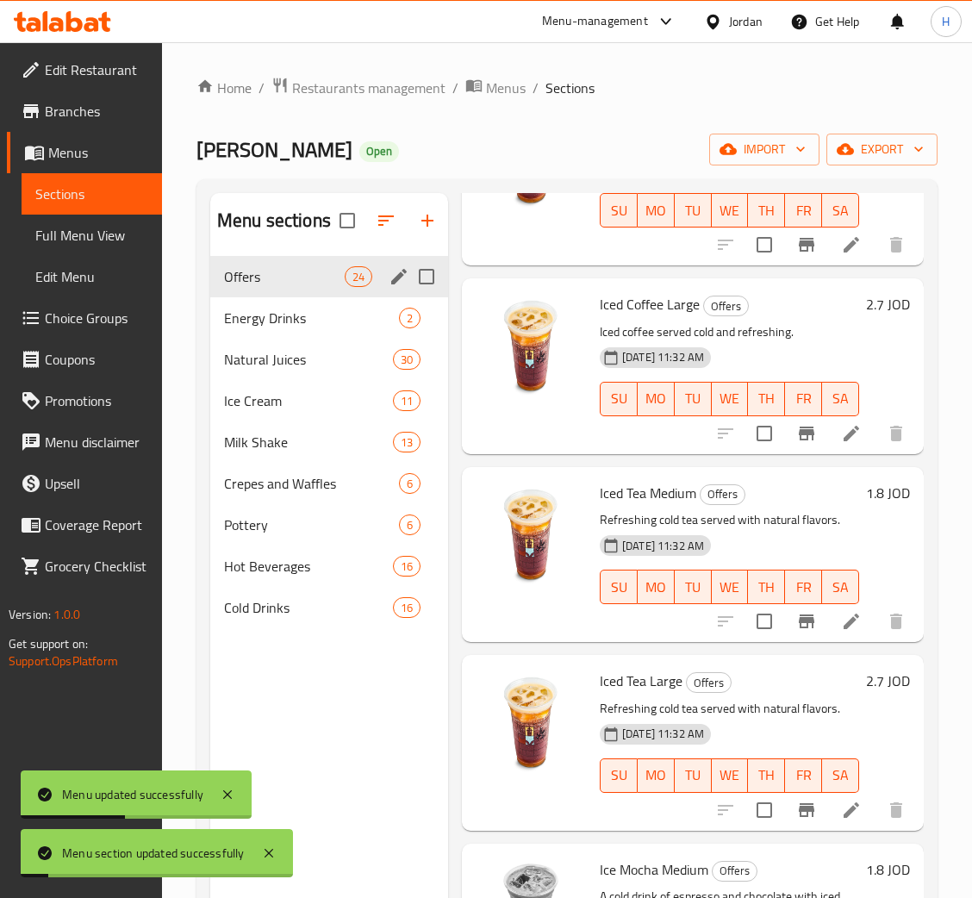
scroll to position [1163, 0]
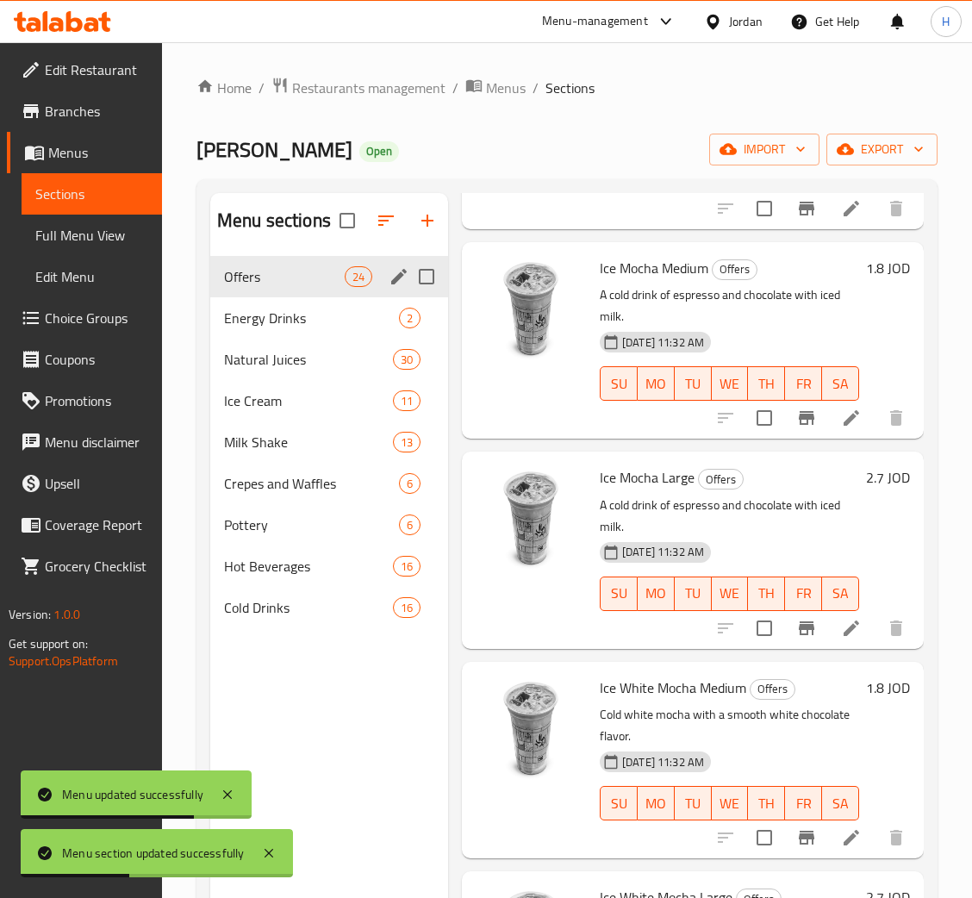
click at [72, 24] on icon at bounding box center [62, 21] width 97 height 21
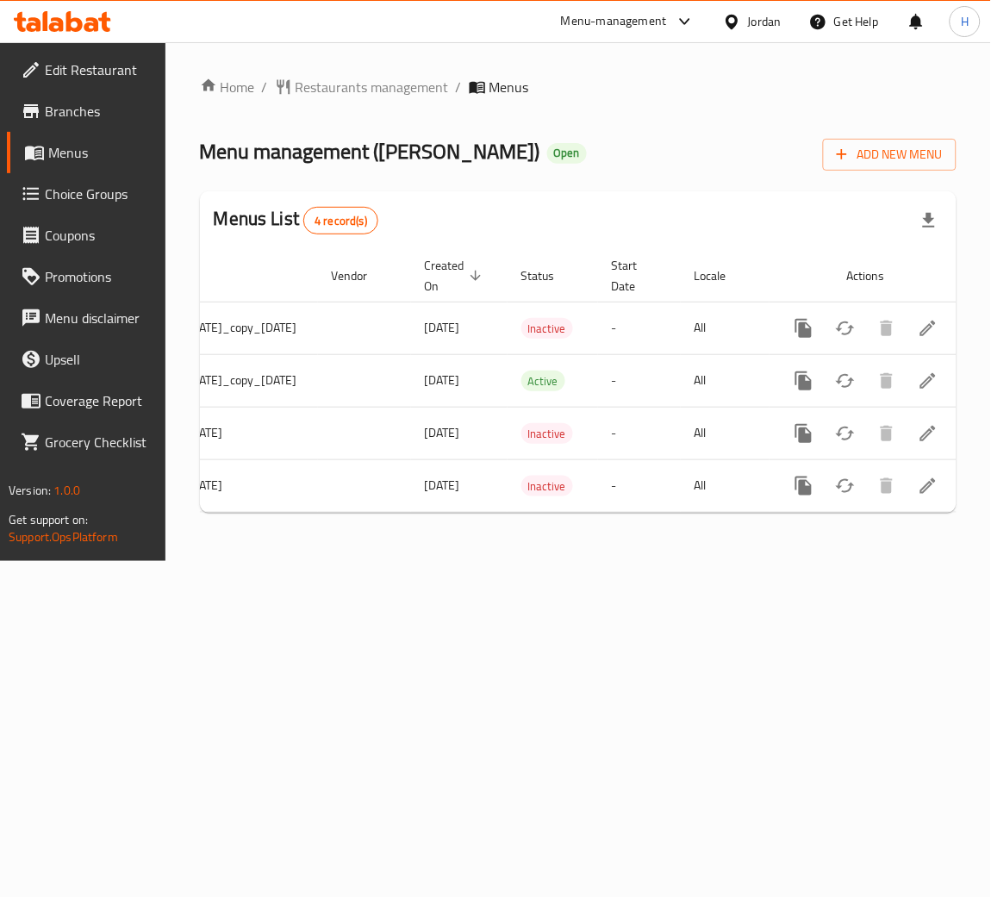
scroll to position [0, 215]
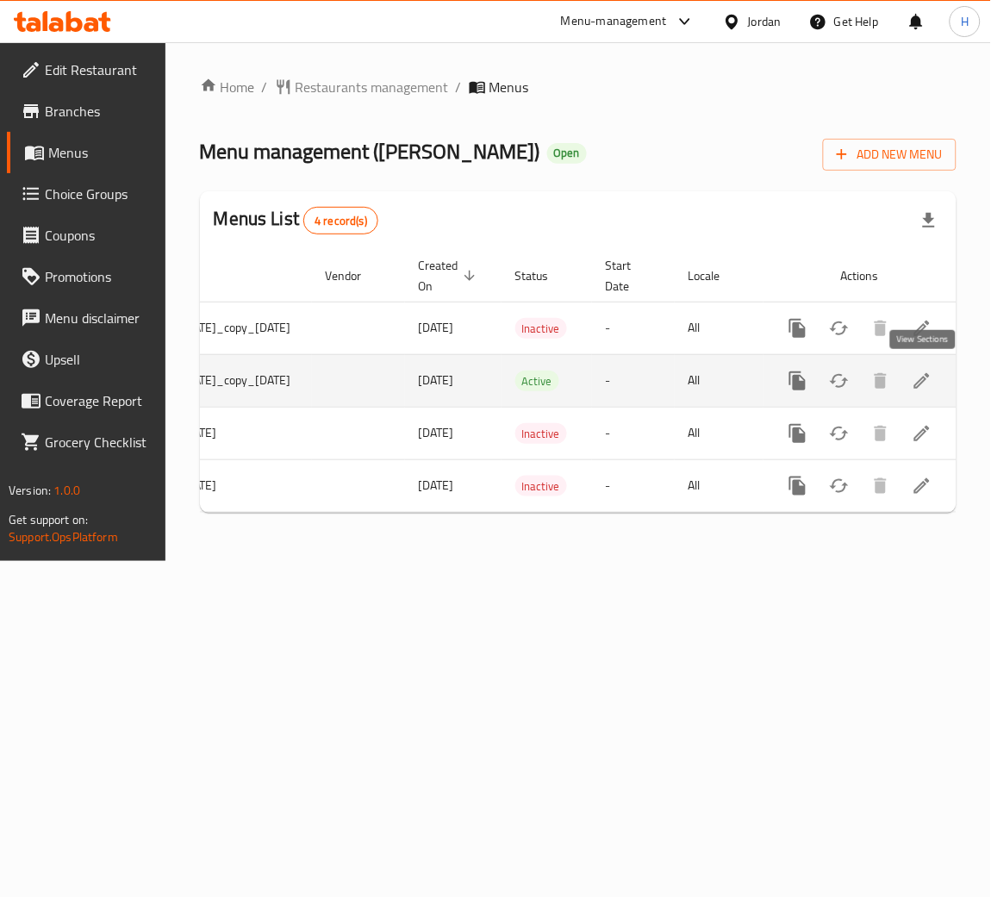
click at [929, 380] on icon "enhanced table" at bounding box center [922, 381] width 21 height 21
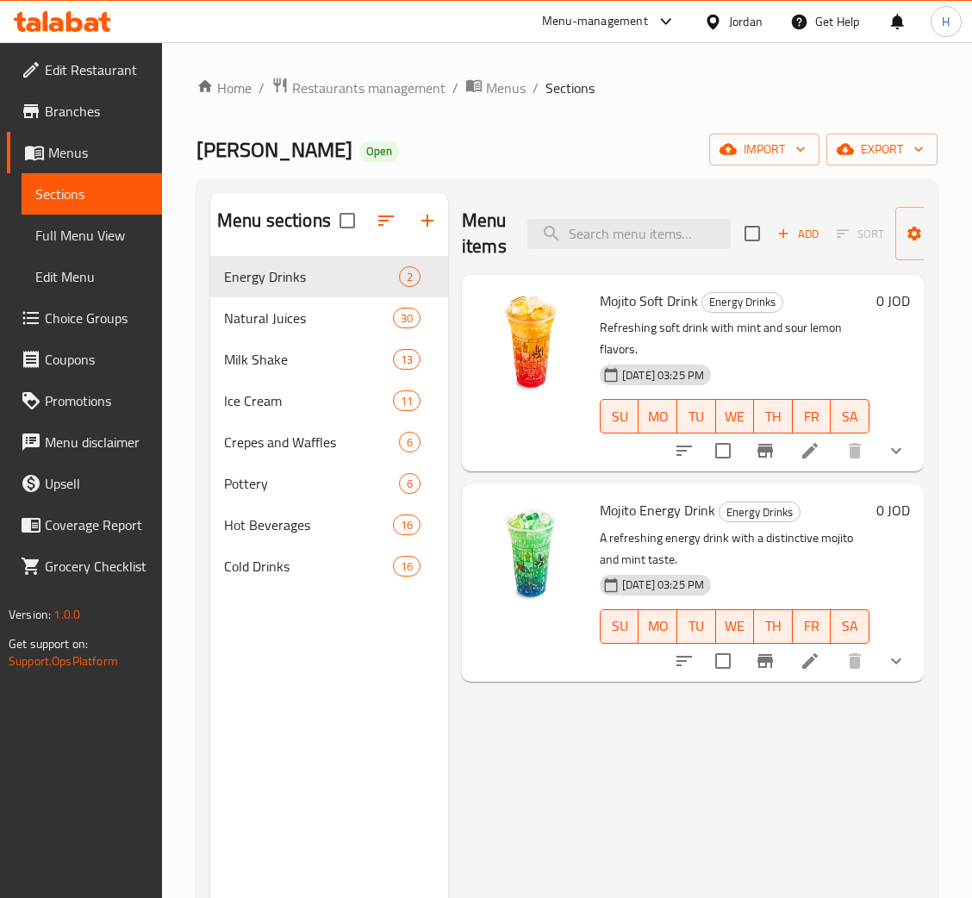
click at [73, 152] on span "Menus" at bounding box center [98, 152] width 100 height 21
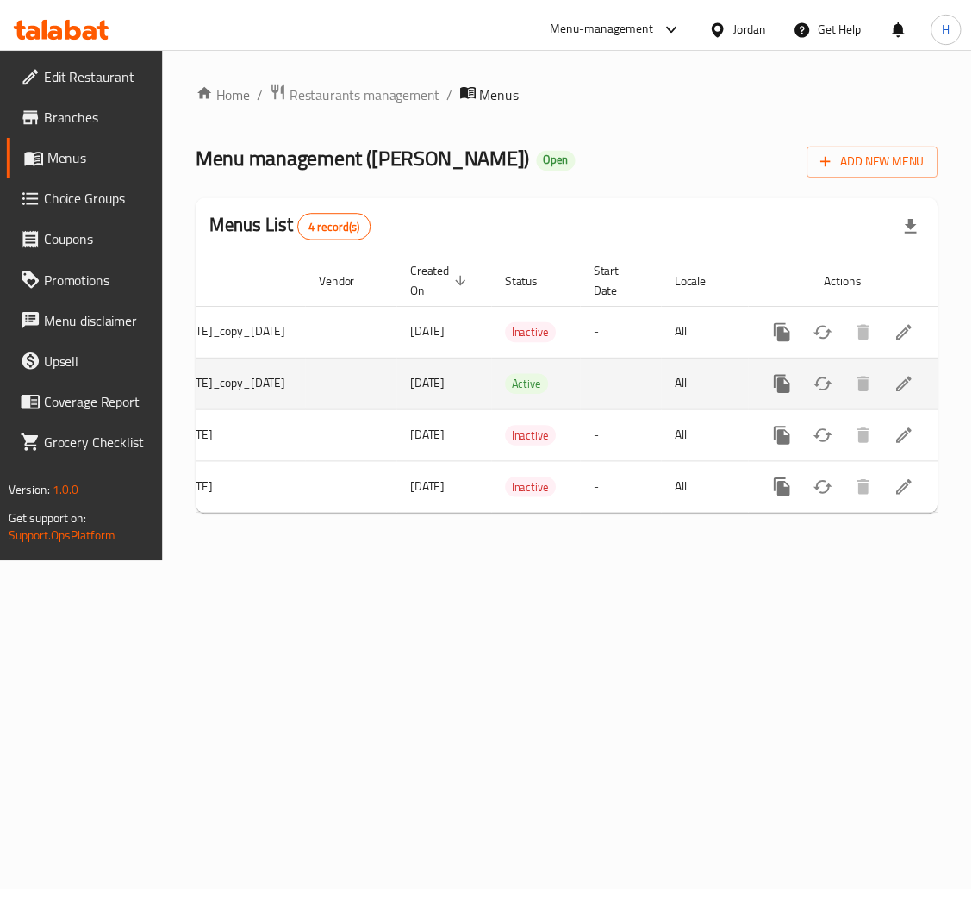
scroll to position [0, 215]
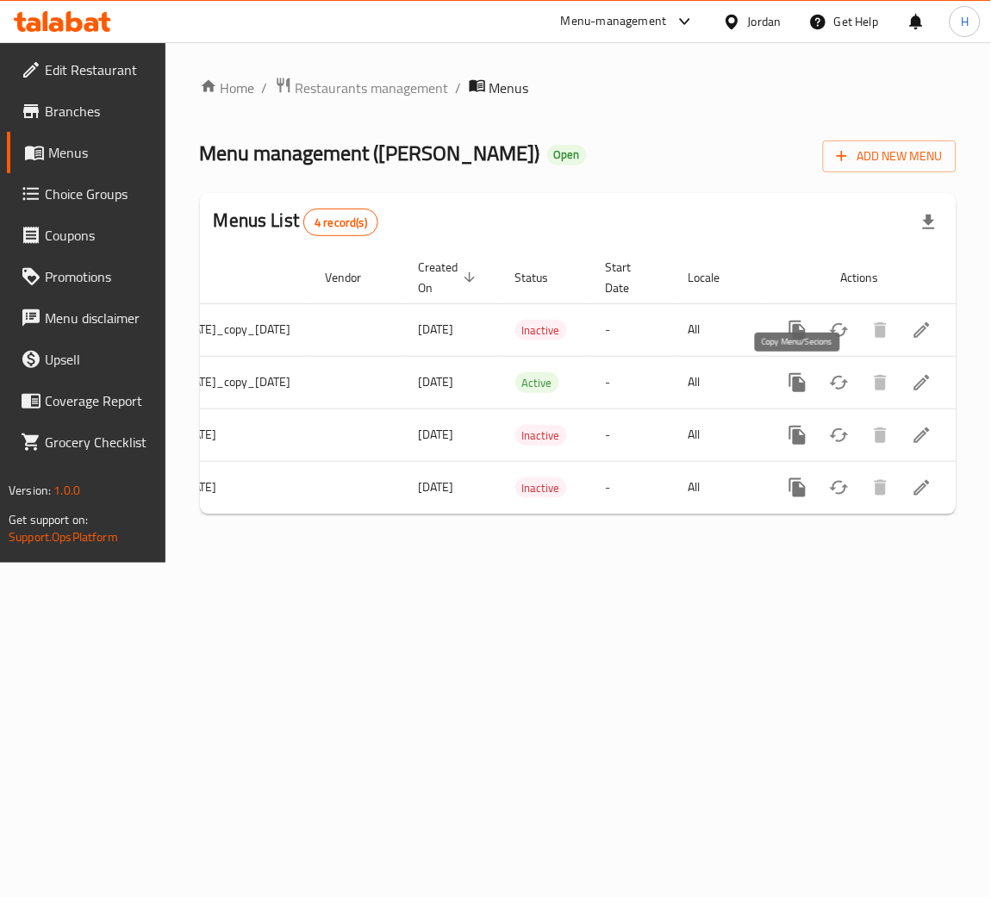
drag, startPoint x: 798, startPoint y: 388, endPoint x: 779, endPoint y: 398, distance: 21.6
click at [794, 390] on icon "more" at bounding box center [797, 382] width 16 height 19
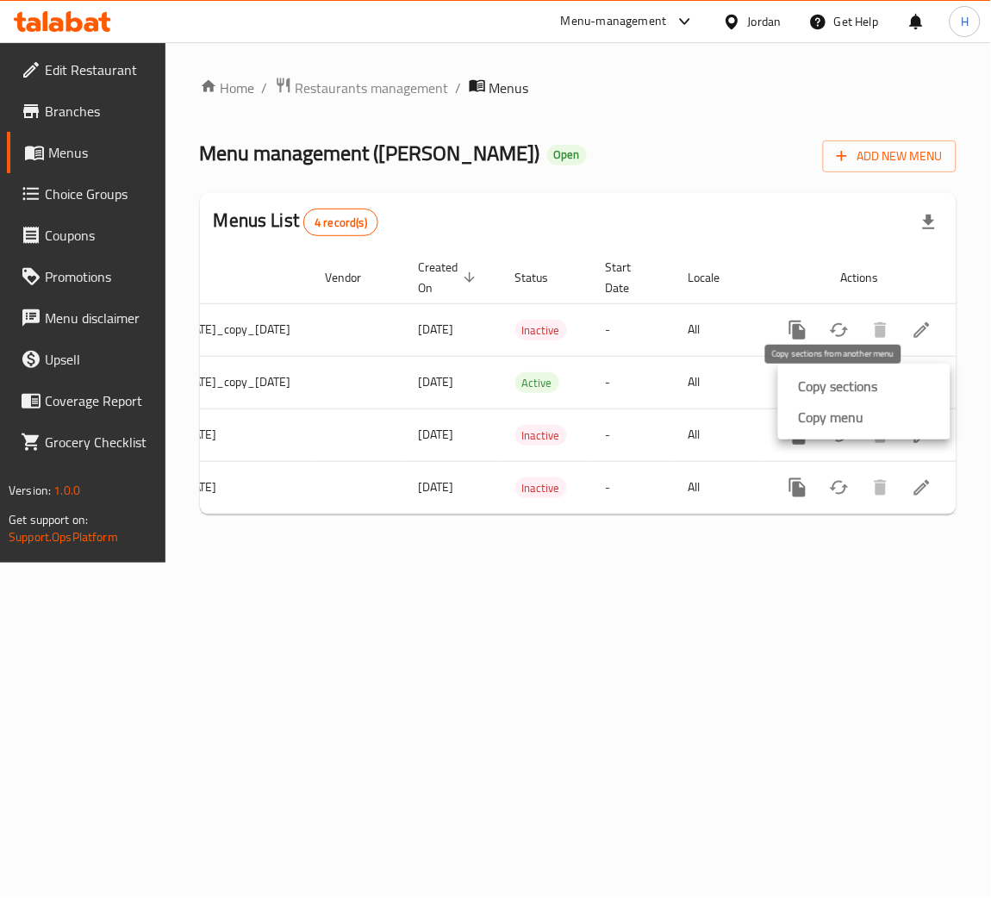
click at [820, 379] on strong "Copy sections" at bounding box center [838, 386] width 79 height 21
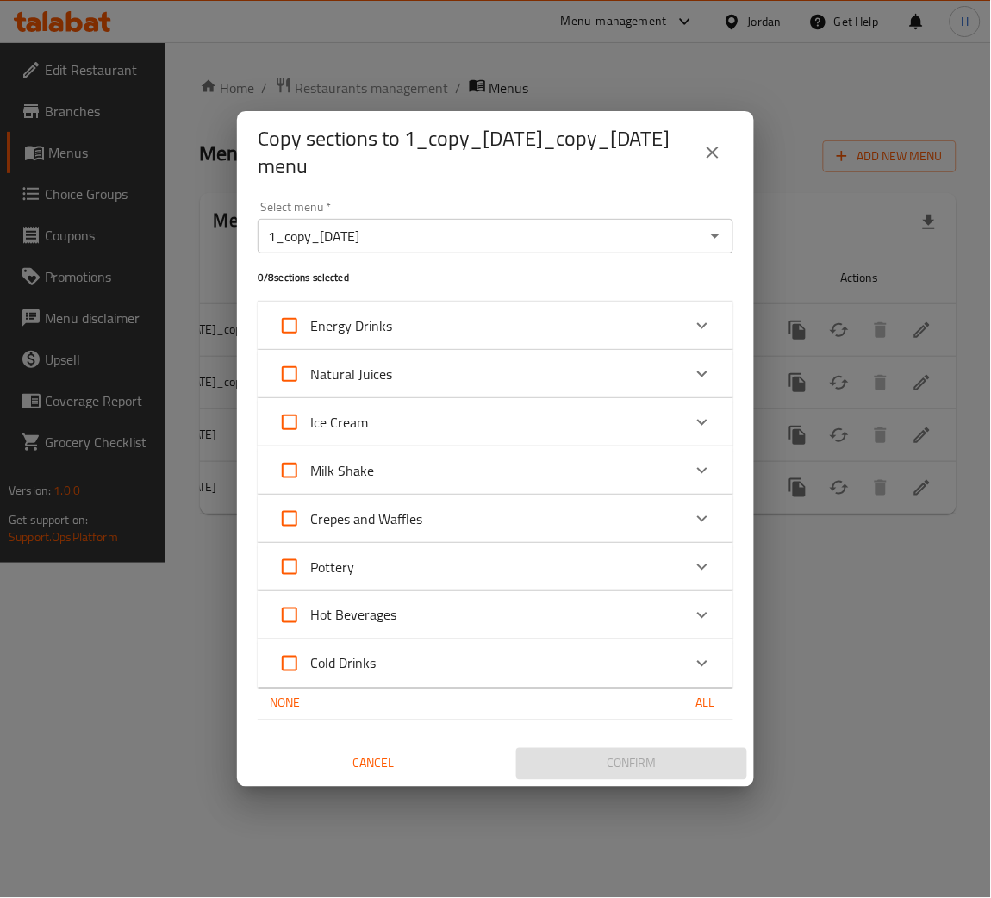
click at [715, 232] on icon "Open" at bounding box center [715, 236] width 21 height 21
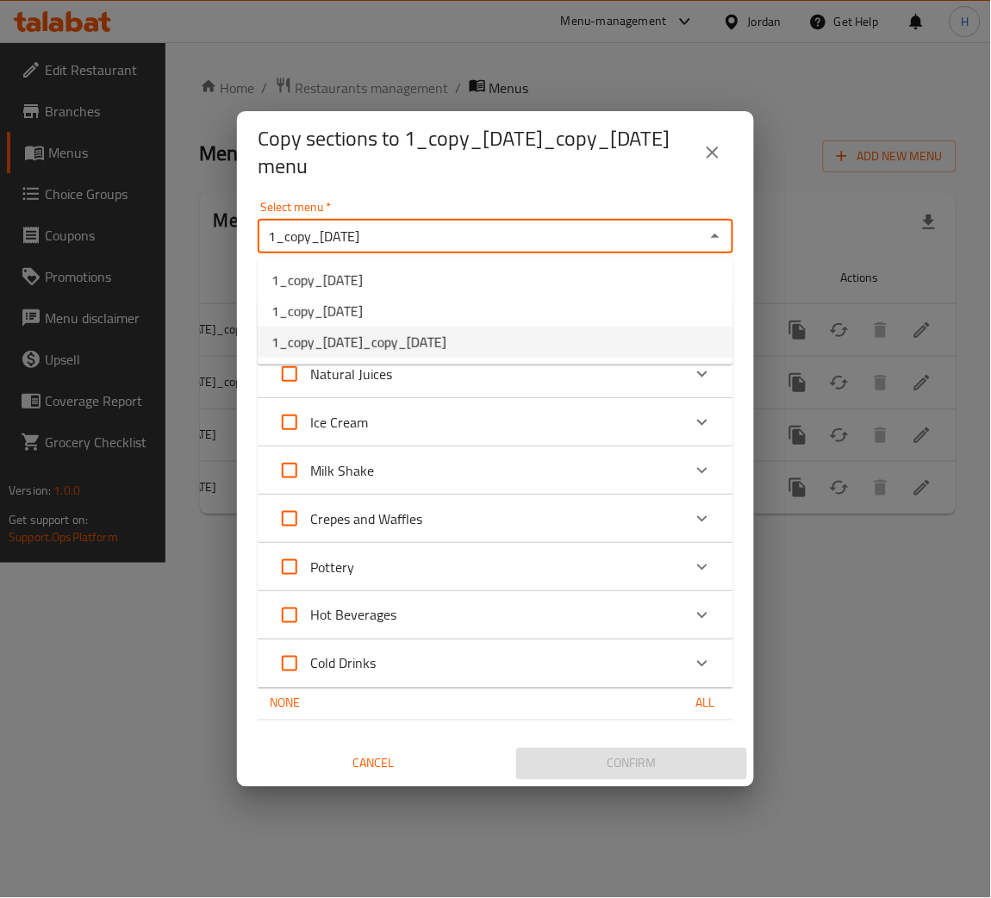
click at [446, 346] on span "1_copy_[DATE]_copy_[DATE]" at bounding box center [358, 342] width 175 height 21
type input "1_copy_[DATE]_copy_[DATE]"
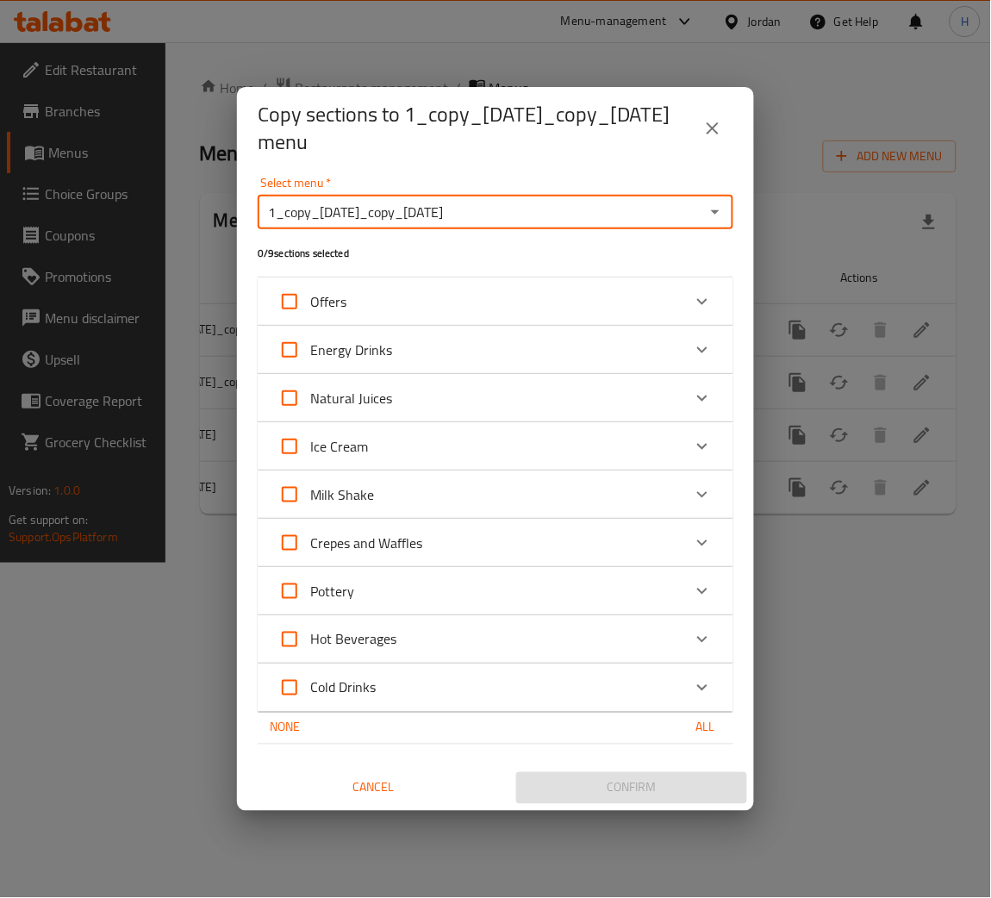
click at [296, 307] on input "Offers" at bounding box center [289, 301] width 41 height 41
checkbox input "true"
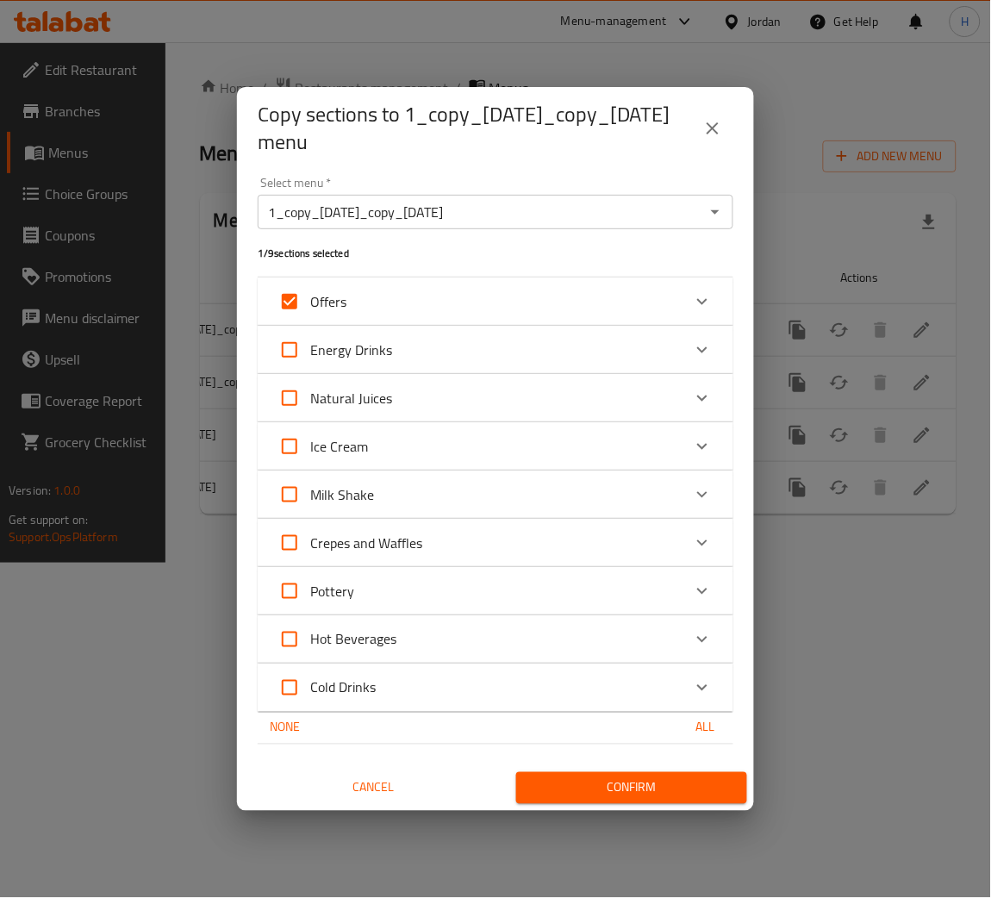
click at [562, 804] on div "Confirm" at bounding box center [618, 788] width 245 height 46
click at [560, 804] on div "Confirm" at bounding box center [618, 788] width 245 height 46
click at [565, 795] on span "Confirm" at bounding box center [631, 788] width 203 height 22
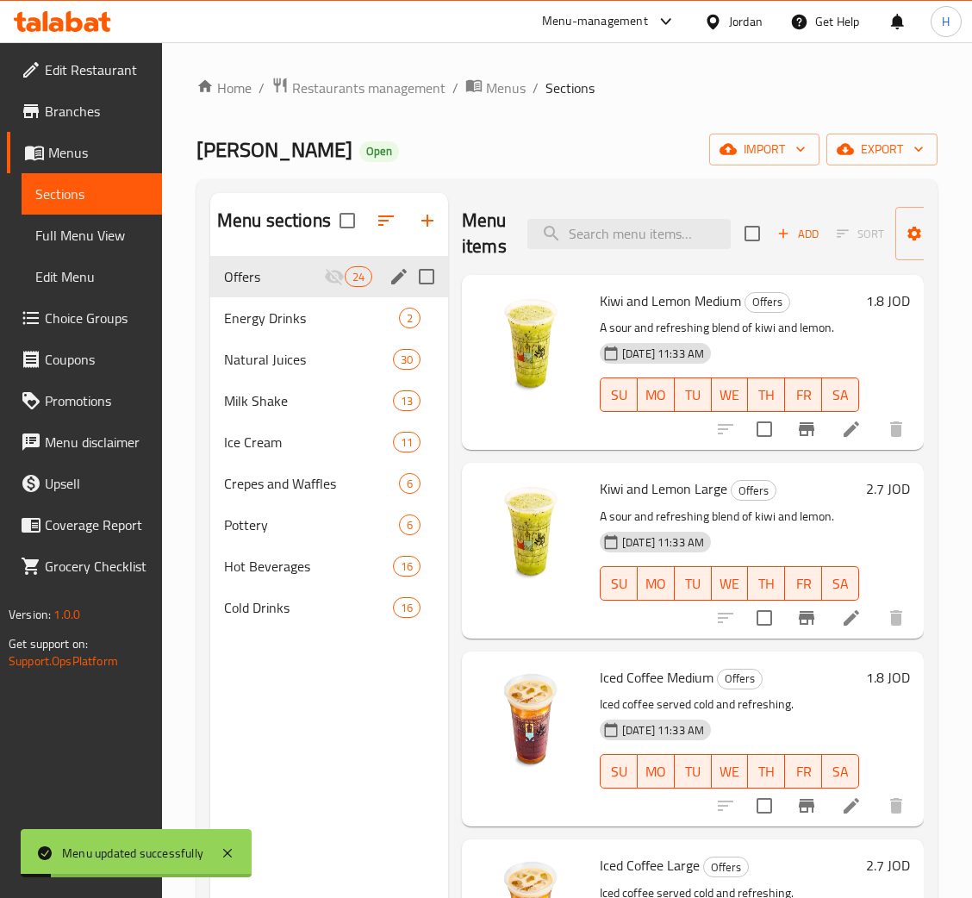
click at [404, 277] on icon "edit" at bounding box center [399, 276] width 21 height 21
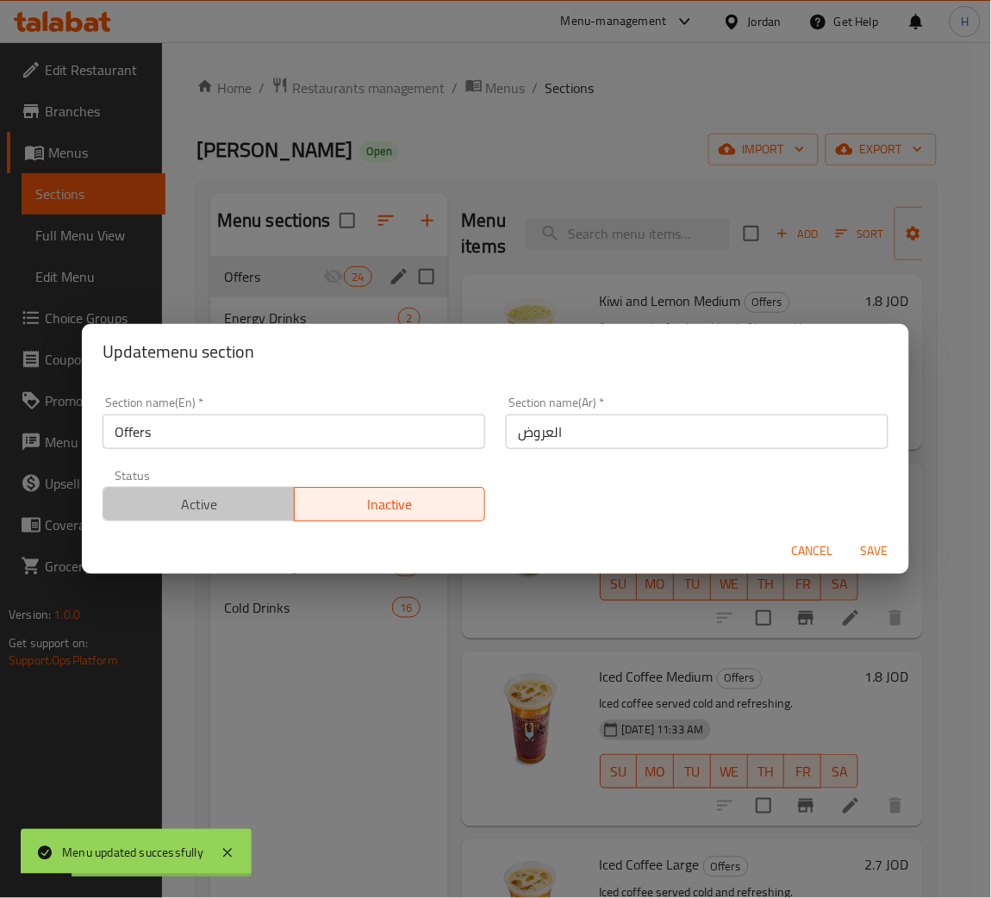
click at [215, 493] on span "Active" at bounding box center [199, 504] width 178 height 25
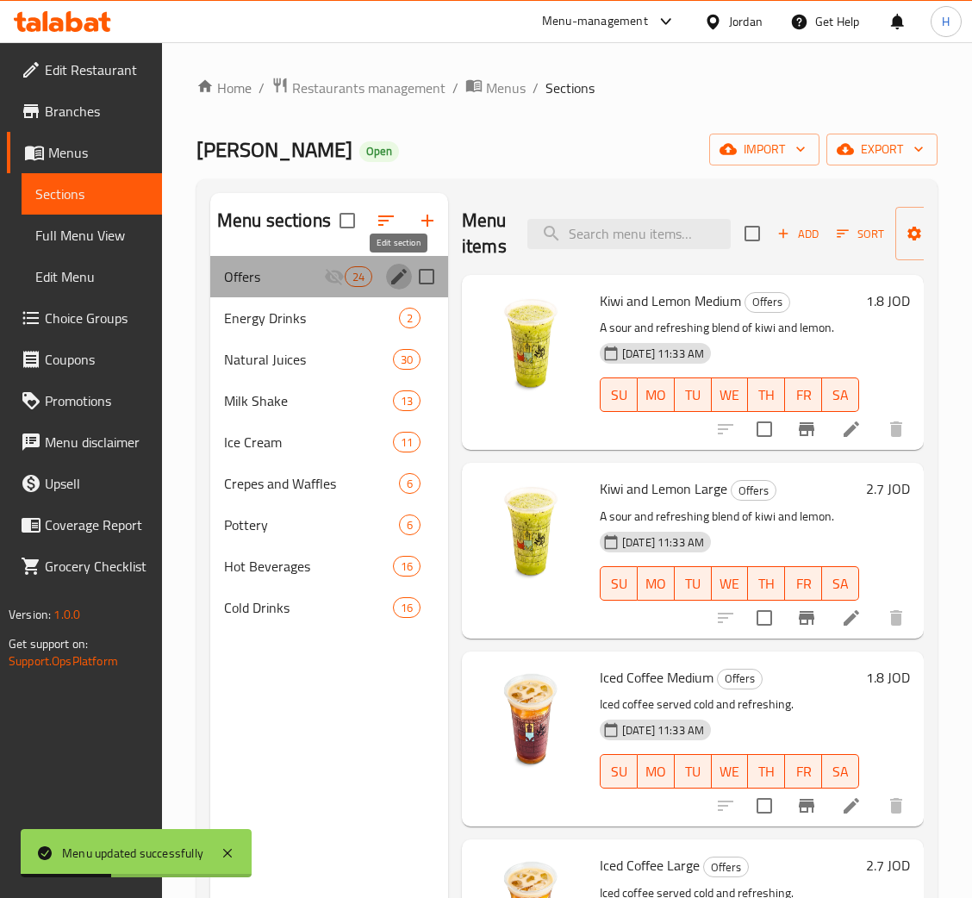
click at [395, 273] on icon "edit" at bounding box center [399, 276] width 21 height 21
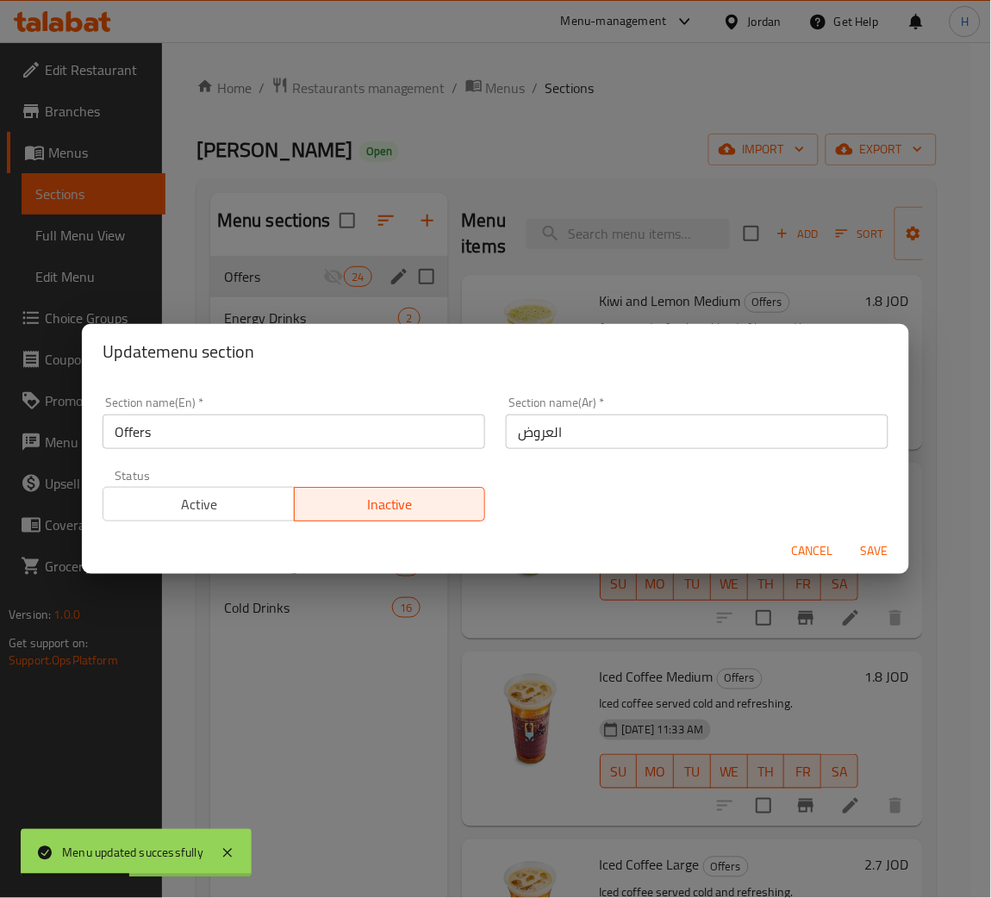
click at [194, 507] on span "Active" at bounding box center [199, 504] width 178 height 25
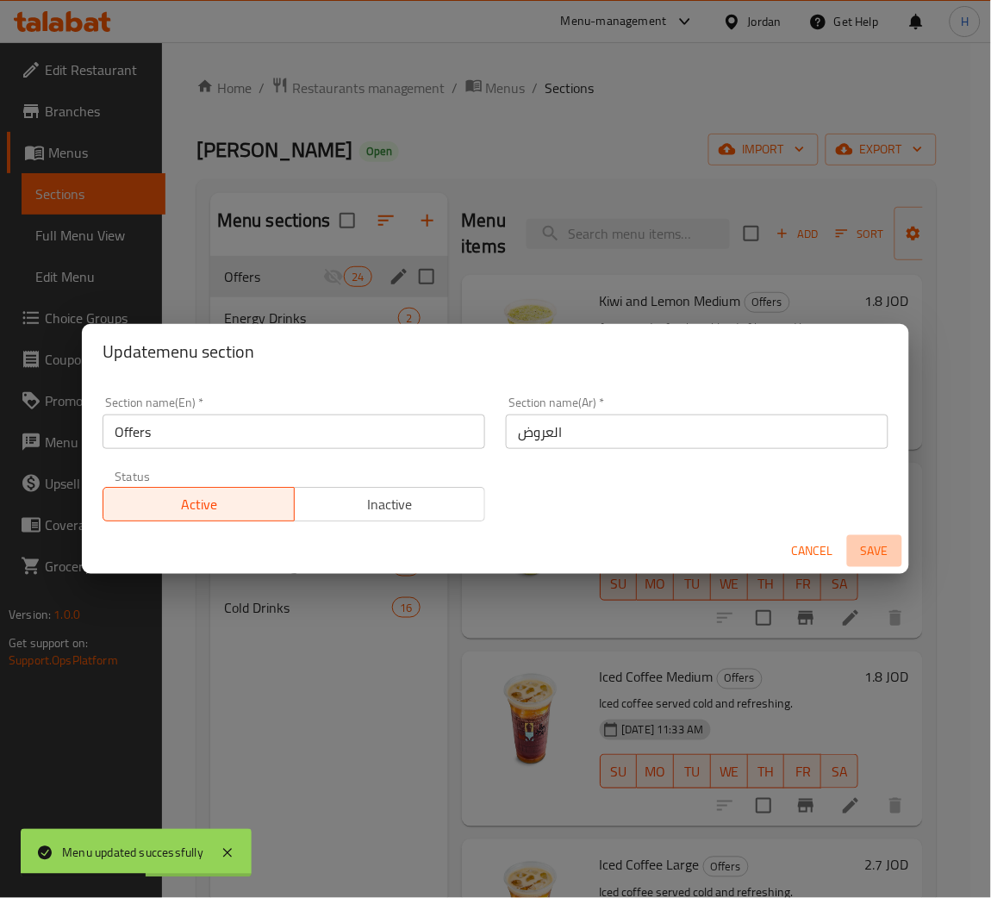
click at [876, 541] on span "Save" at bounding box center [874, 551] width 41 height 22
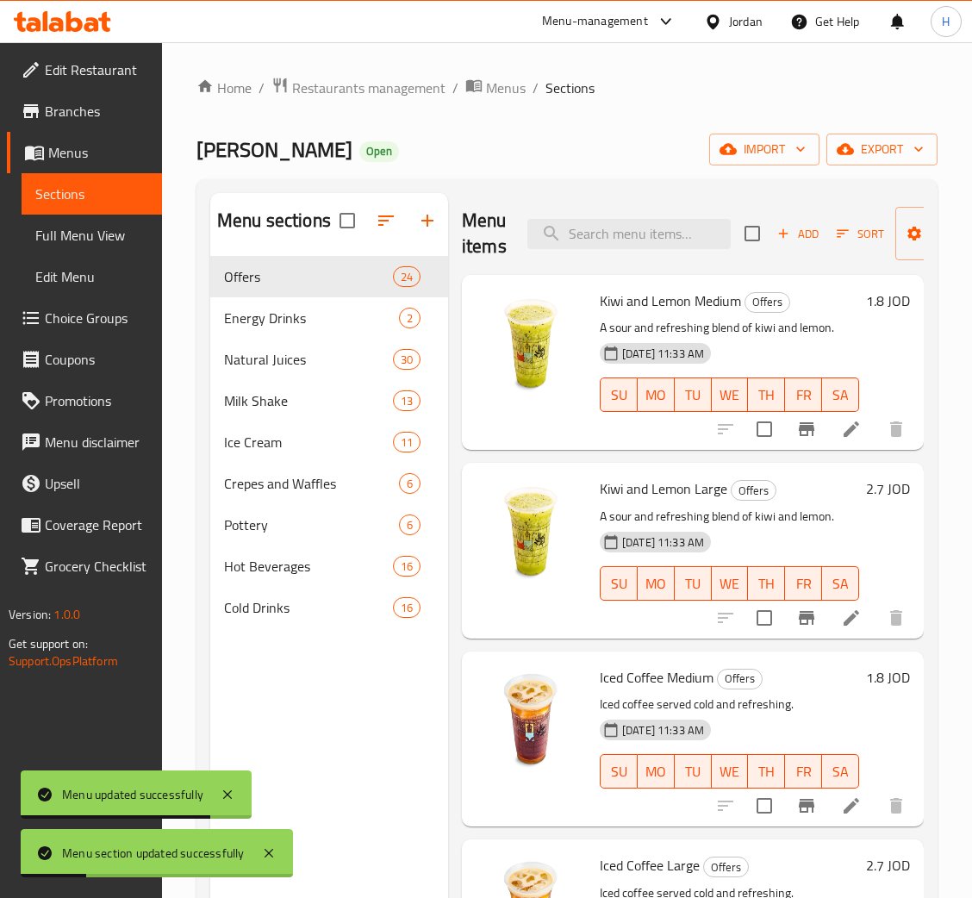
click at [73, 17] on icon at bounding box center [62, 21] width 97 height 21
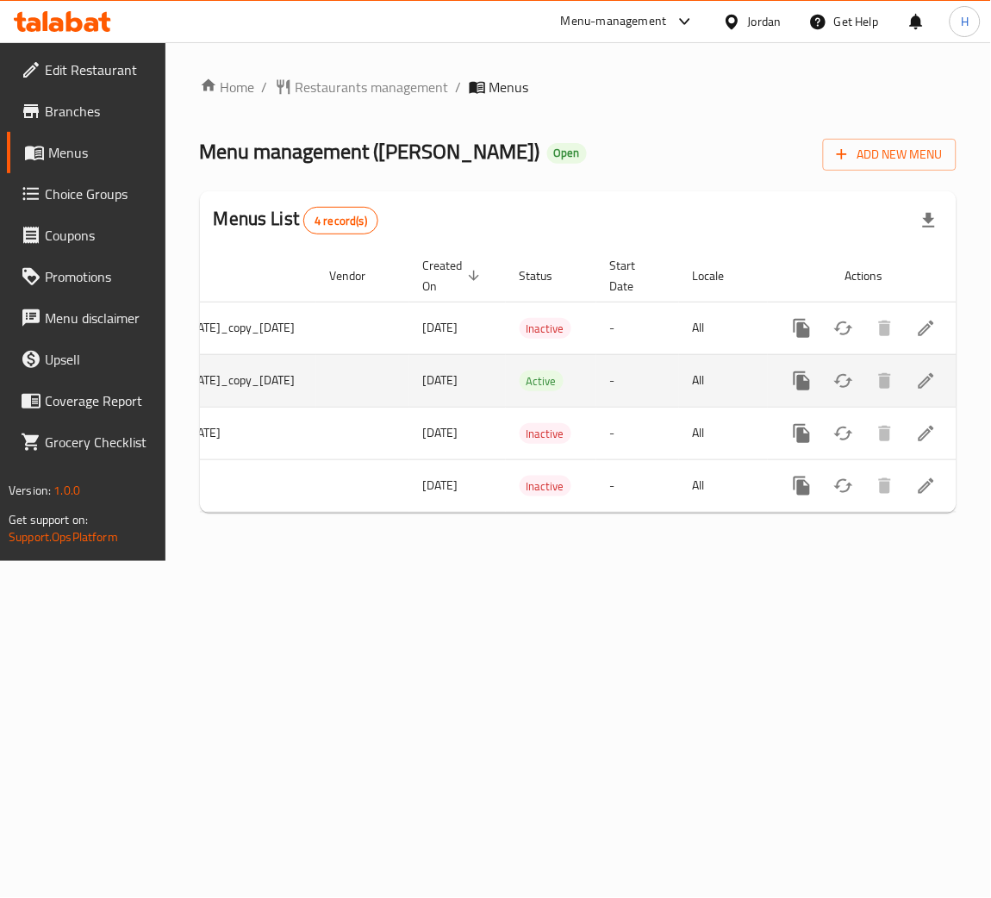
scroll to position [0, 215]
click at [795, 385] on icon "more" at bounding box center [797, 380] width 16 height 19
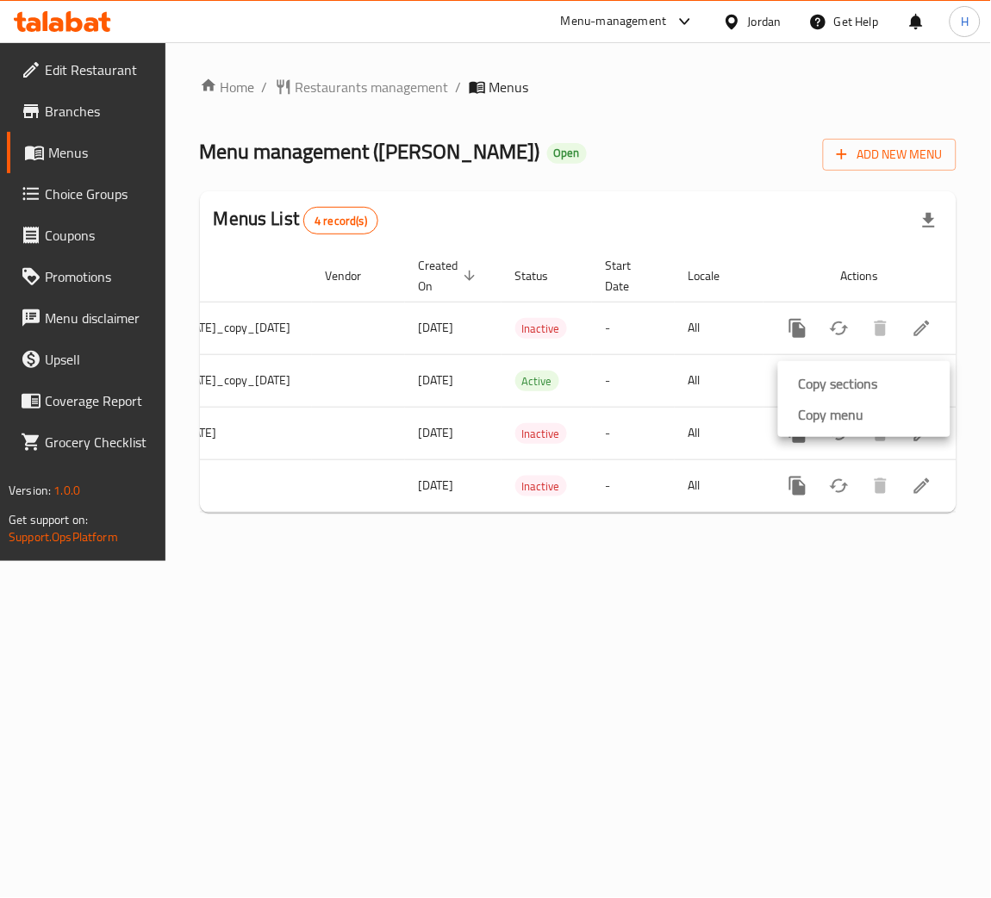
click at [844, 382] on strong "Copy sections" at bounding box center [838, 383] width 79 height 21
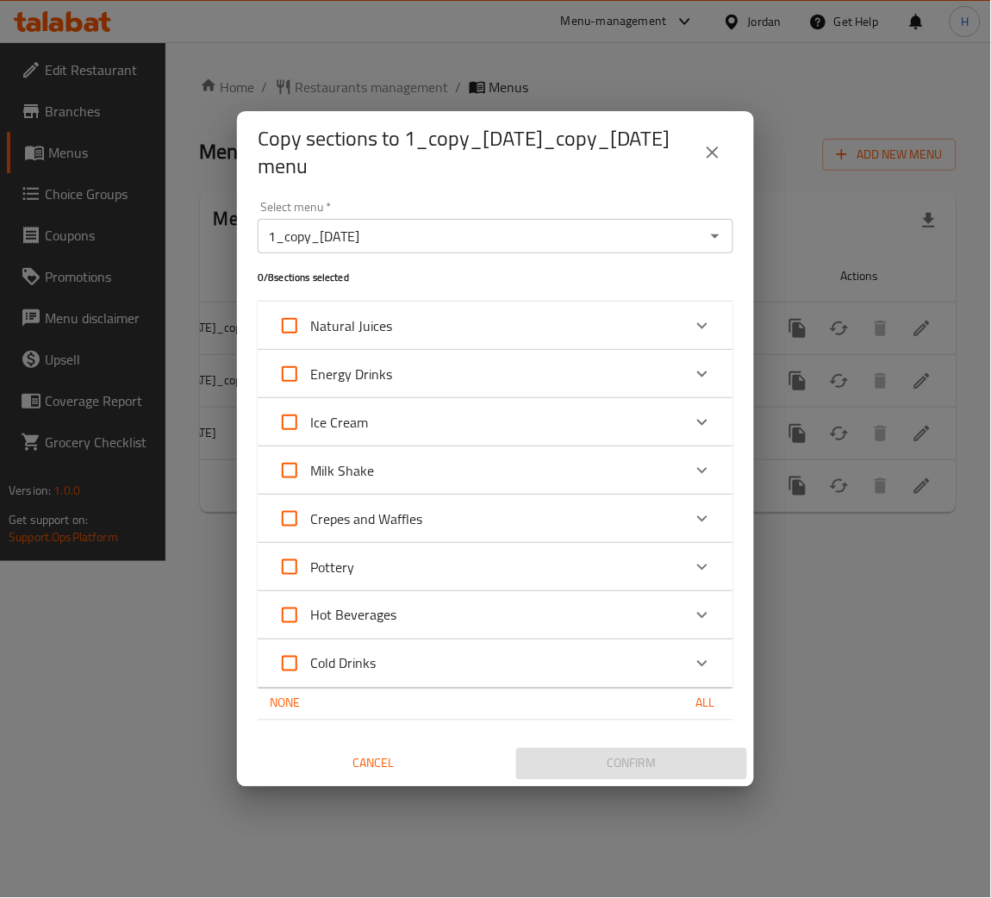
click at [705, 240] on icon "Open" at bounding box center [715, 236] width 21 height 21
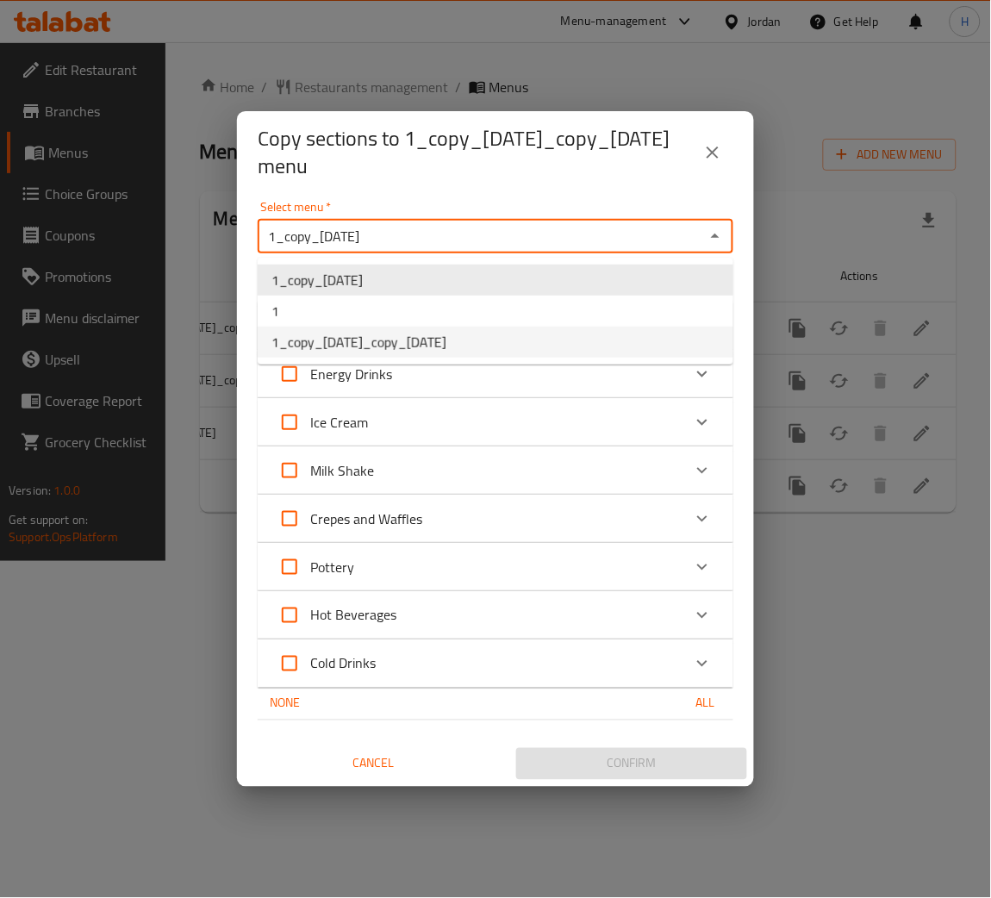
click at [524, 344] on li "1_copy_[DATE]_copy_[DATE]" at bounding box center [496, 342] width 476 height 31
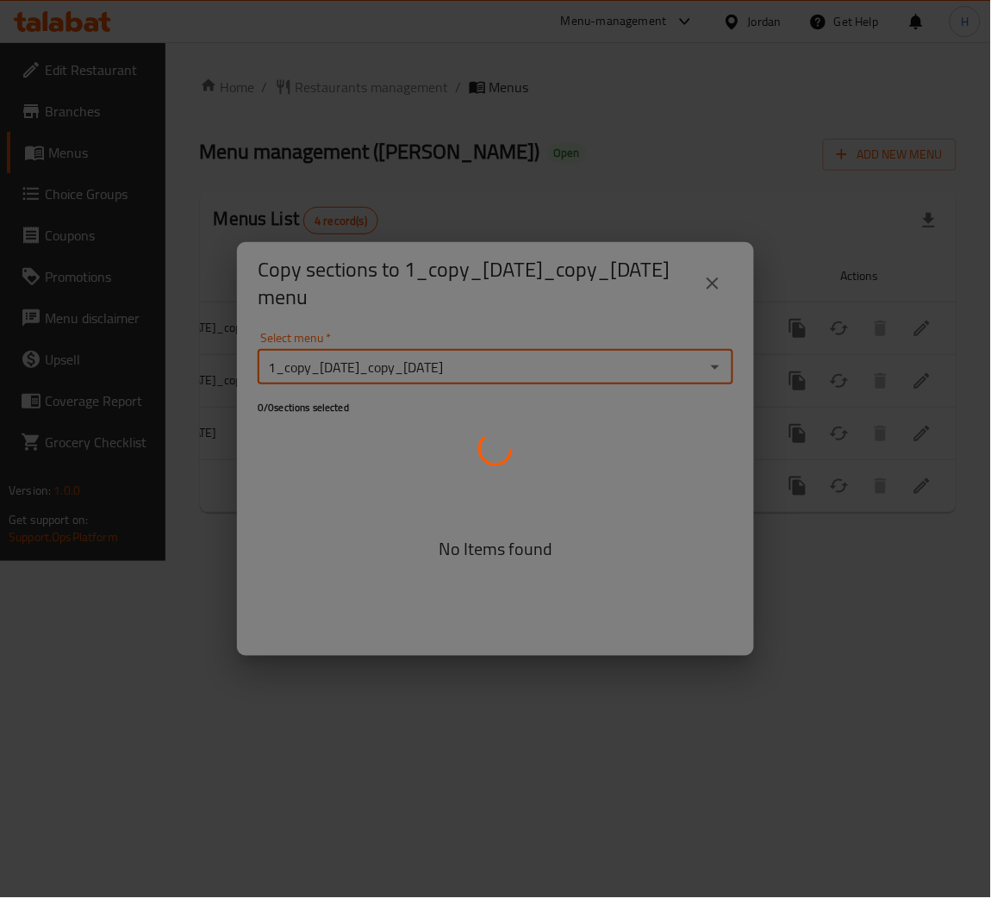
type input "1_copy_[DATE]_copy_[DATE]"
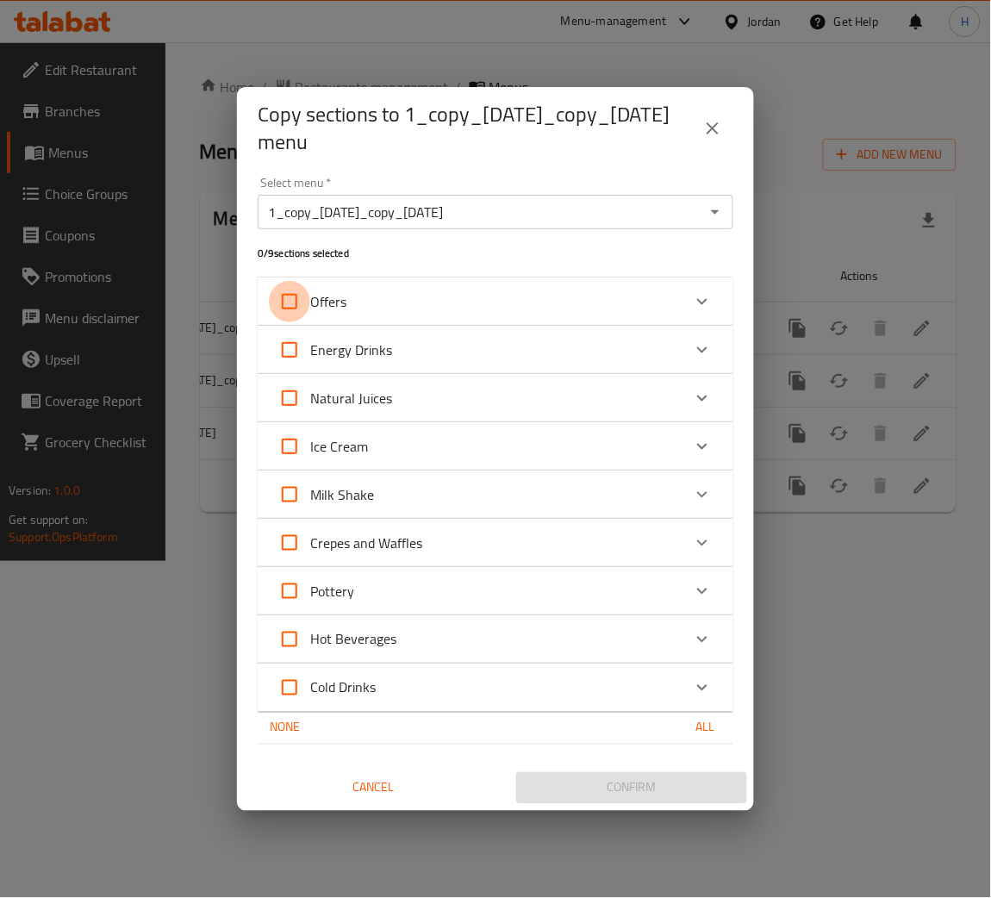
click at [287, 295] on input "Offers" at bounding box center [289, 301] width 41 height 41
checkbox input "true"
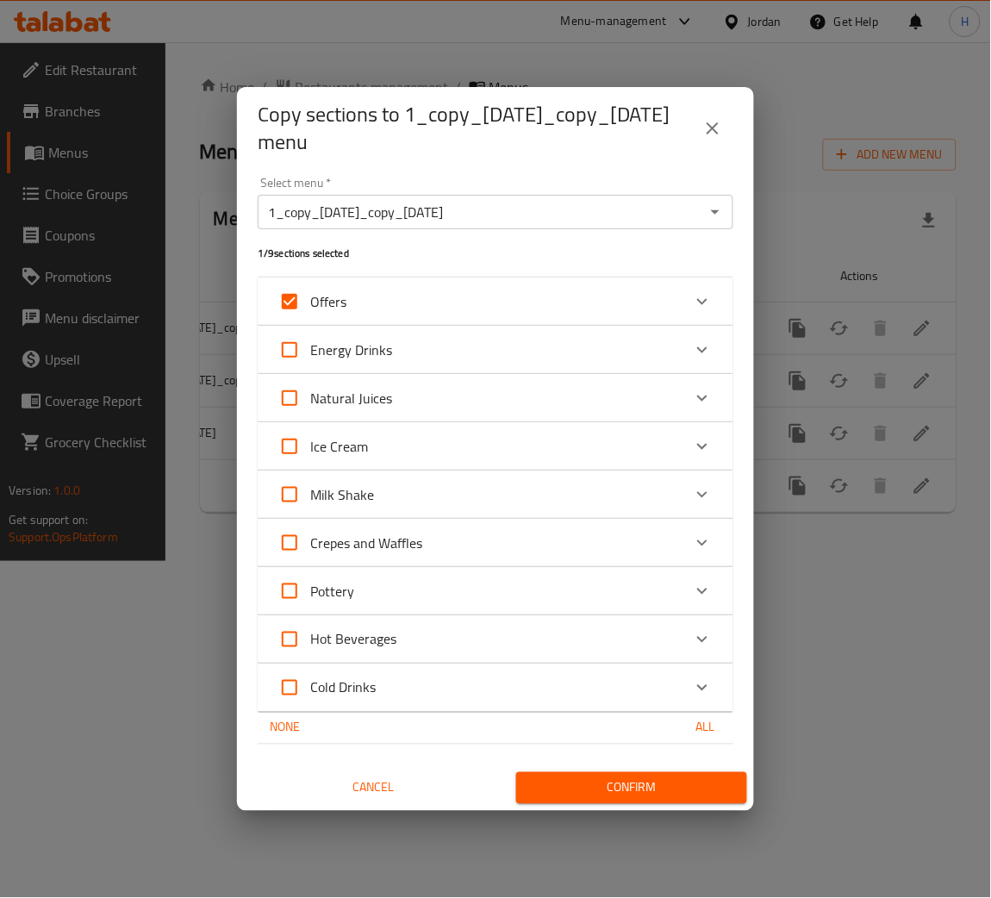
click at [625, 781] on span "Confirm" at bounding box center [631, 788] width 203 height 22
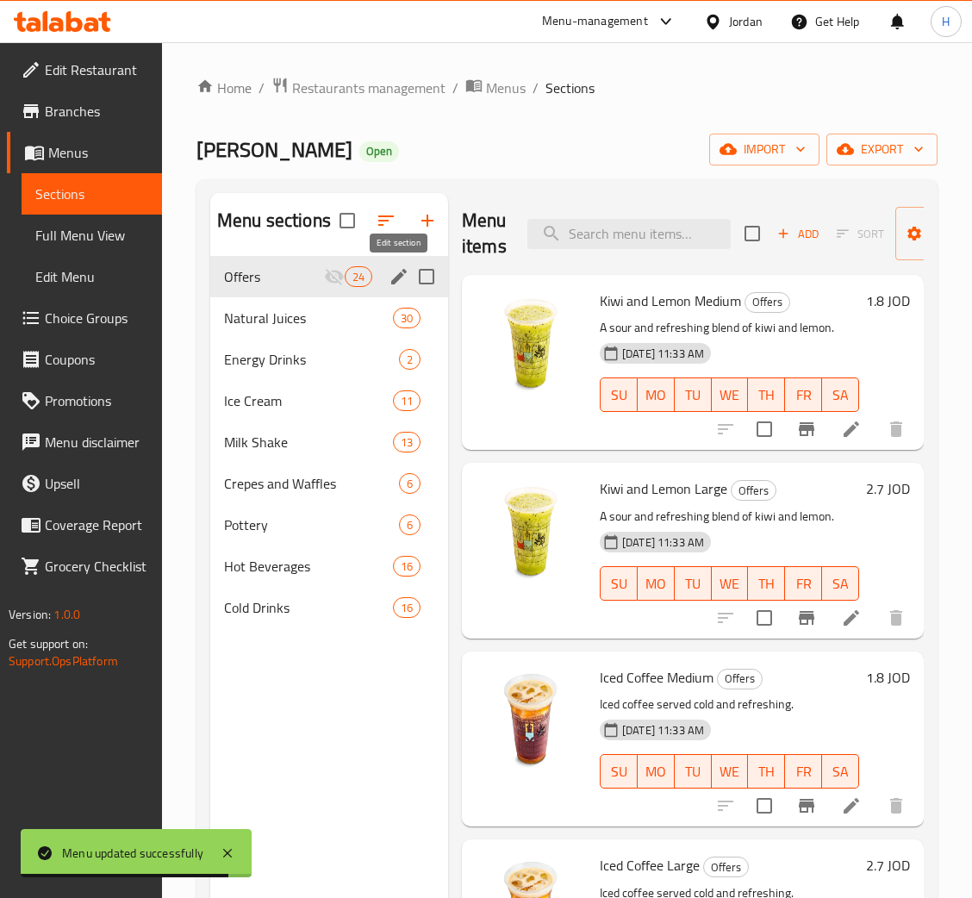
drag, startPoint x: 389, startPoint y: 291, endPoint x: 400, endPoint y: 272, distance: 22.0
click at [400, 272] on icon "edit" at bounding box center [399, 276] width 21 height 21
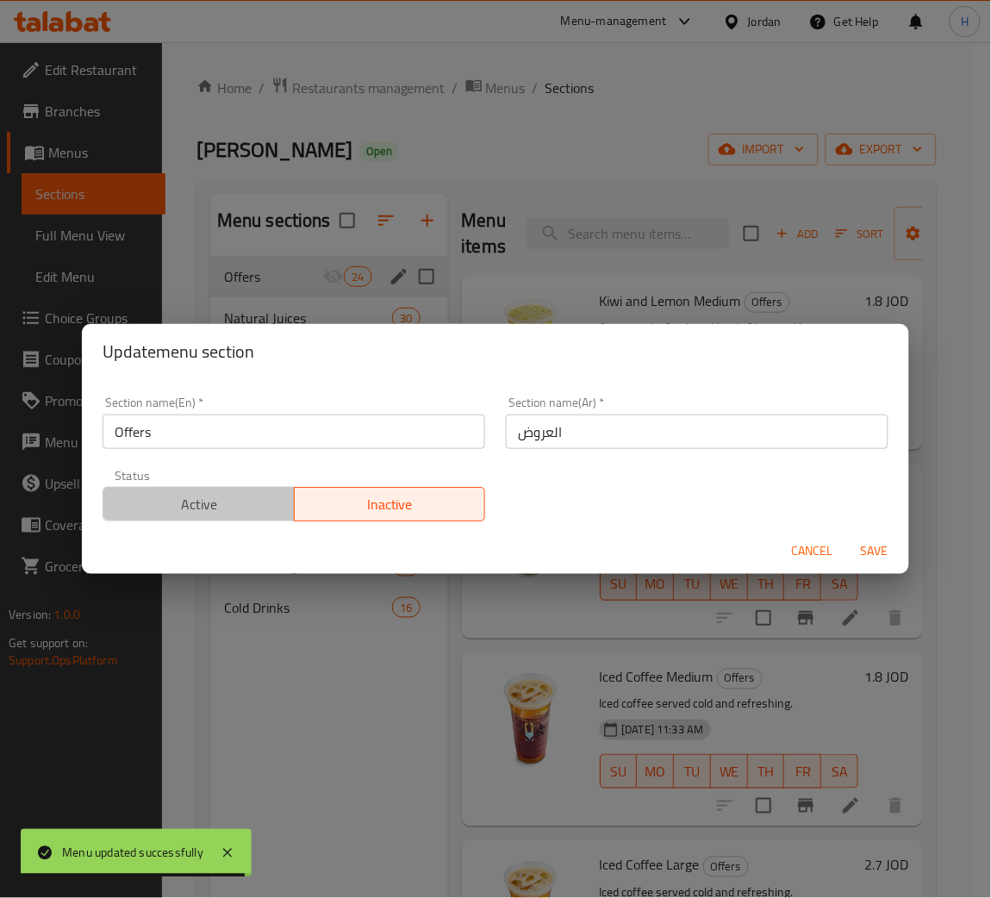
click at [268, 496] on span "Active" at bounding box center [199, 504] width 178 height 25
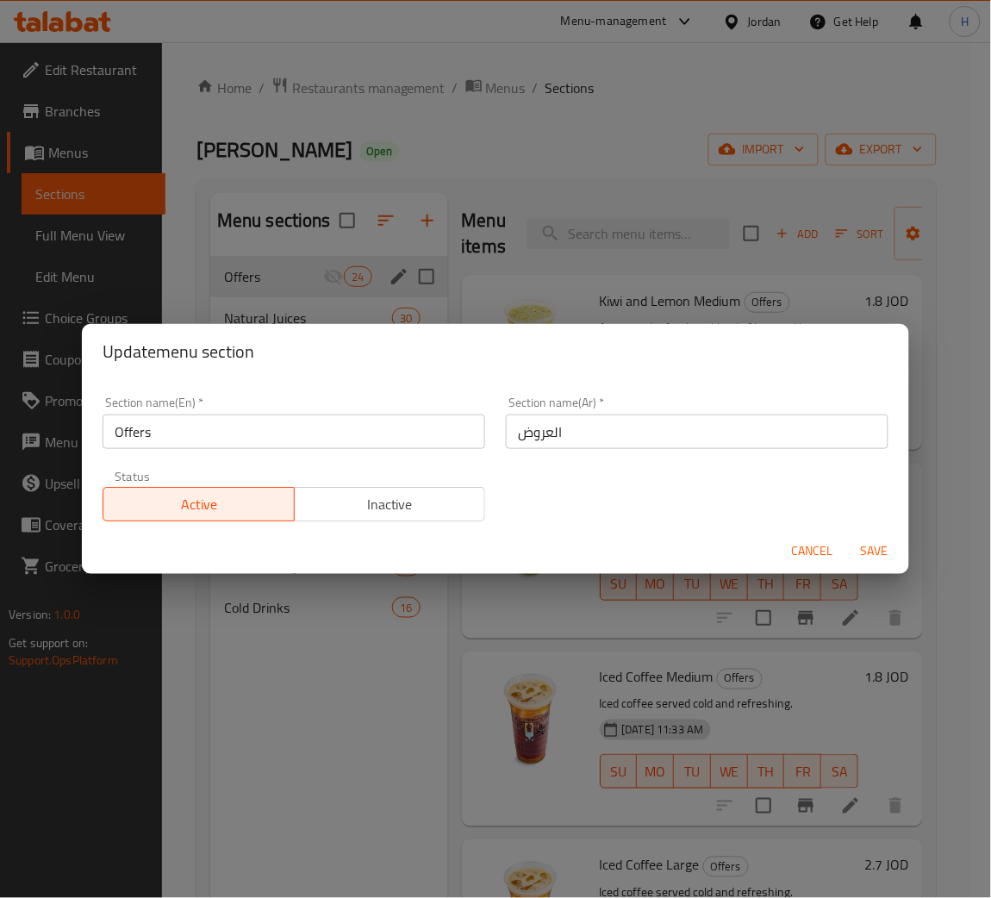
click at [877, 547] on span "Save" at bounding box center [874, 551] width 41 height 22
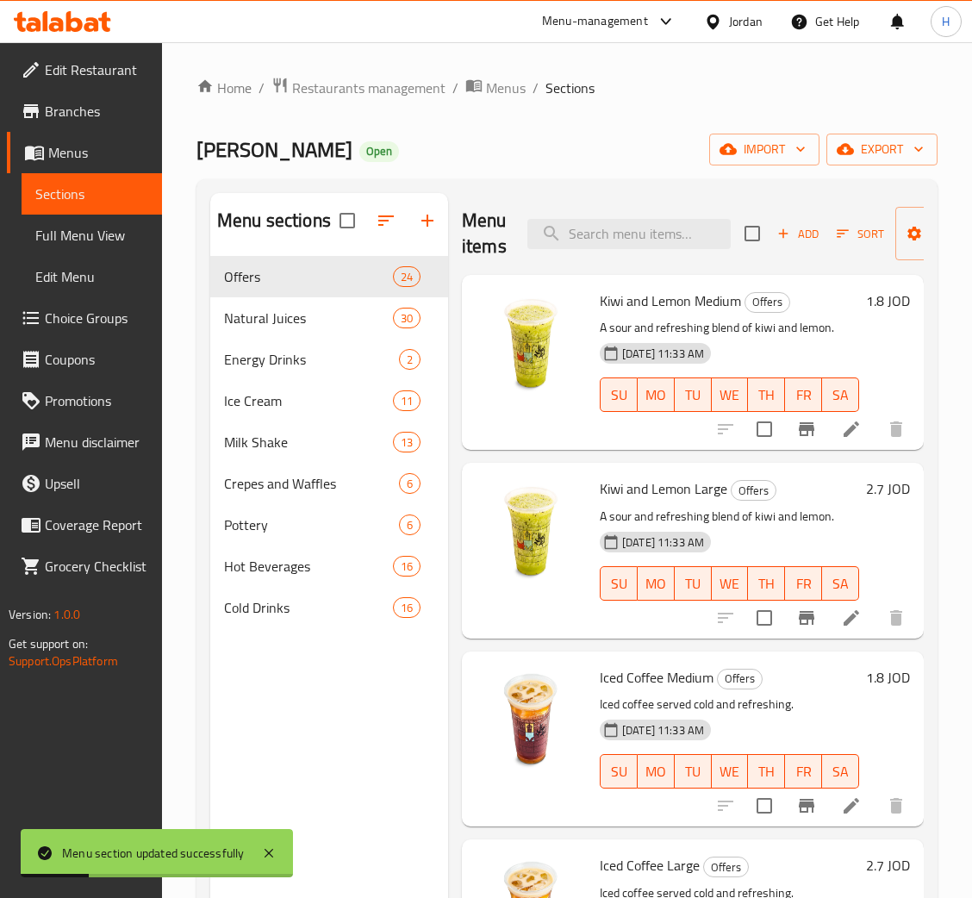
click at [90, 19] on icon at bounding box center [91, 24] width 15 height 15
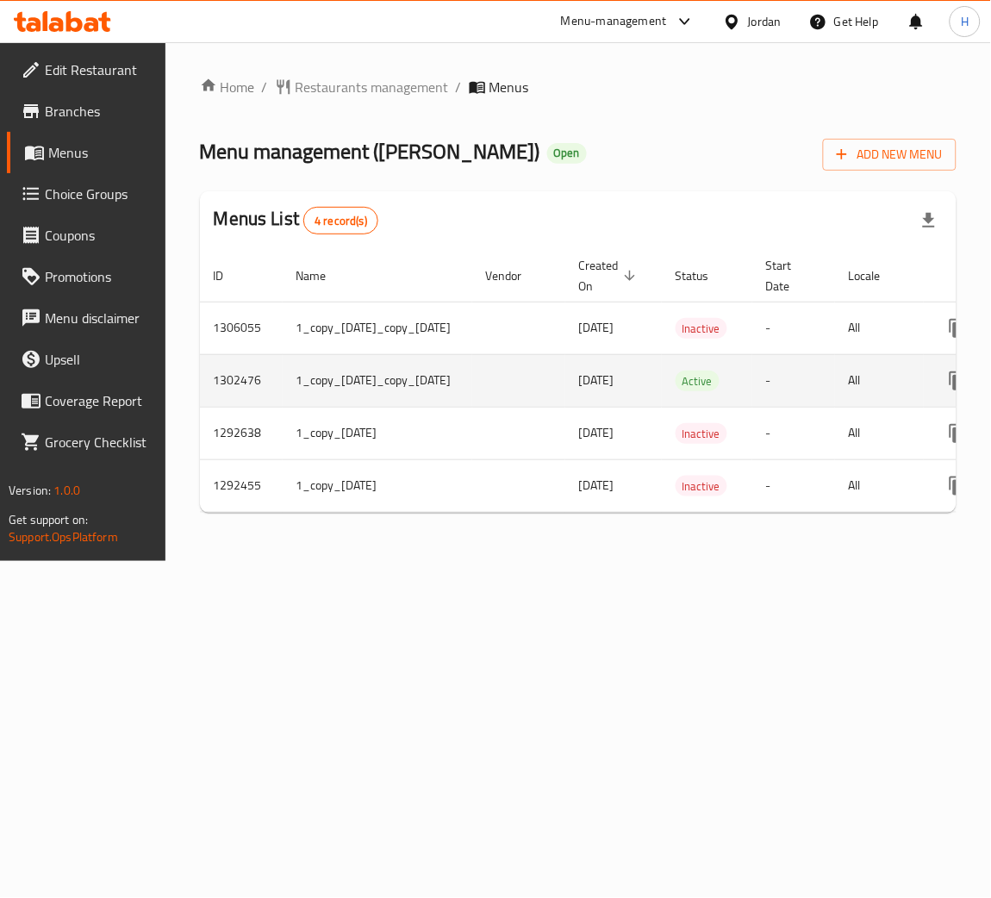
scroll to position [0, 215]
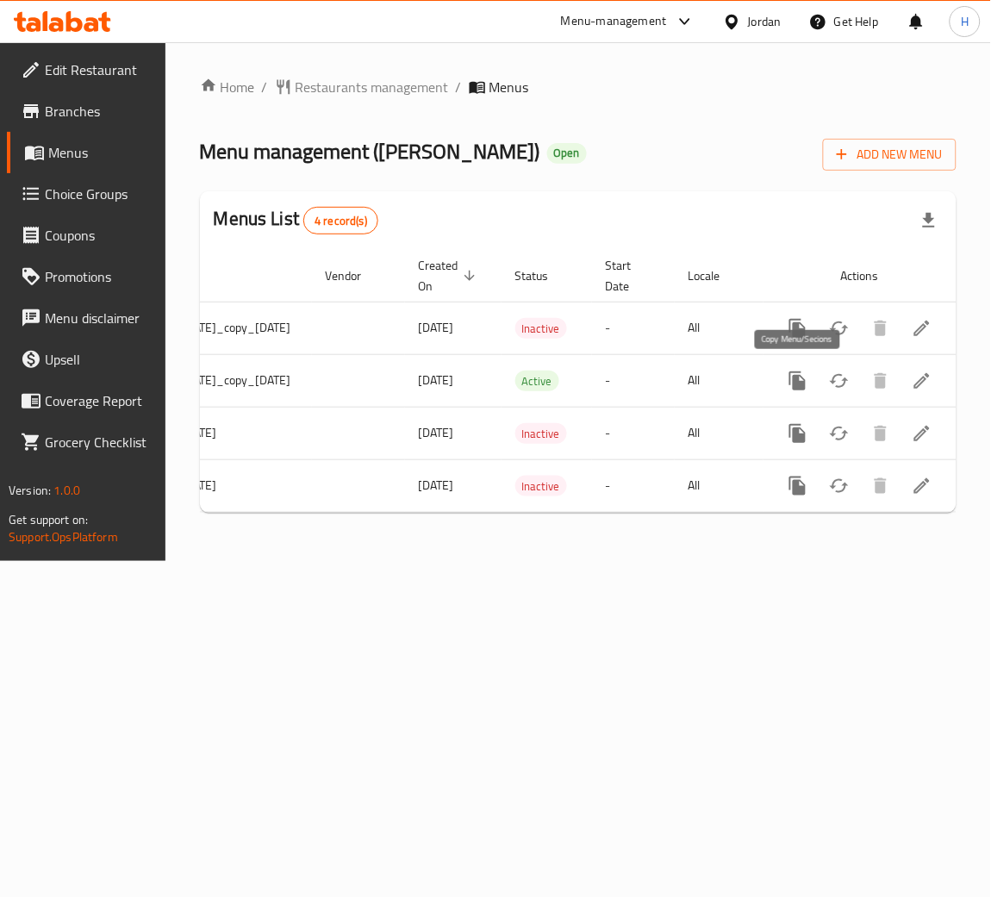
click at [800, 384] on icon "more" at bounding box center [797, 380] width 16 height 19
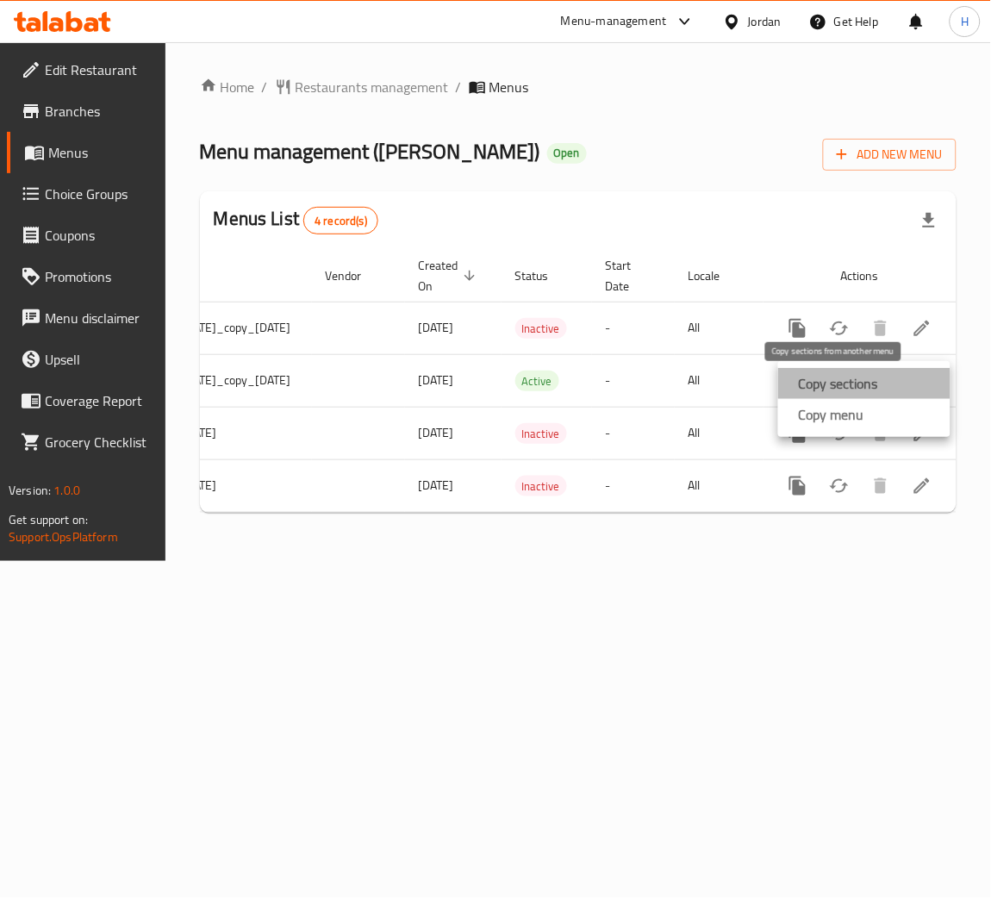
click at [867, 379] on strong "Copy sections" at bounding box center [838, 383] width 79 height 21
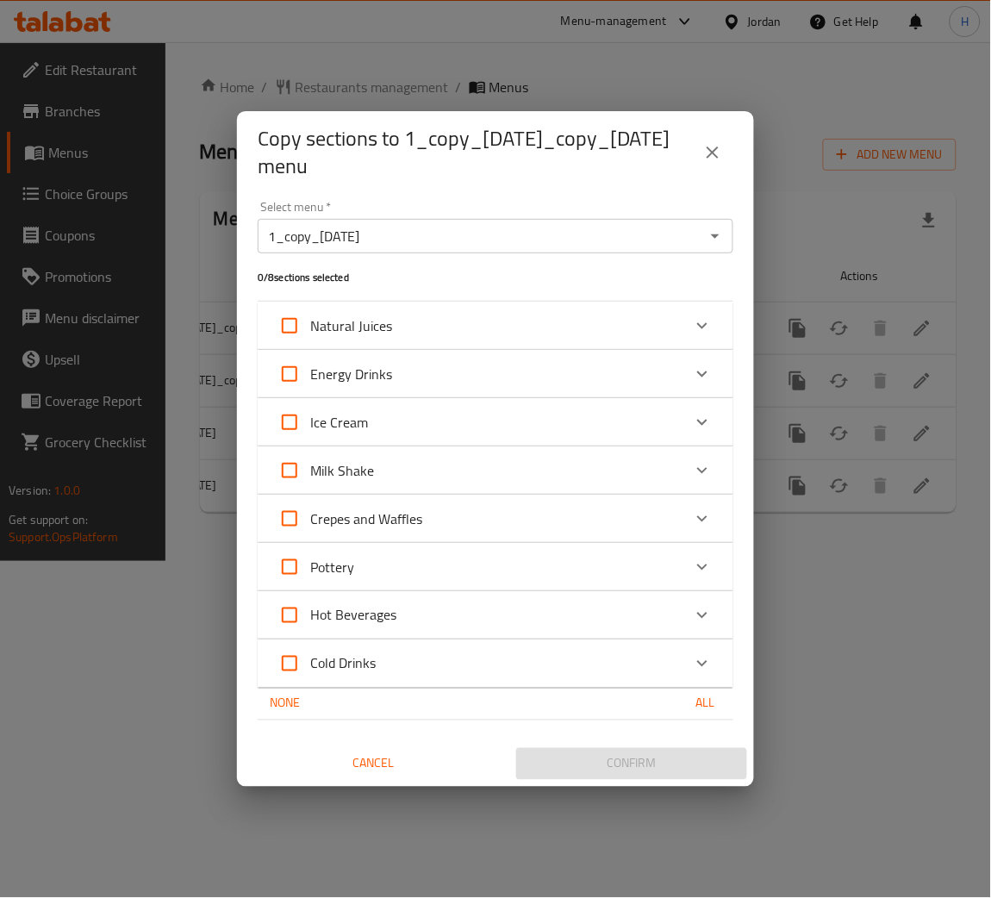
click at [720, 258] on div "0 / 8 sections selected" at bounding box center [495, 277] width 496 height 68
click at [715, 241] on icon "Open" at bounding box center [715, 236] width 21 height 21
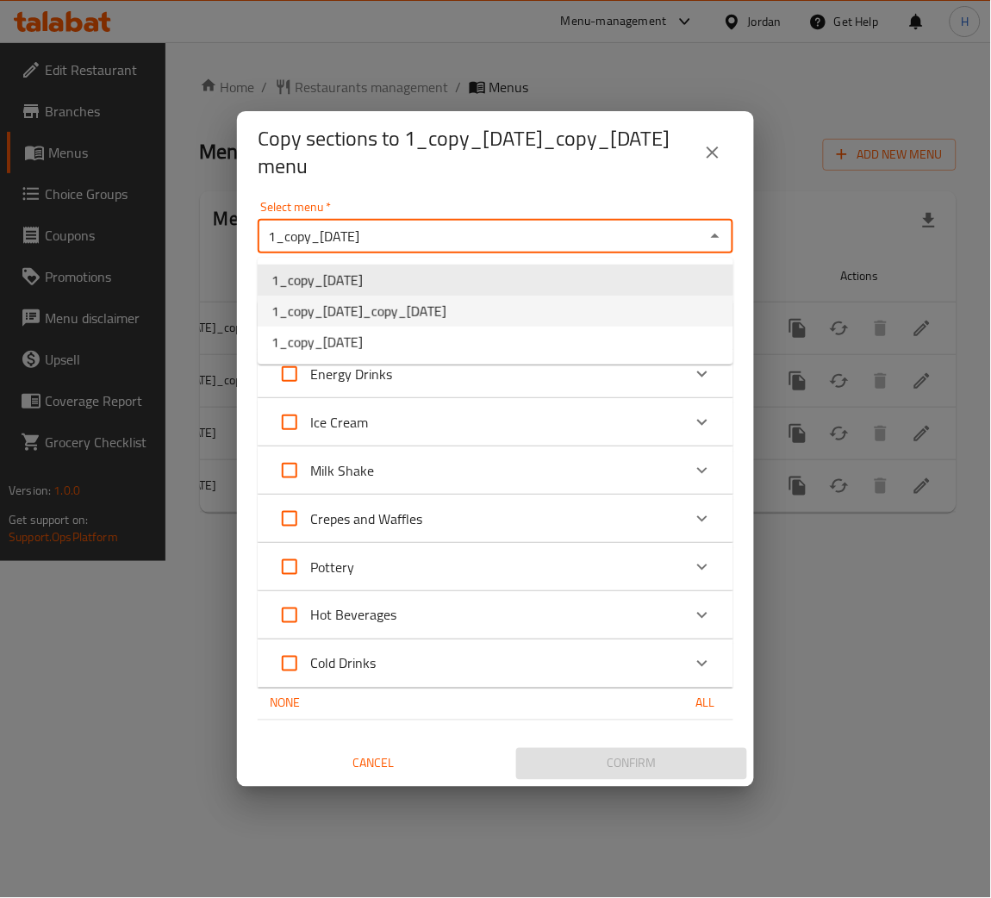
click at [442, 304] on span "1_copy_[DATE]_copy_[DATE]" at bounding box center [358, 311] width 175 height 21
type input "1_copy_[DATE]_copy_[DATE]"
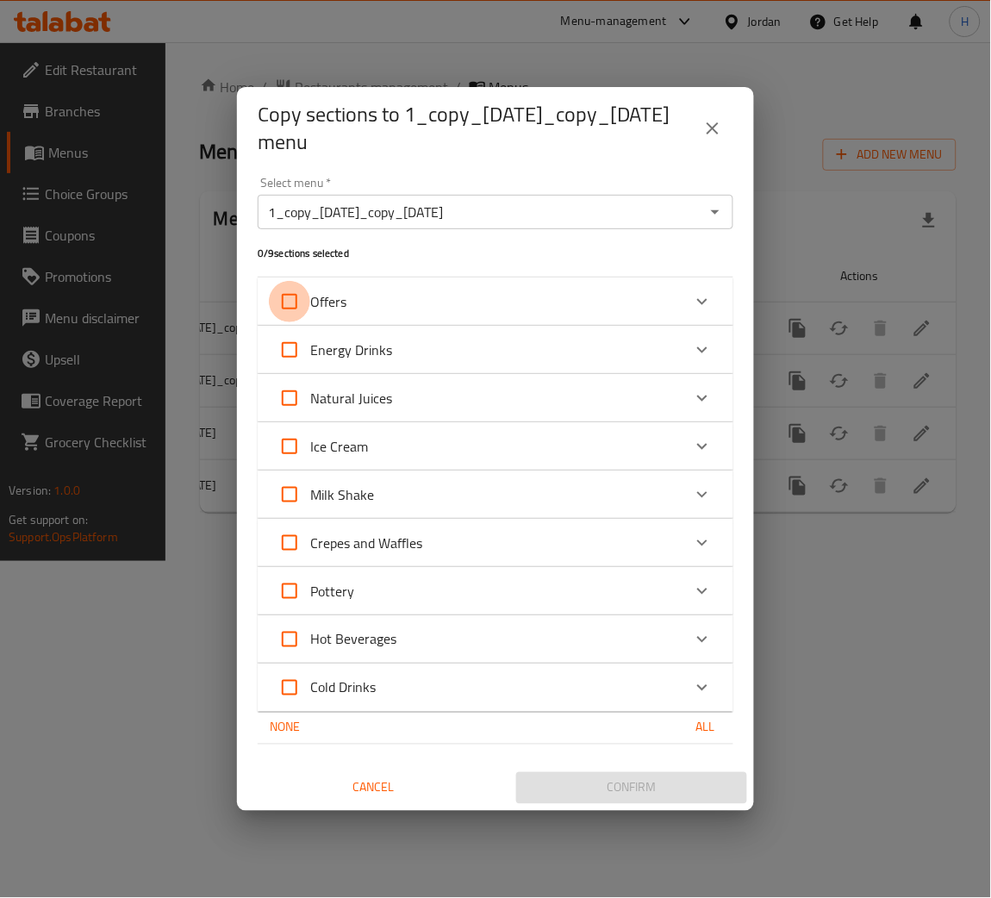
click at [283, 308] on input "Offers" at bounding box center [289, 301] width 41 height 41
checkbox input "true"
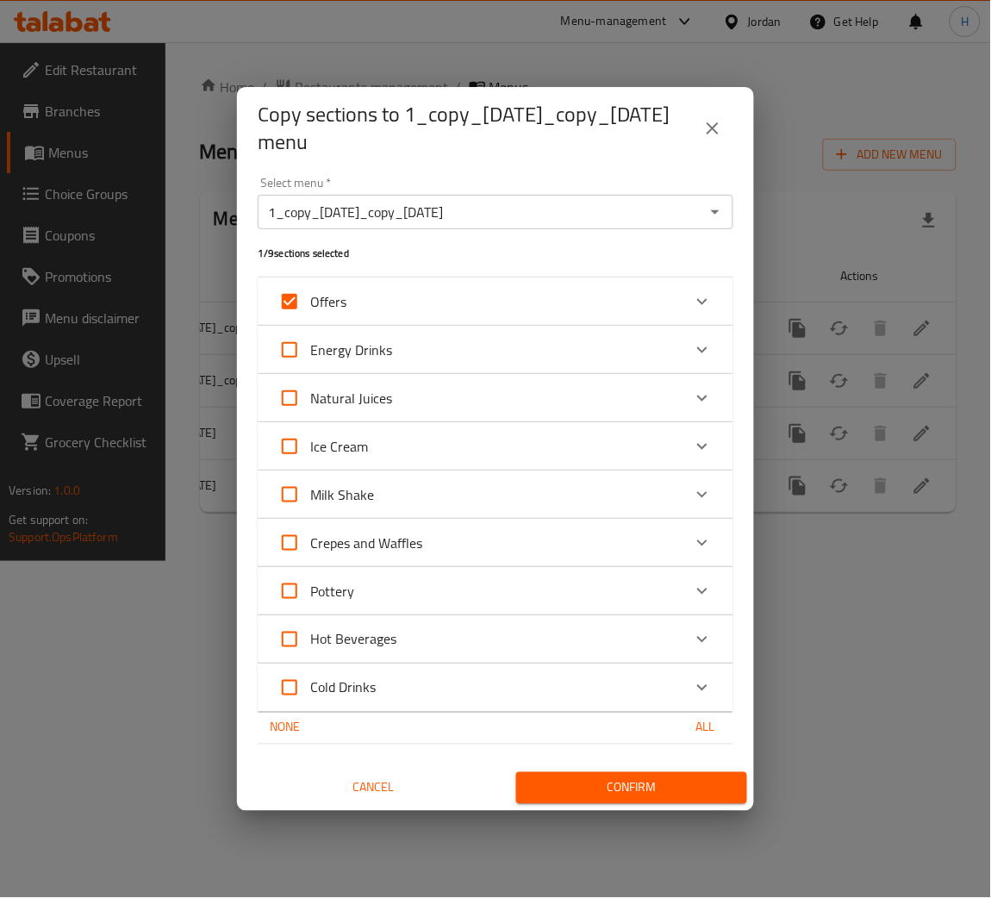
click at [555, 793] on span "Confirm" at bounding box center [631, 788] width 203 height 22
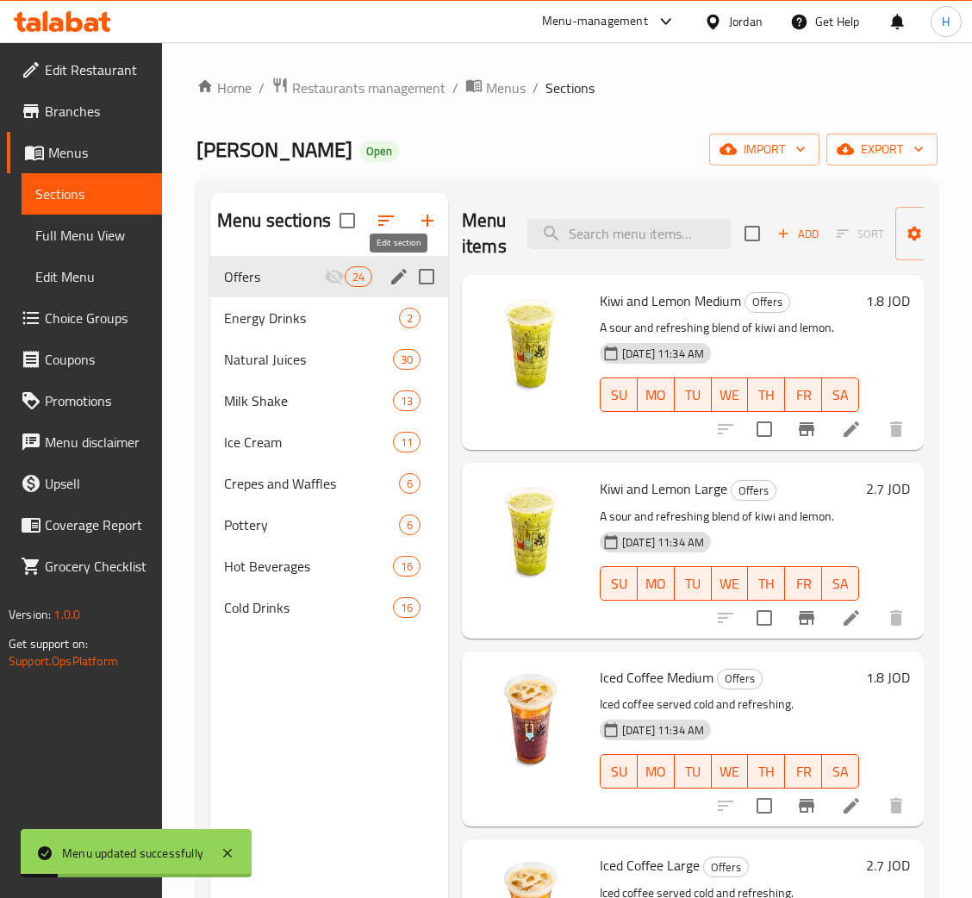
click at [396, 271] on icon "edit" at bounding box center [399, 276] width 21 height 21
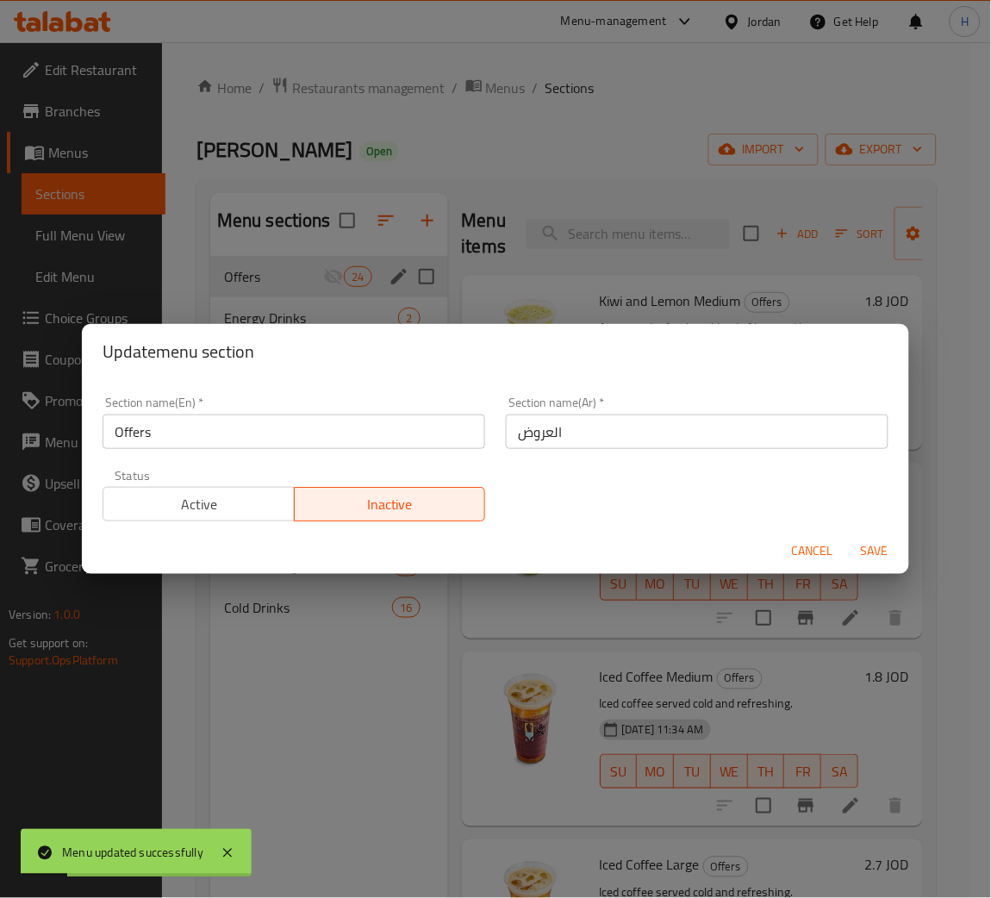
click at [232, 510] on span "Active" at bounding box center [199, 504] width 178 height 25
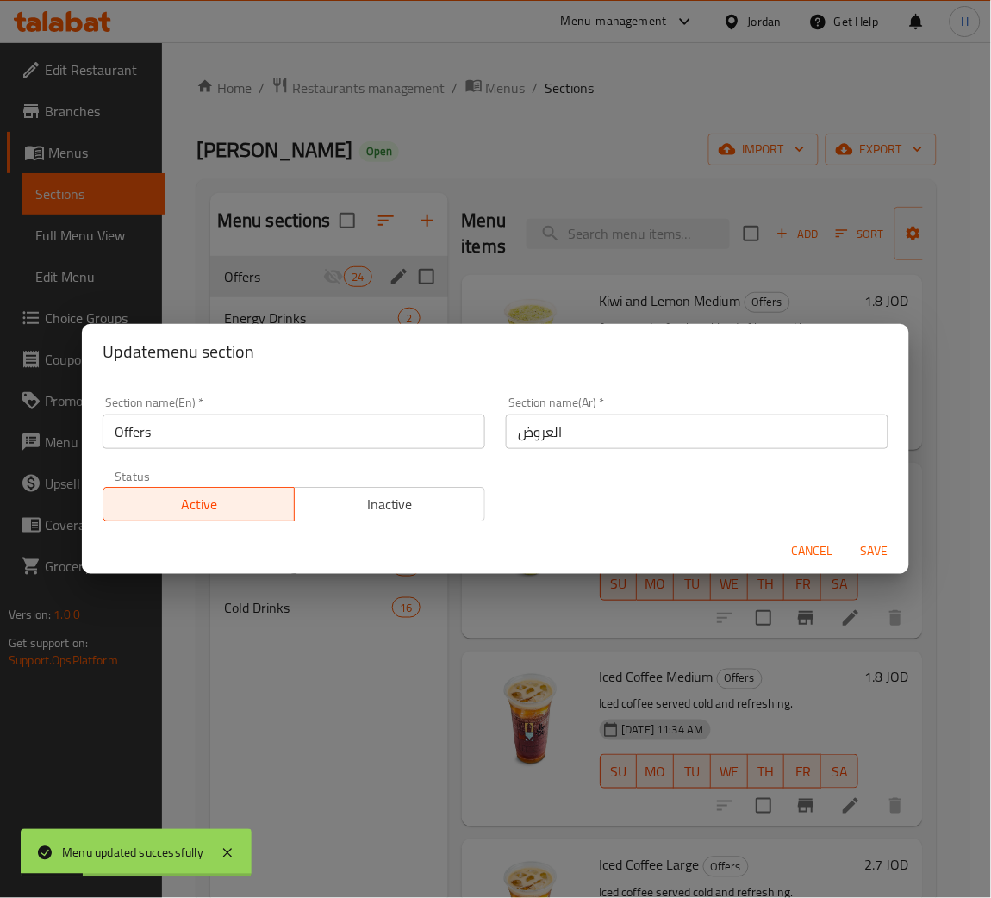
click at [868, 546] on span "Save" at bounding box center [874, 551] width 41 height 22
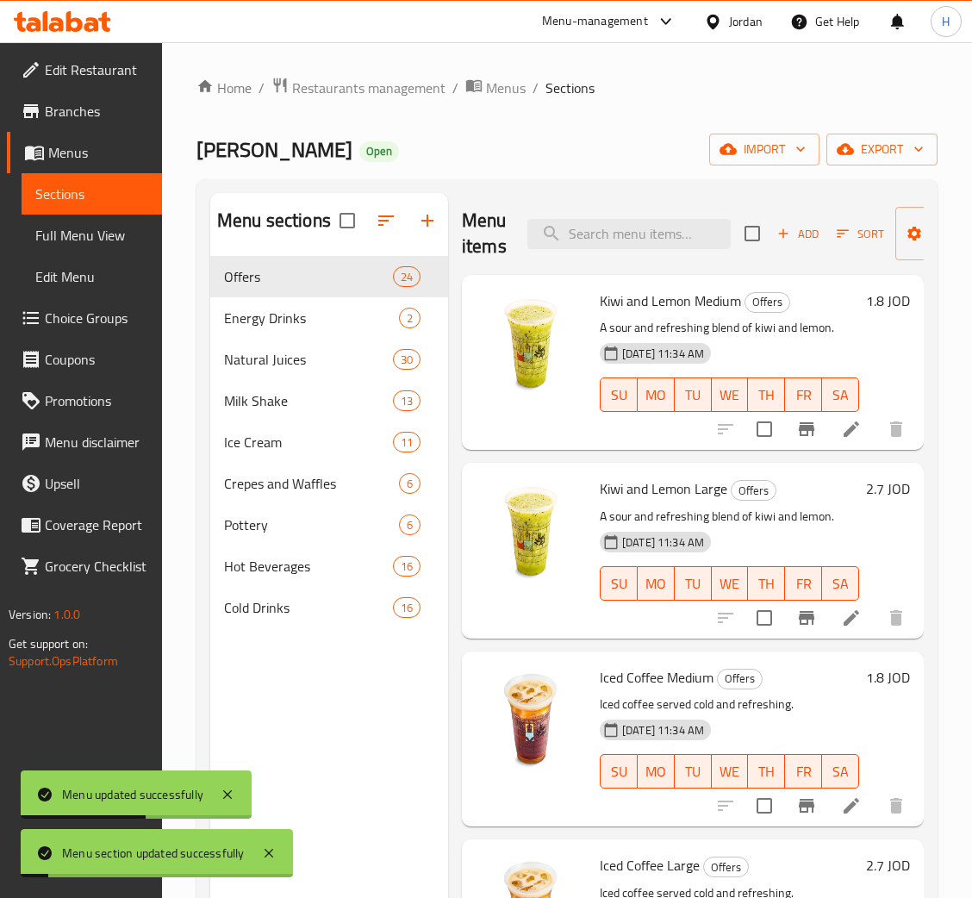
click at [60, 9] on div at bounding box center [62, 21] width 125 height 34
click at [19, 5] on div at bounding box center [62, 21] width 125 height 34
click at [72, 26] on icon at bounding box center [62, 21] width 97 height 21
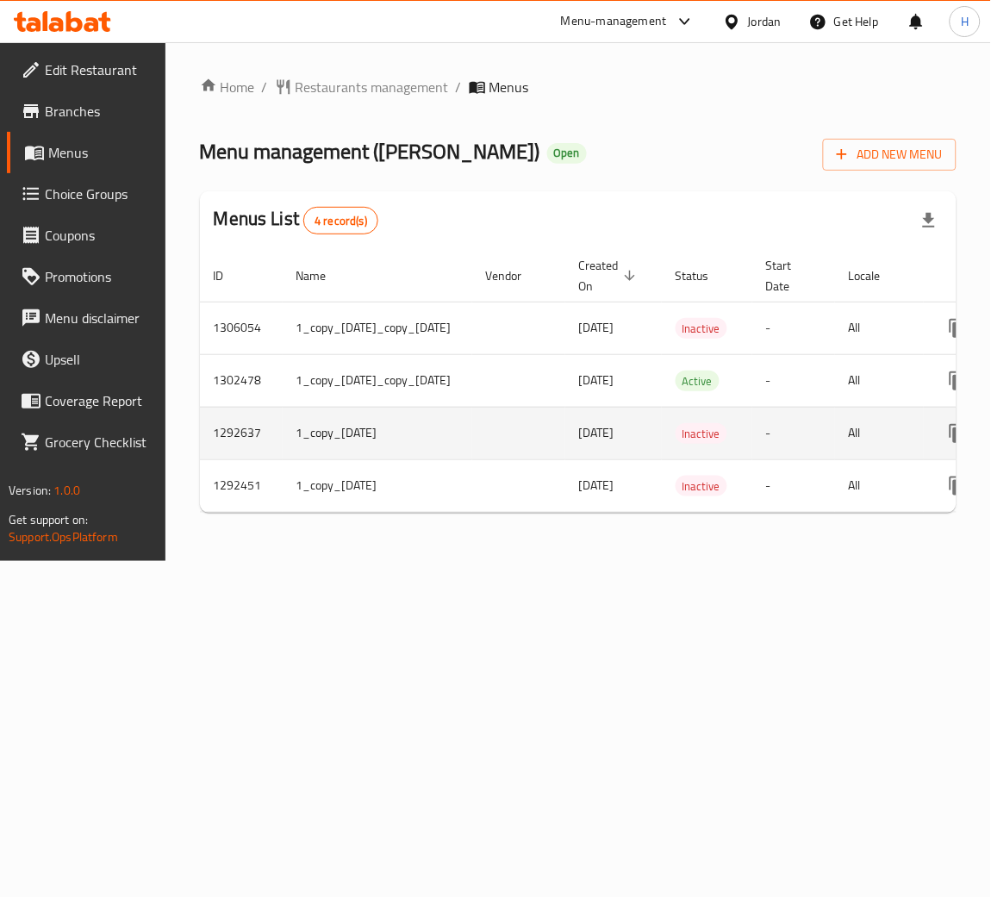
scroll to position [0, 215]
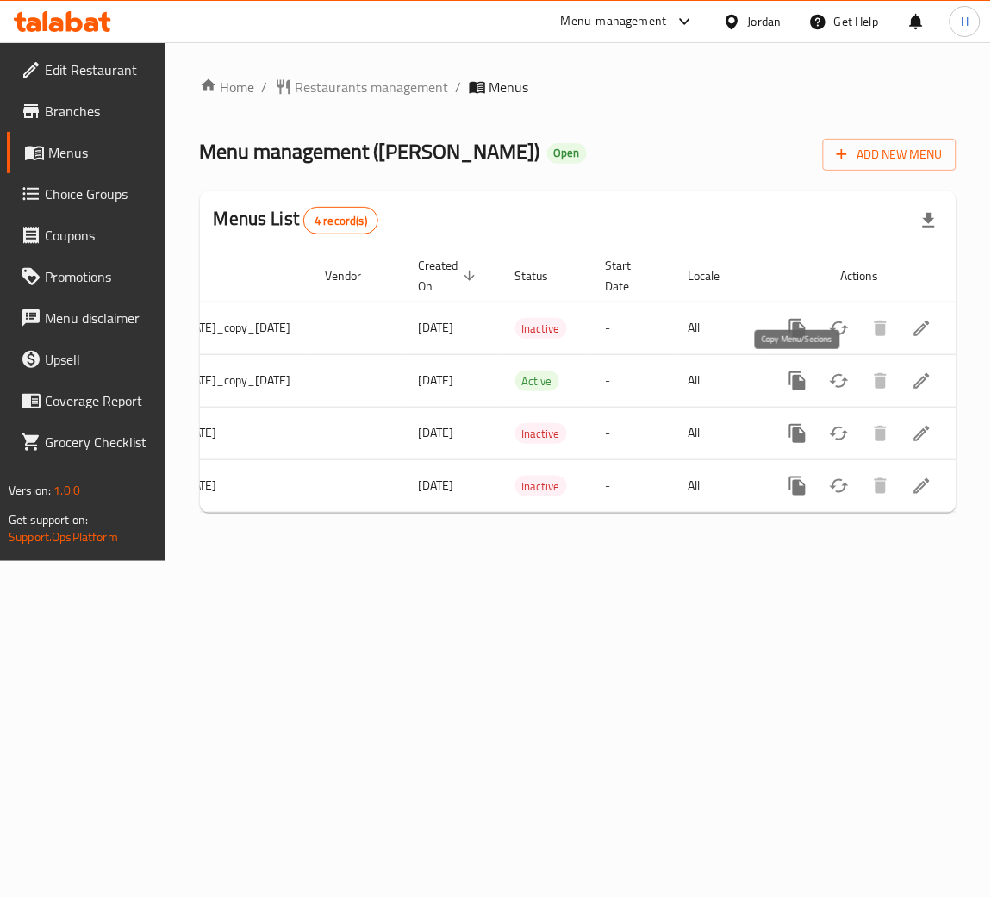
drag, startPoint x: 788, startPoint y: 383, endPoint x: 778, endPoint y: 395, distance: 15.3
click at [787, 383] on button "more" at bounding box center [797, 380] width 41 height 41
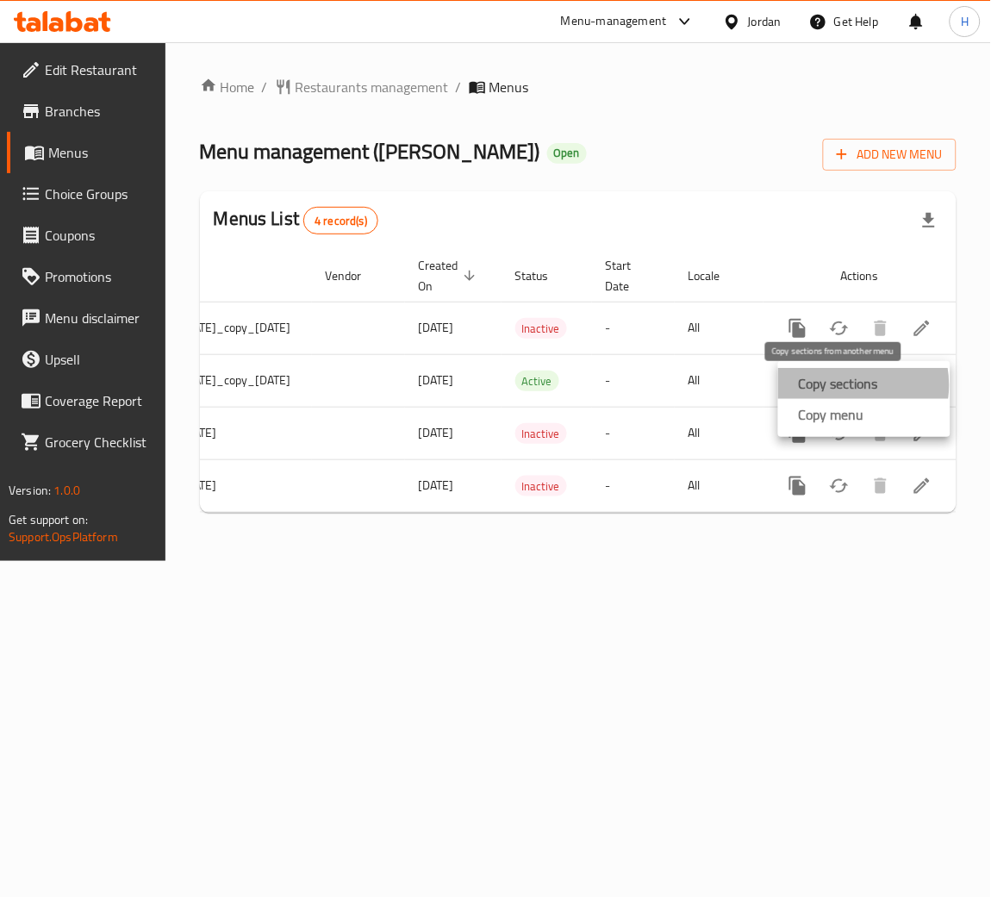
click at [842, 385] on strong "Copy sections" at bounding box center [838, 383] width 79 height 21
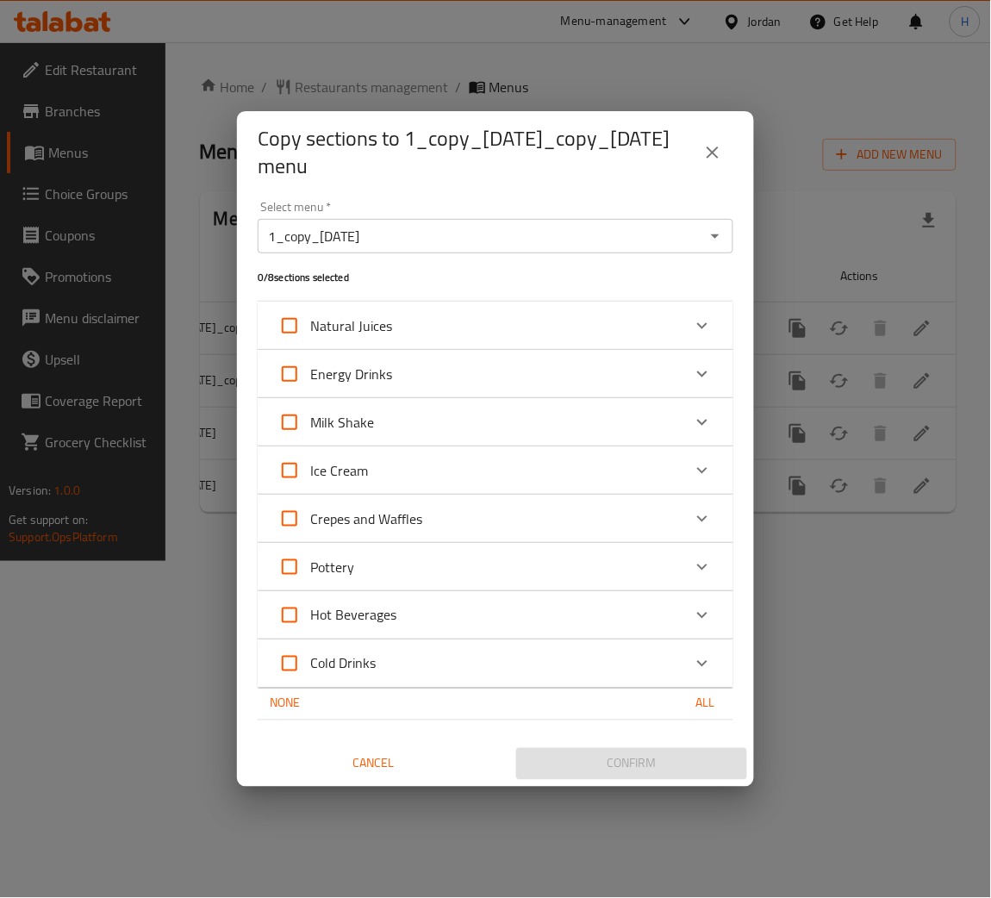
click at [714, 246] on icon "Open" at bounding box center [715, 236] width 21 height 21
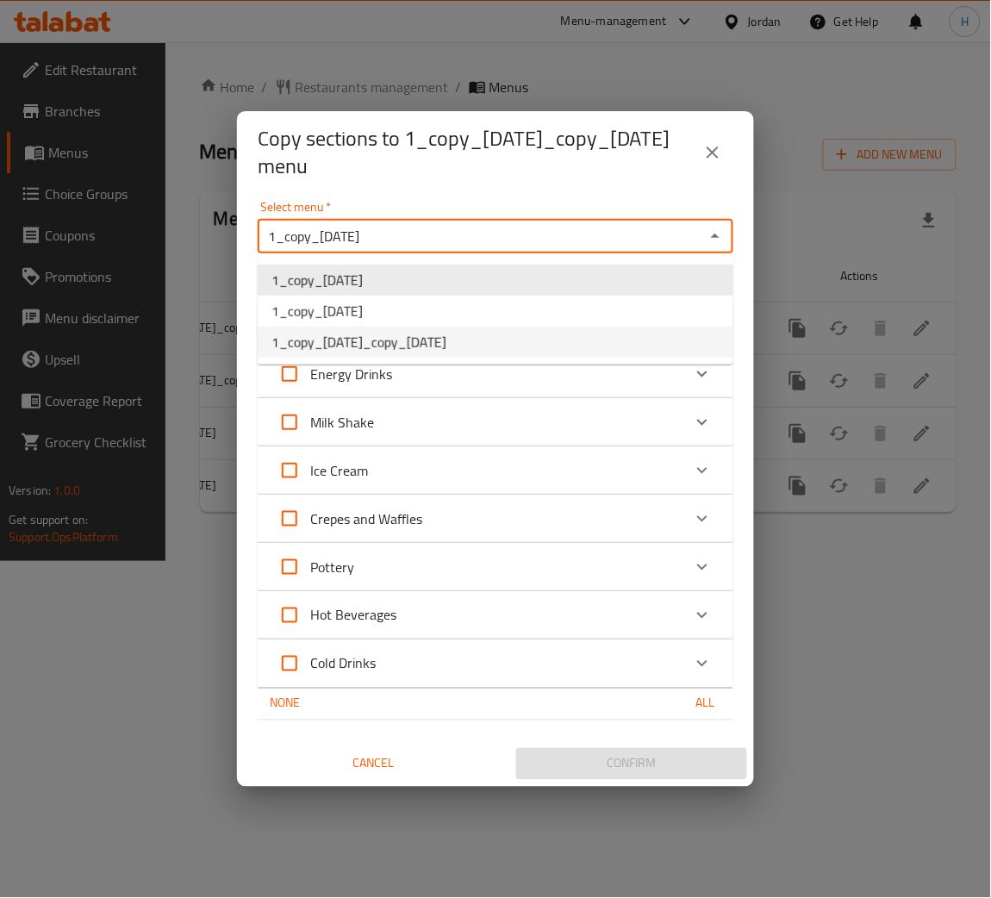
click at [446, 352] on span "1_copy_08/06/2025_copy_17/08/2025" at bounding box center [358, 342] width 175 height 21
type input "1_copy_08/06/2025_copy_17/08/2025"
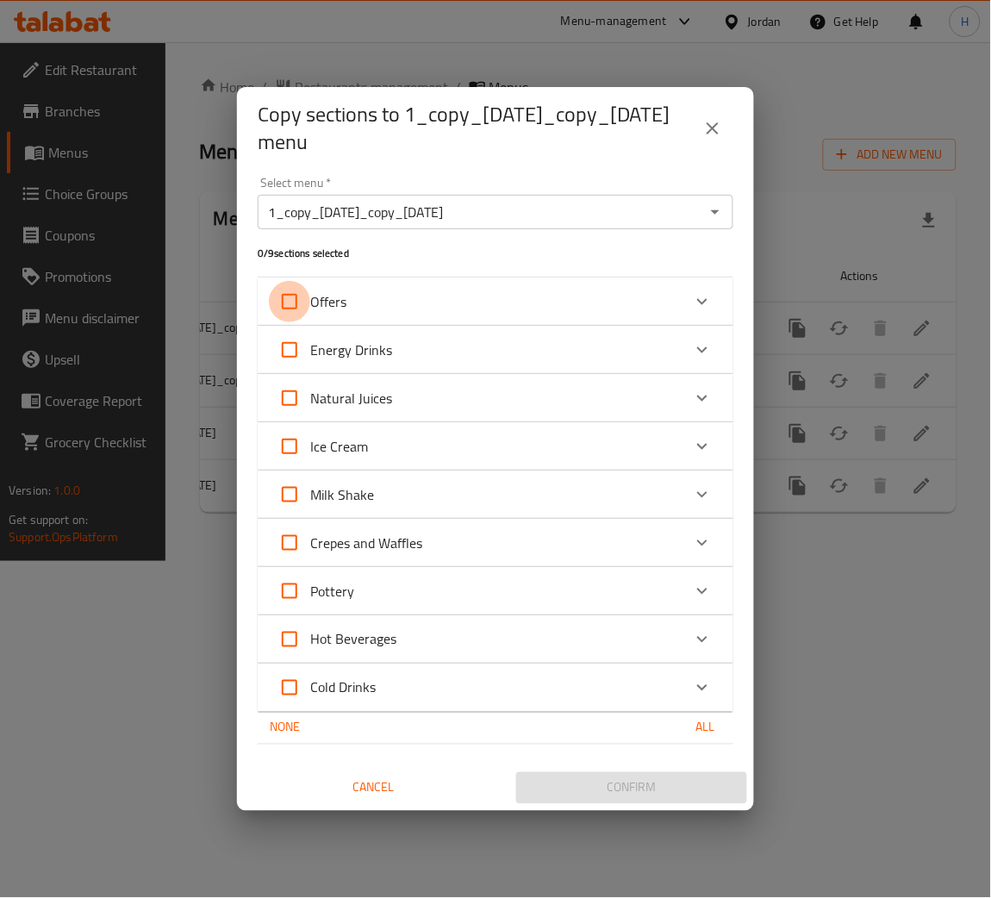
click at [299, 300] on input "Offers" at bounding box center [289, 301] width 41 height 41
checkbox input "true"
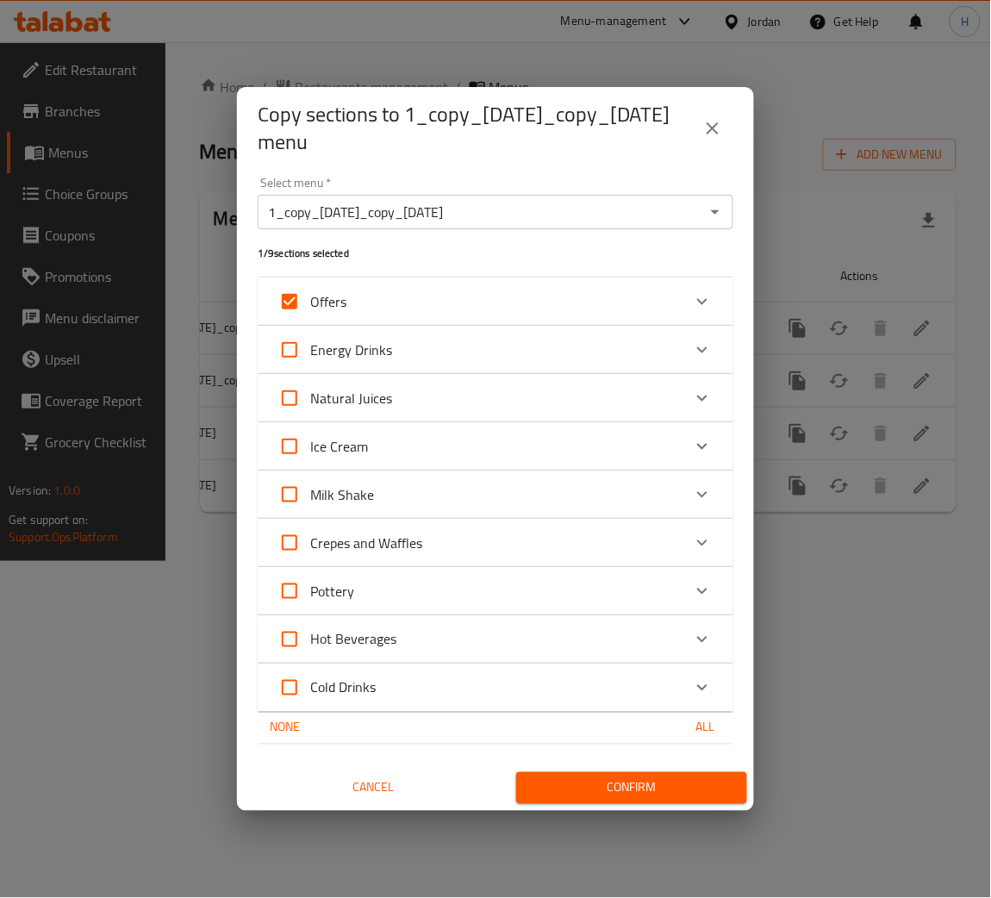
click at [591, 780] on span "Confirm" at bounding box center [631, 788] width 203 height 22
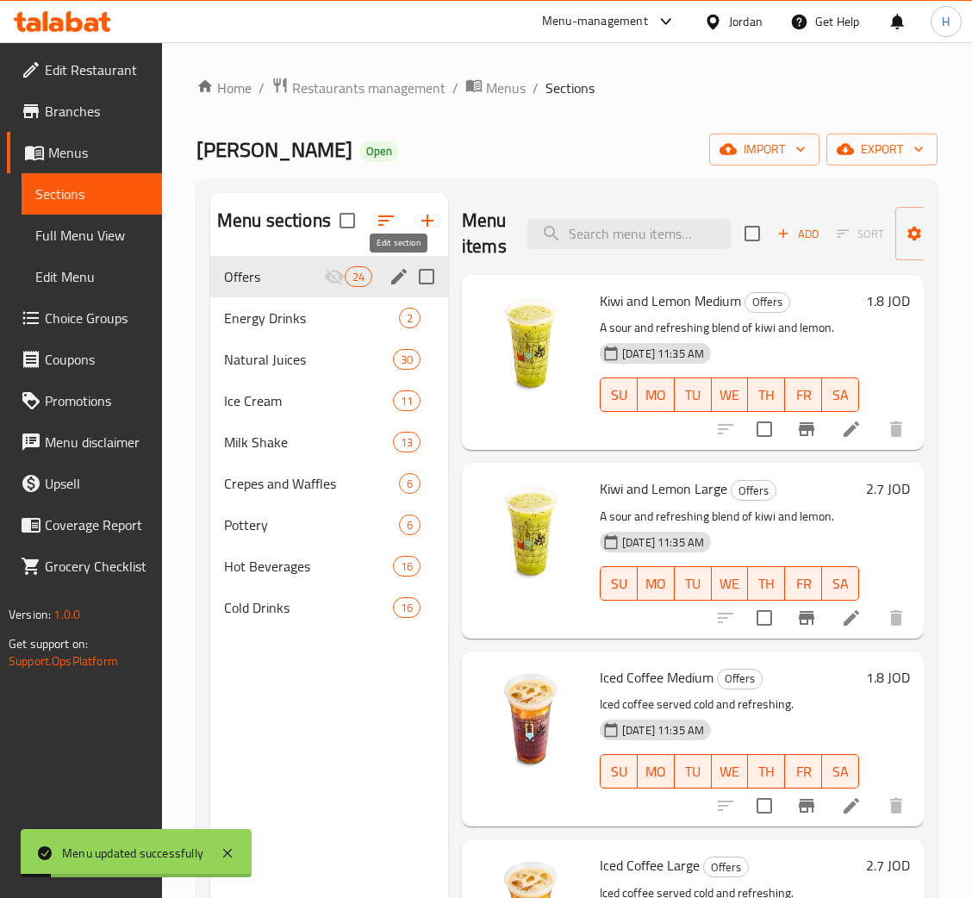
click at [401, 273] on icon "edit" at bounding box center [399, 277] width 16 height 16
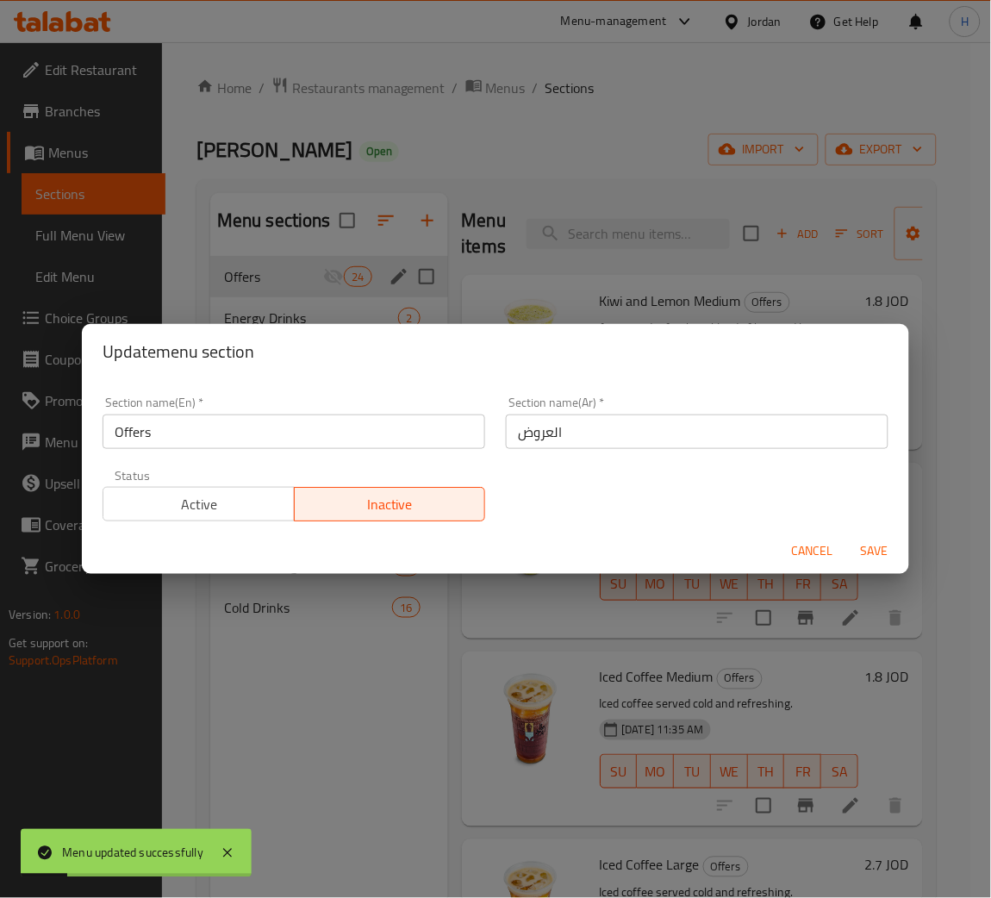
click at [209, 494] on span "Active" at bounding box center [199, 504] width 178 height 25
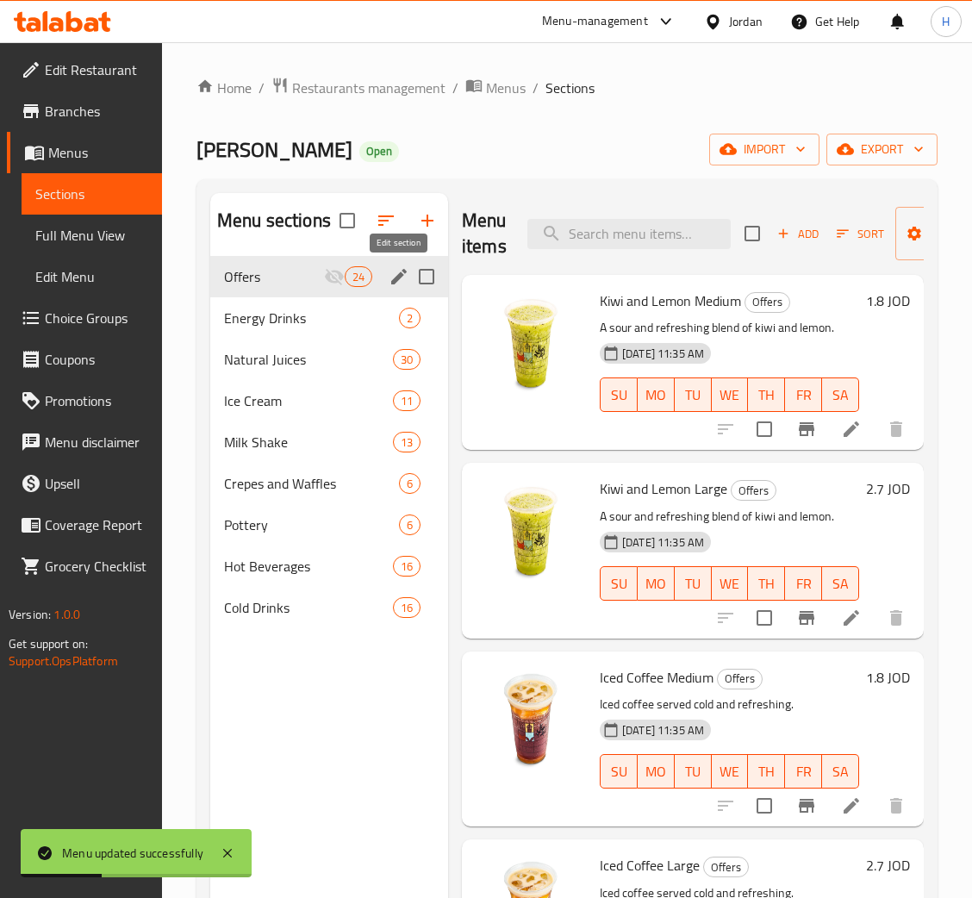
click at [400, 279] on icon "edit" at bounding box center [399, 276] width 21 height 21
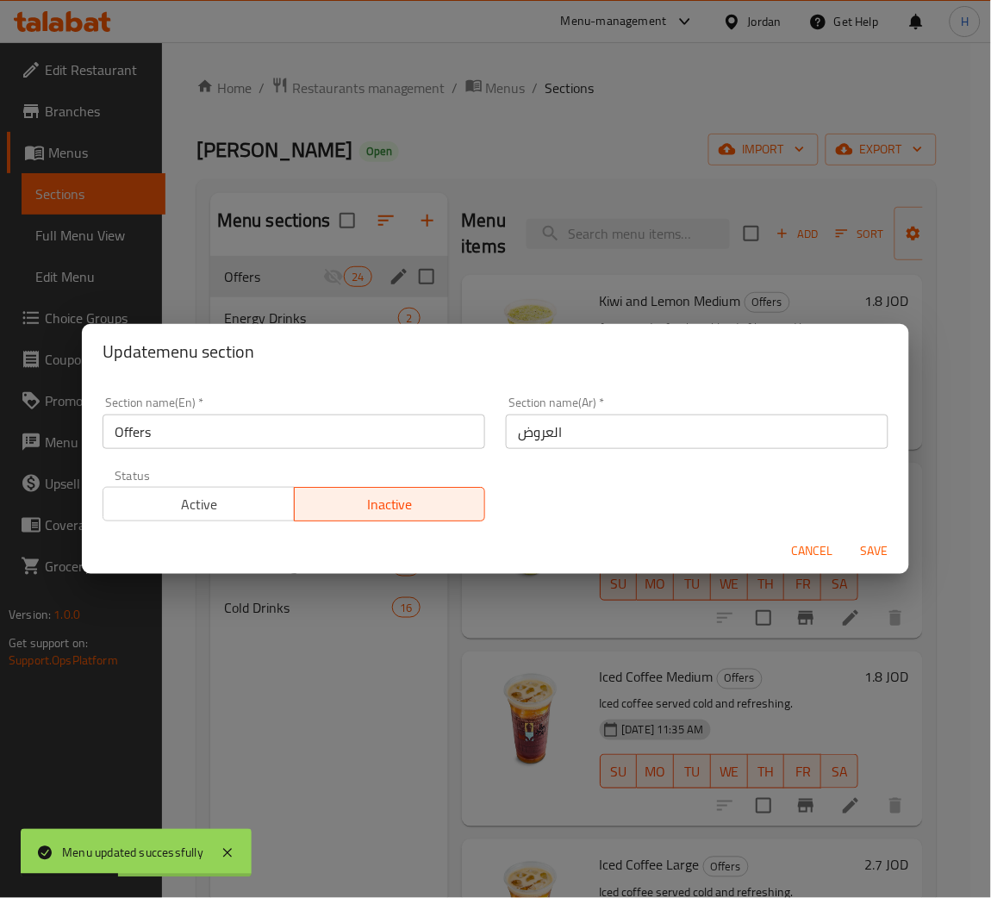
click at [215, 499] on span "Active" at bounding box center [199, 504] width 178 height 25
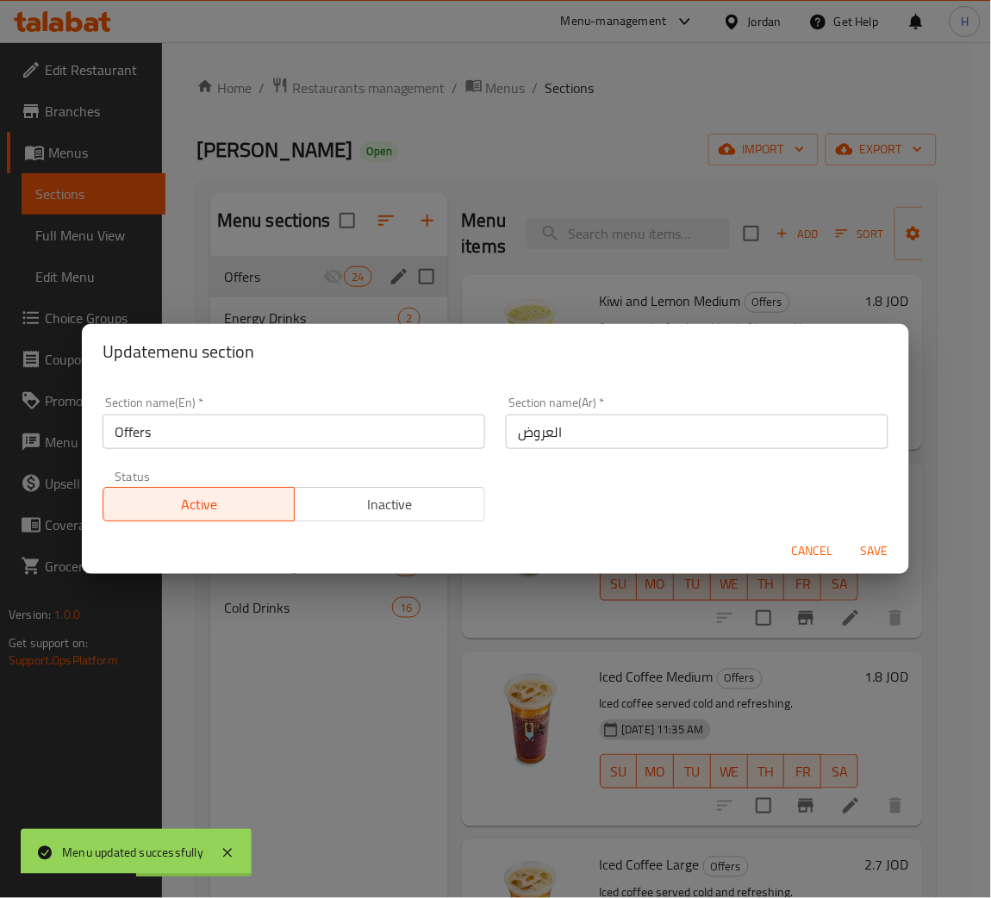
click at [895, 547] on span "Save" at bounding box center [874, 551] width 41 height 22
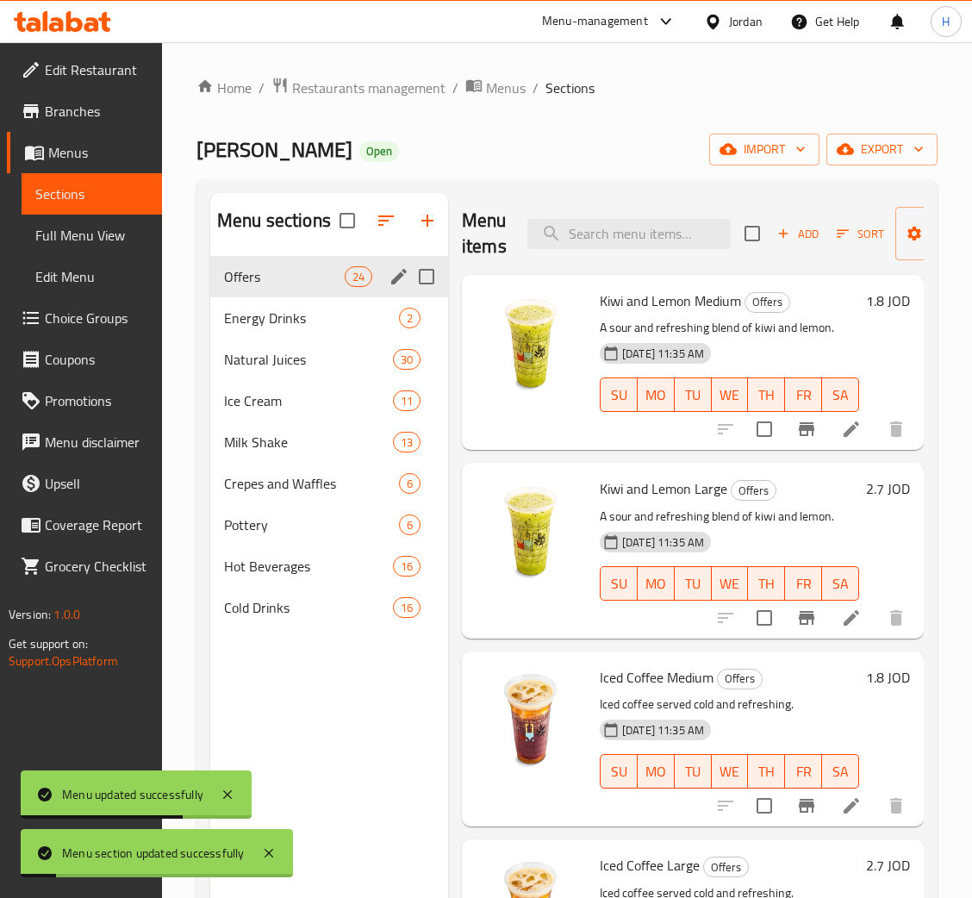
click at [76, 24] on icon at bounding box center [62, 21] width 97 height 21
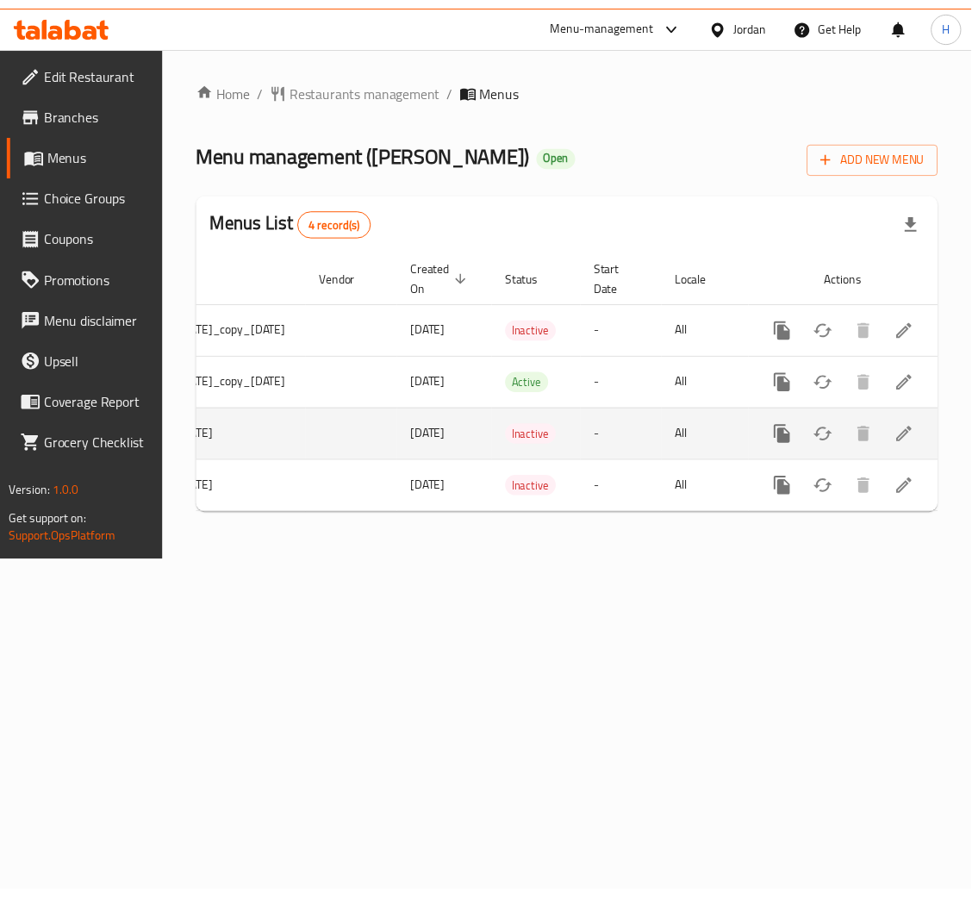
scroll to position [0, 215]
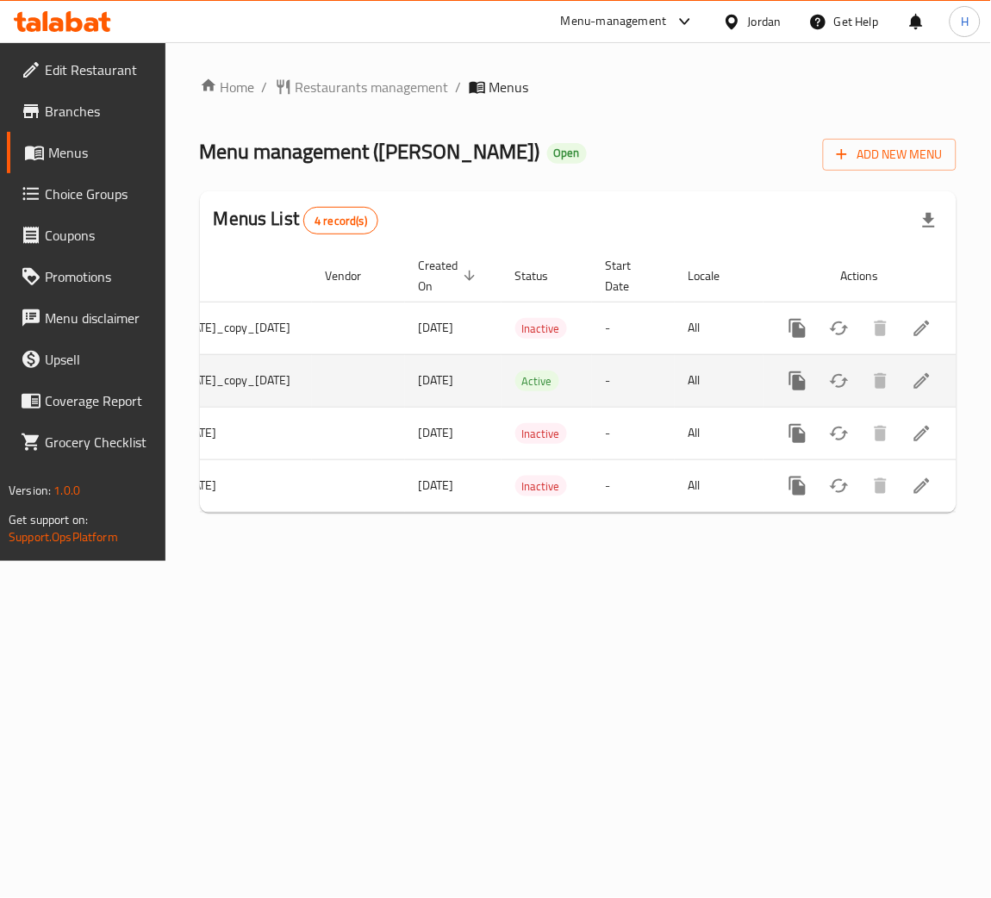
click at [919, 387] on icon "enhanced table" at bounding box center [922, 381] width 16 height 16
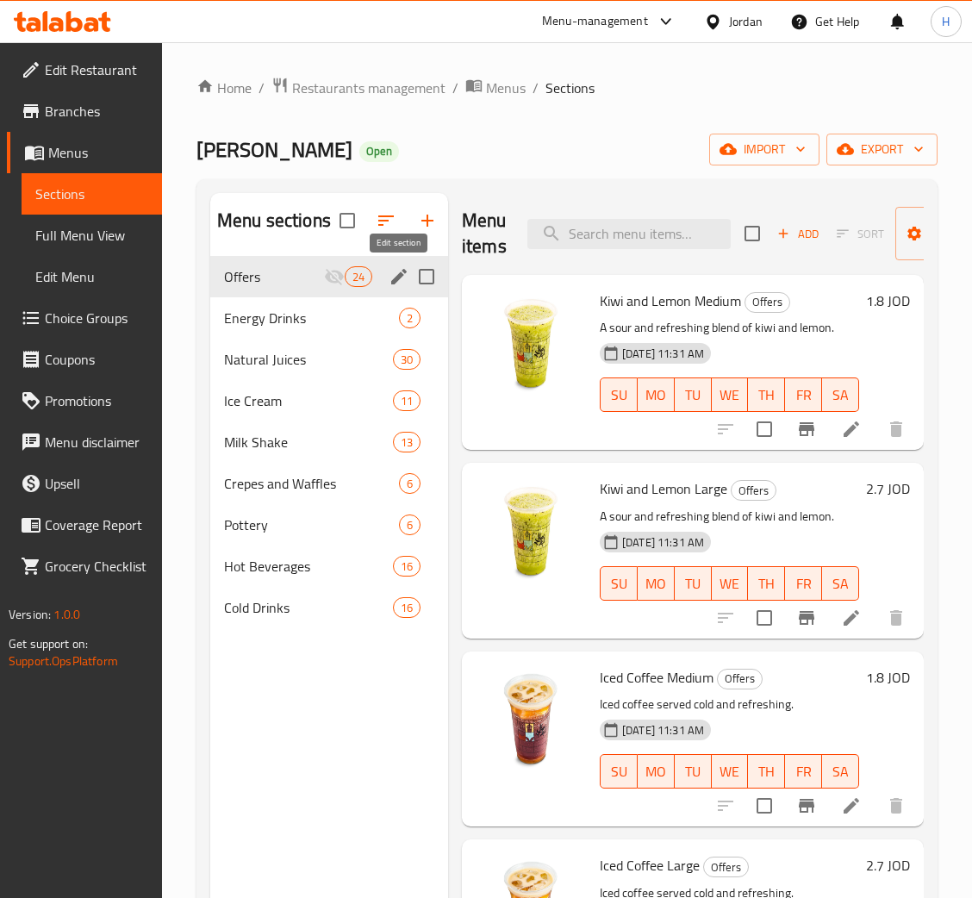
click at [396, 279] on icon "edit" at bounding box center [399, 277] width 16 height 16
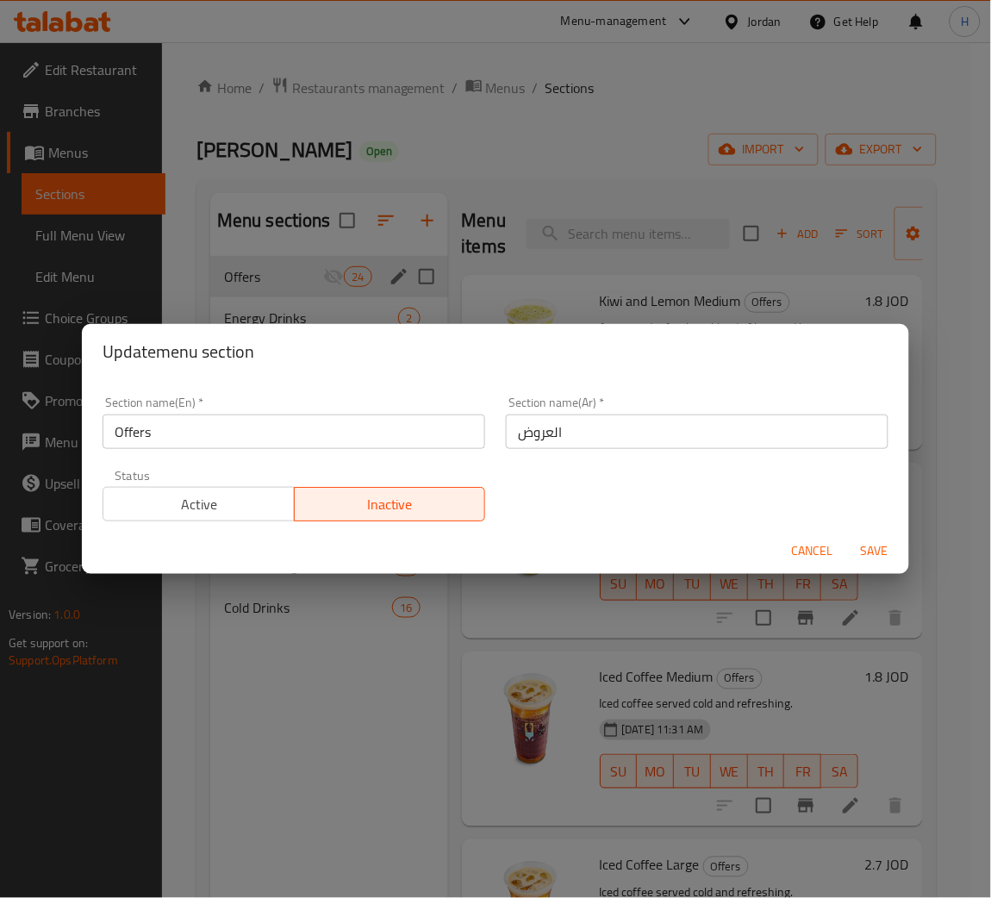
click at [199, 499] on span "Active" at bounding box center [199, 504] width 178 height 25
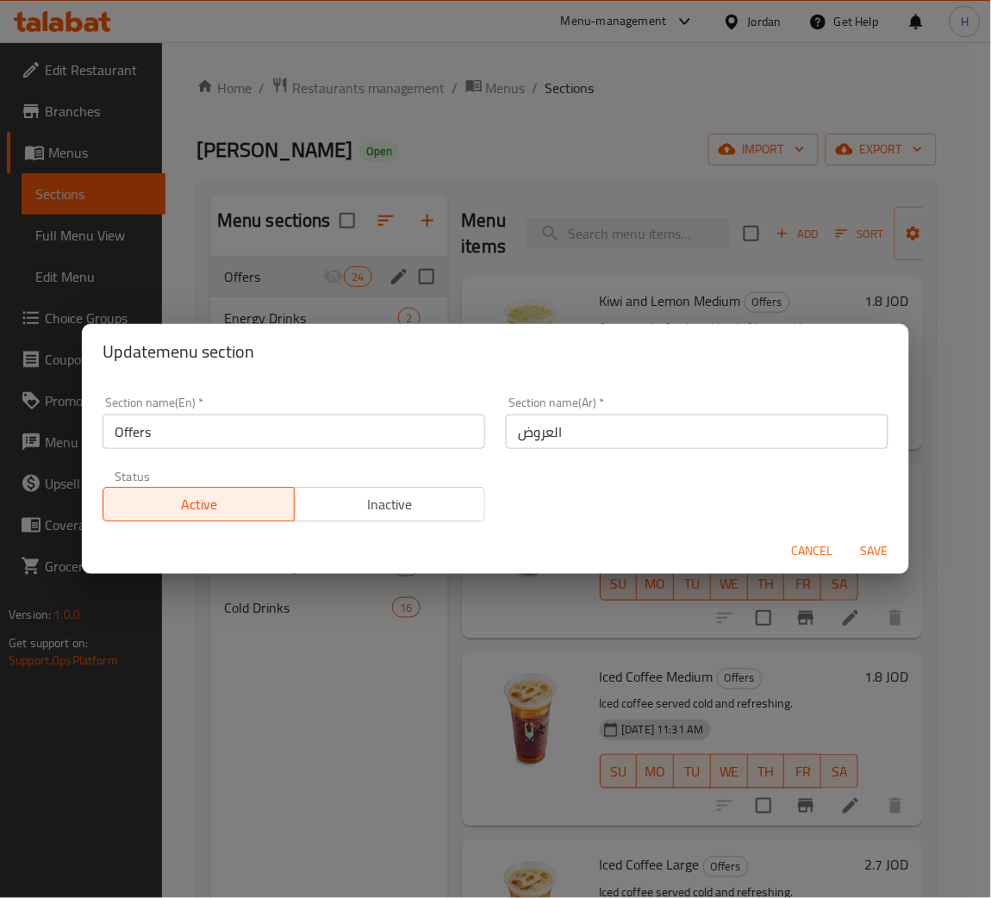
click at [873, 552] on span "Save" at bounding box center [874, 551] width 41 height 22
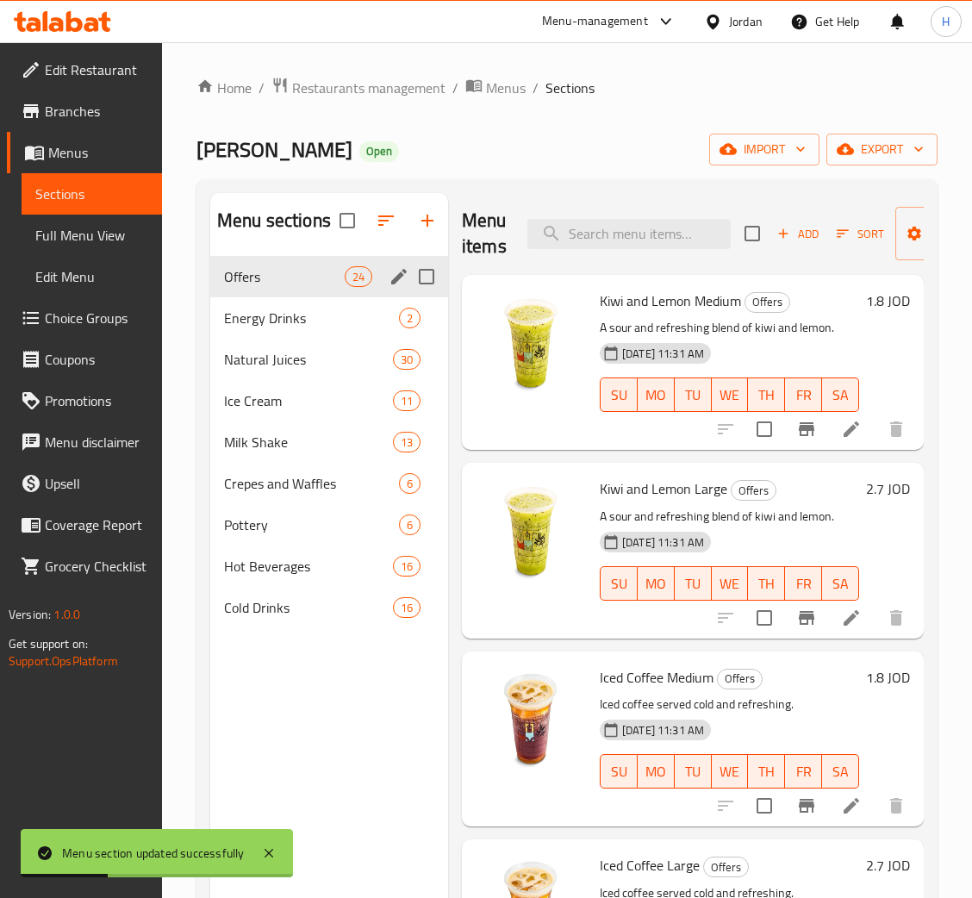
click at [60, 5] on div at bounding box center [62, 21] width 125 height 34
click at [81, 21] on icon at bounding box center [74, 21] width 16 height 21
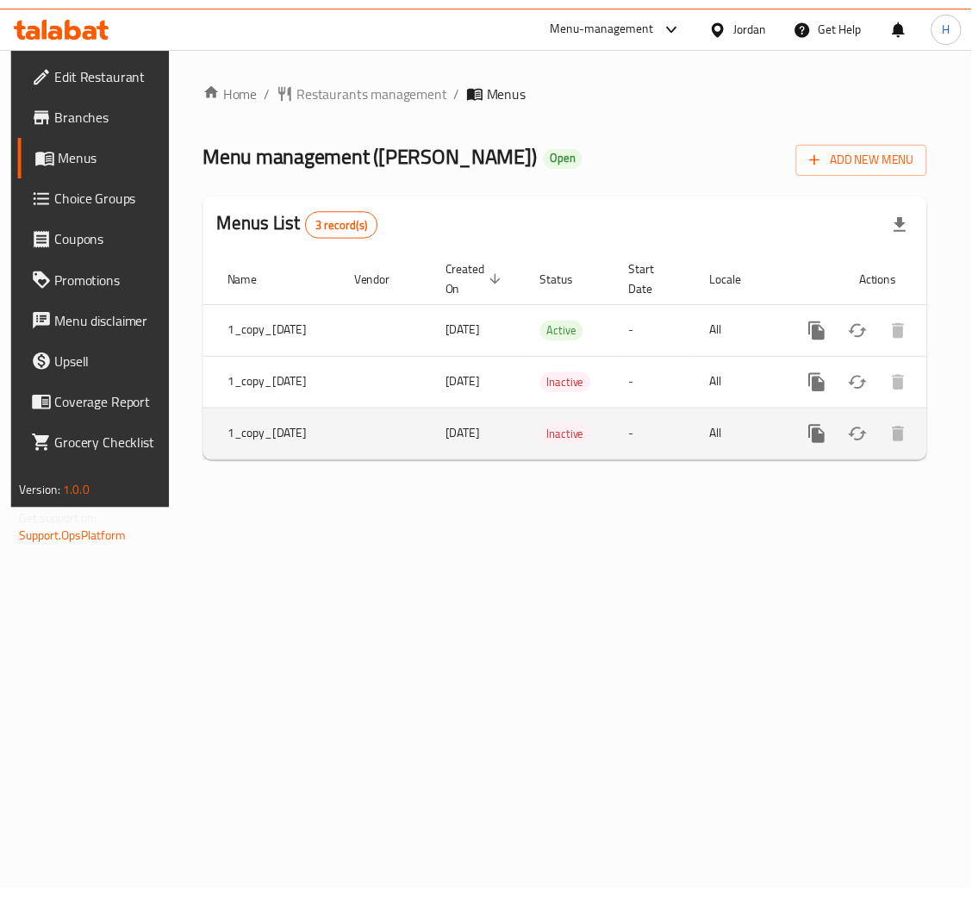
scroll to position [0, 112]
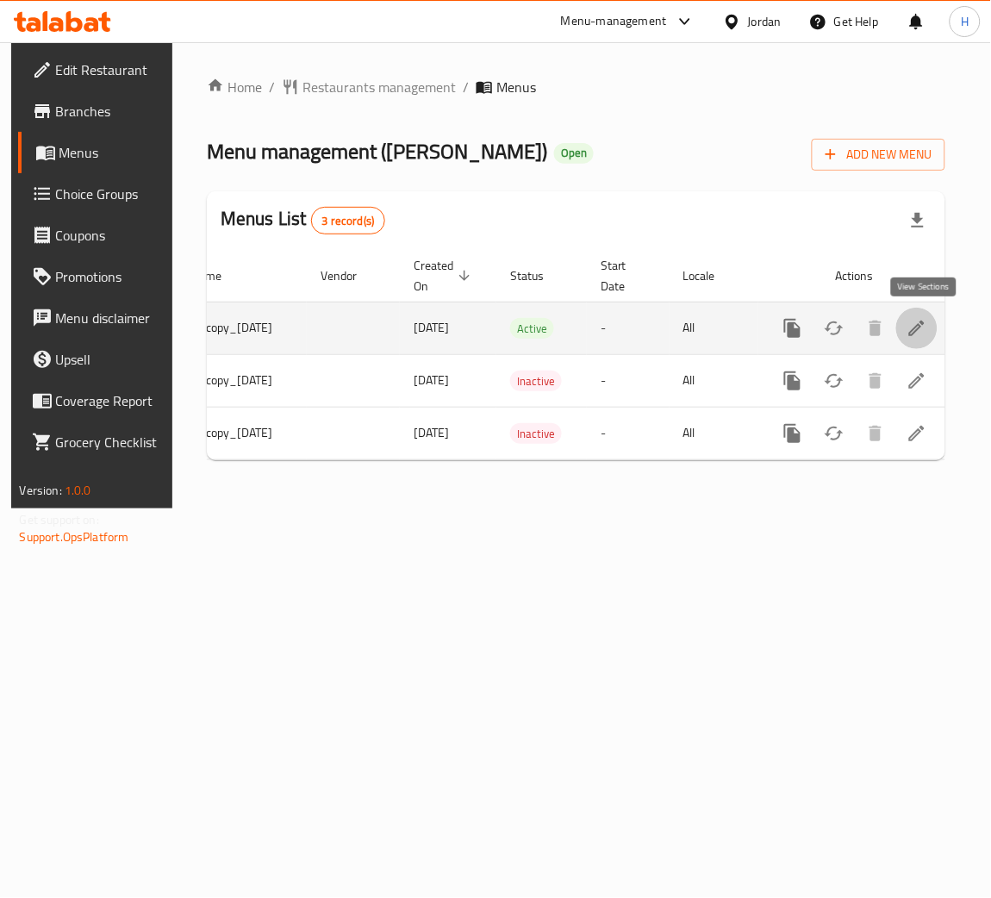
click at [927, 330] on icon "enhanced table" at bounding box center [917, 328] width 21 height 21
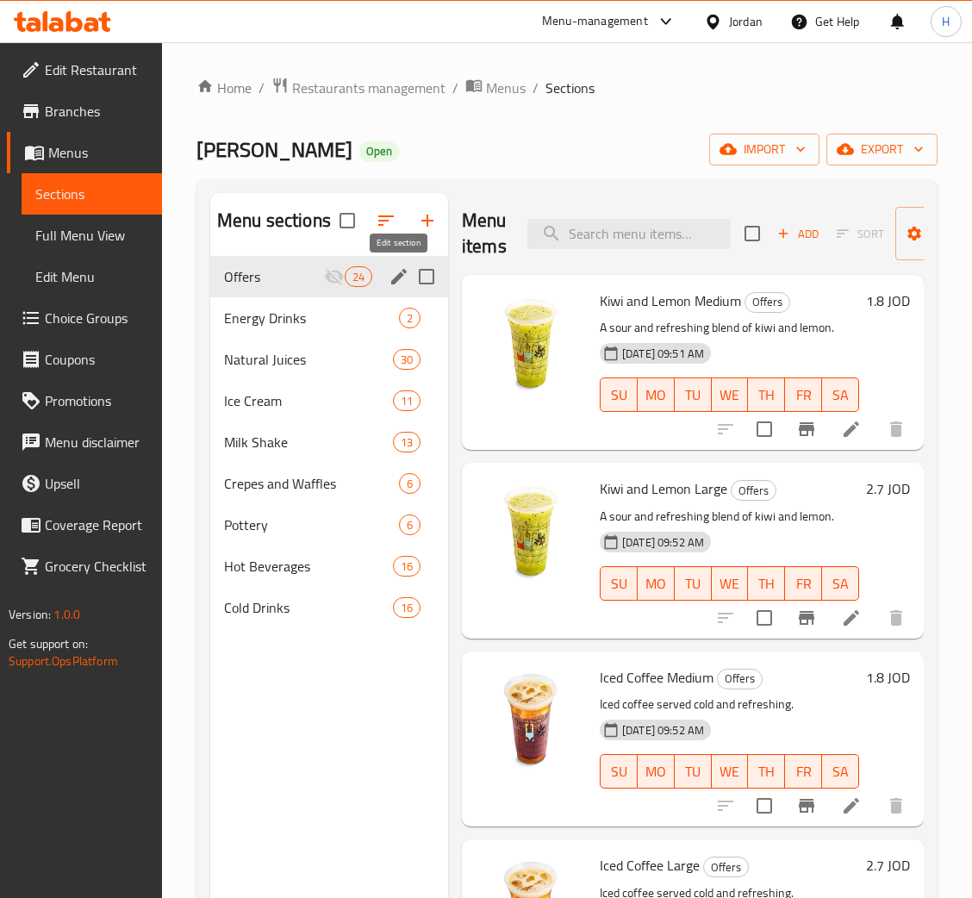
click at [404, 273] on icon "edit" at bounding box center [399, 277] width 16 height 16
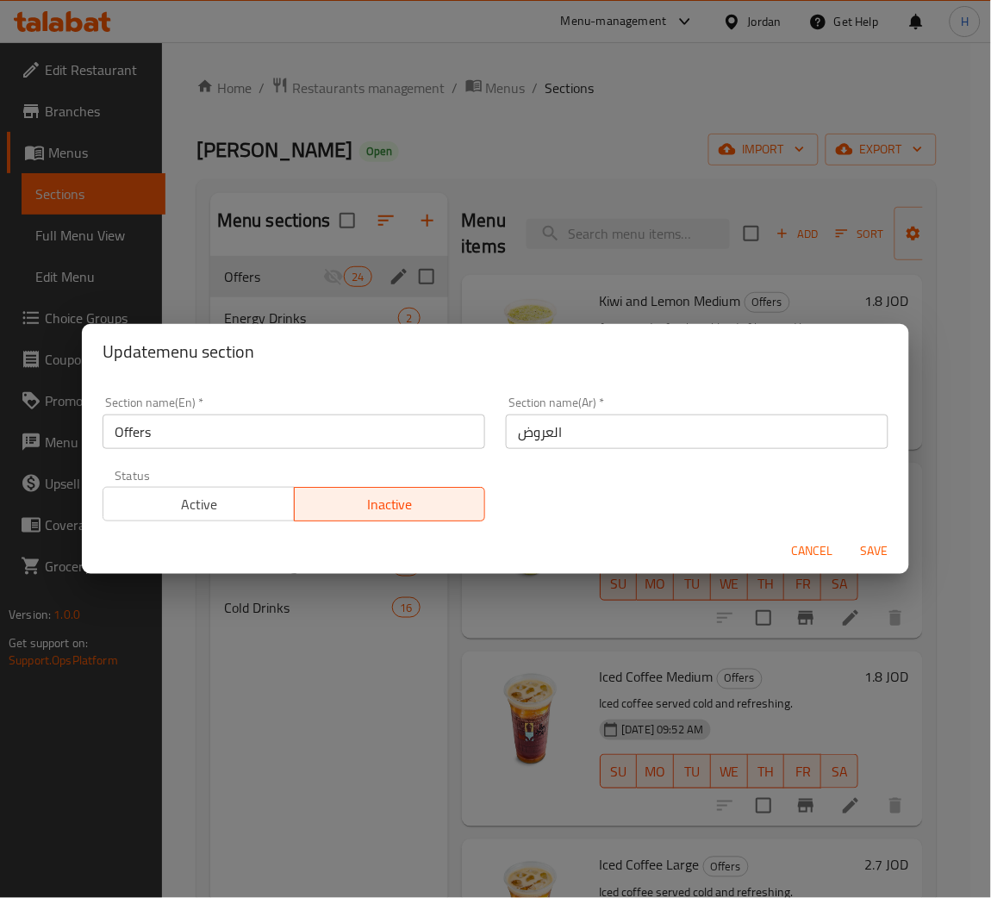
click at [226, 496] on span "Active" at bounding box center [199, 504] width 178 height 25
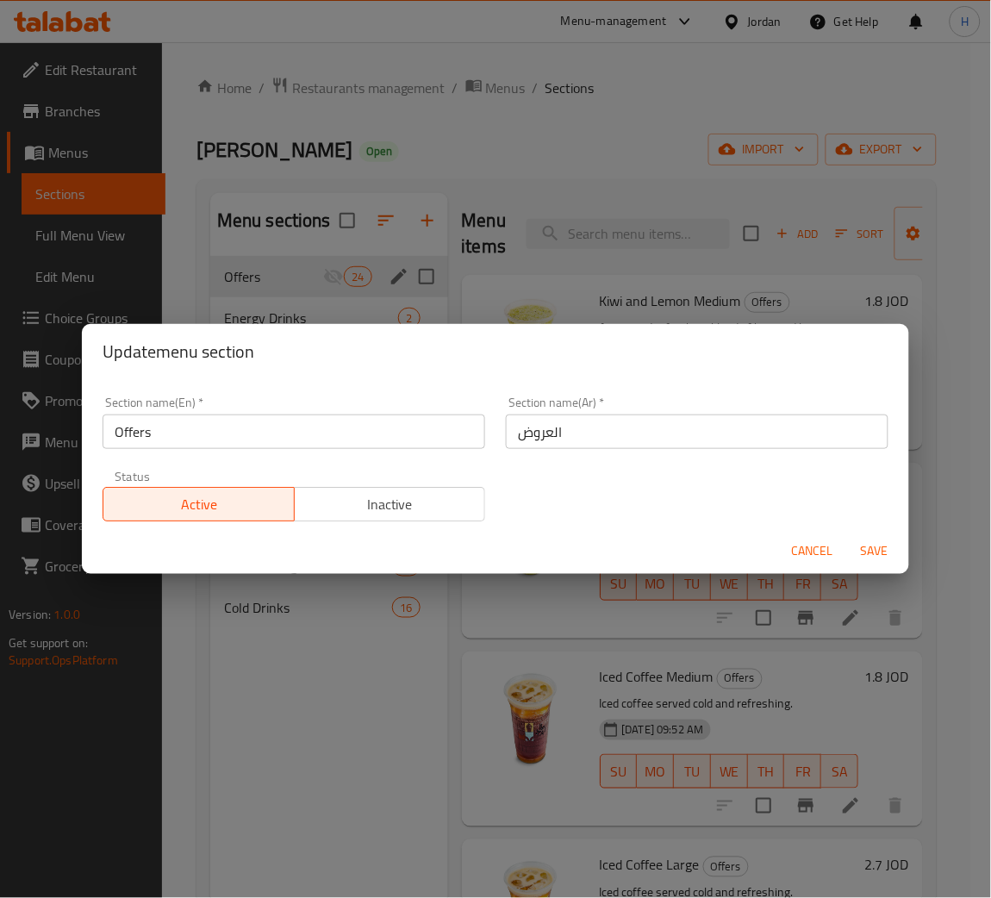
click at [870, 551] on span "Save" at bounding box center [874, 551] width 41 height 22
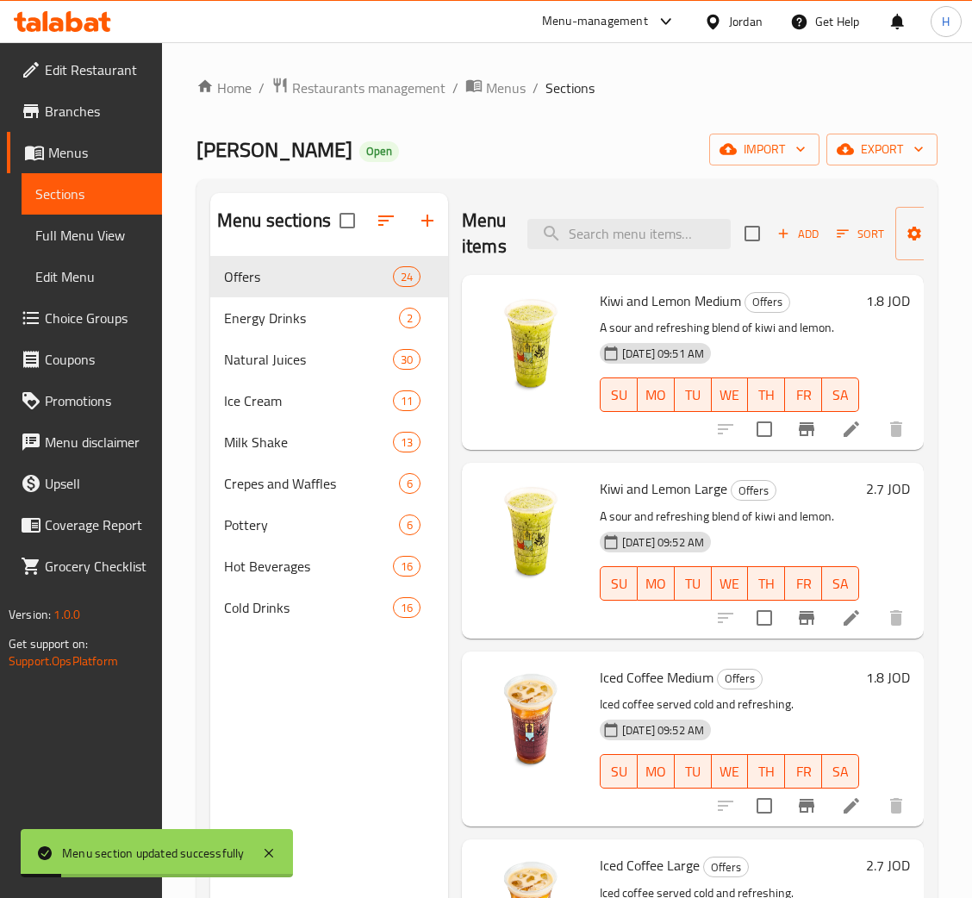
click at [77, 28] on icon at bounding box center [74, 21] width 16 height 21
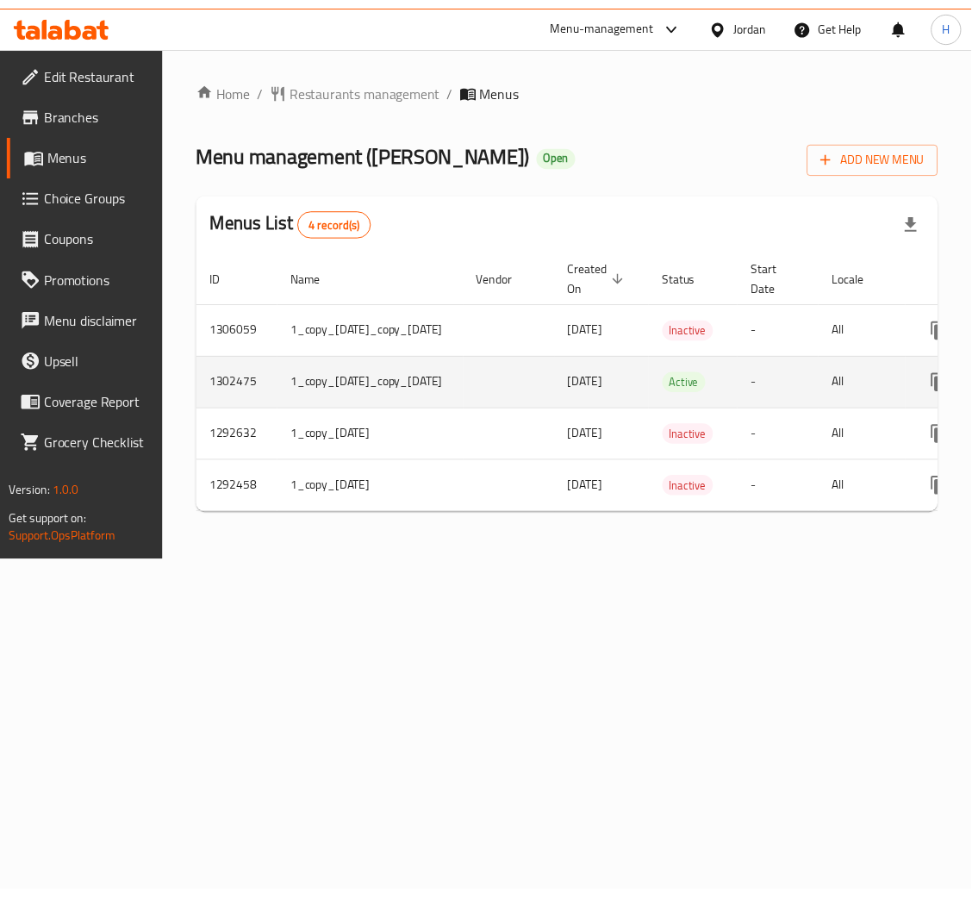
scroll to position [0, 215]
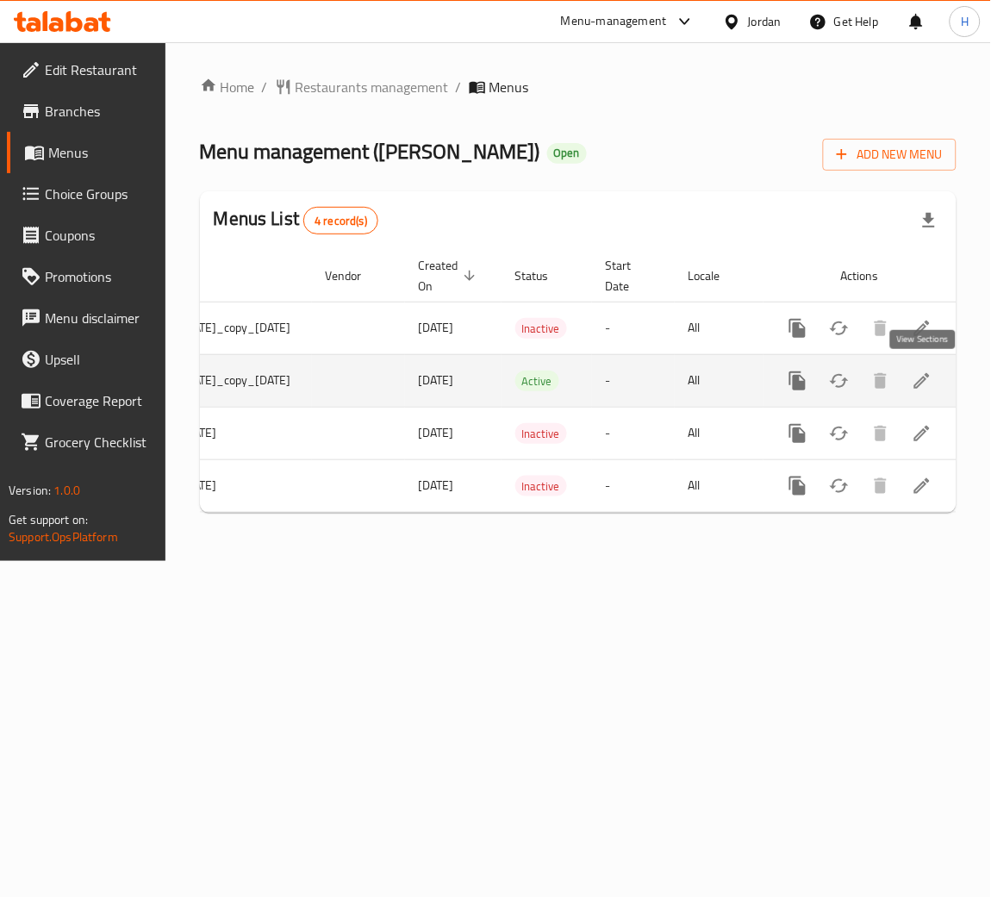
click at [919, 379] on icon "enhanced table" at bounding box center [922, 381] width 21 height 21
